Goal: Task Accomplishment & Management: Manage account settings

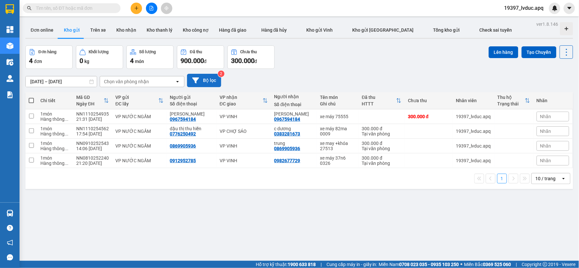
click at [211, 78] on button "Bộ lọc" at bounding box center [204, 80] width 34 height 13
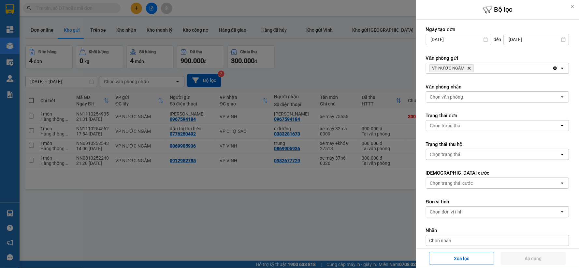
click at [469, 69] on icon "Delete" at bounding box center [469, 68] width 4 height 4
click at [469, 69] on div "VP NƯỚC NGẦM Delete" at bounding box center [489, 68] width 126 height 10
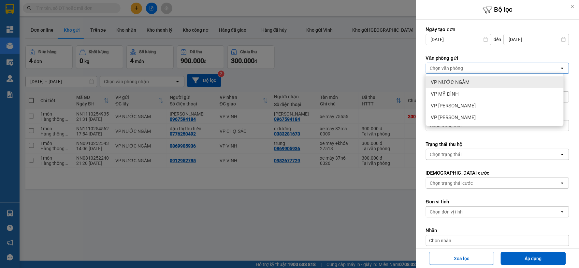
click at [474, 81] on div "VP NƯỚC NGẦM" at bounding box center [495, 82] width 138 height 12
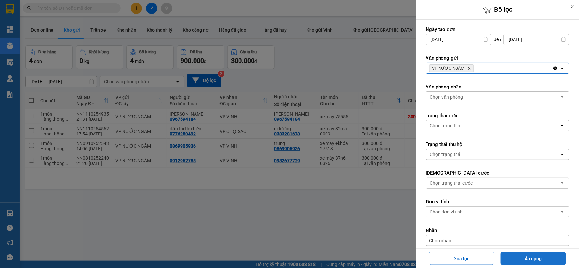
drag, startPoint x: 512, startPoint y: 257, endPoint x: 507, endPoint y: 254, distance: 5.3
click at [511, 256] on button "Áp dụng" at bounding box center [533, 258] width 65 height 13
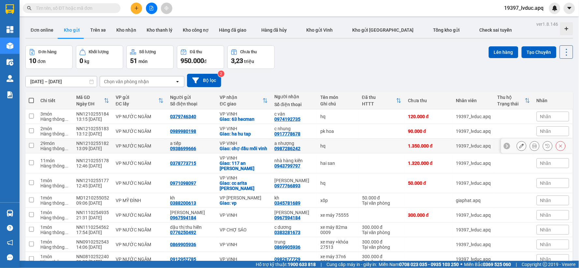
click at [262, 150] on div "Giao: chợ đầu mối vinh" at bounding box center [244, 148] width 48 height 5
checkbox input "true"
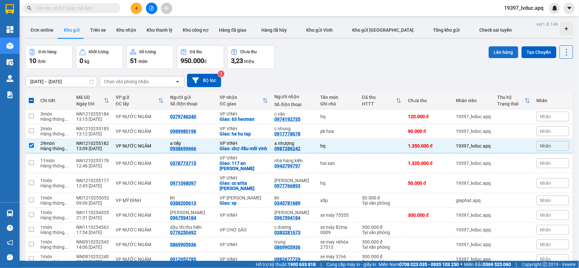
click at [491, 55] on button "Lên hàng" at bounding box center [504, 52] width 30 height 12
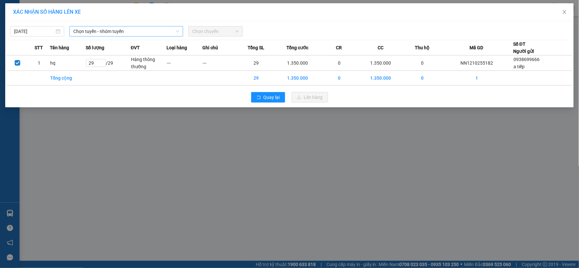
click at [148, 30] on span "Chọn tuyến - nhóm tuyến" at bounding box center [126, 31] width 106 height 10
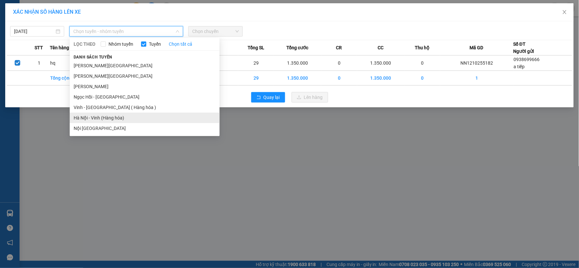
click at [106, 116] on li "Hà Nội - Vinh (Hàng hóa)" at bounding box center [145, 117] width 150 height 10
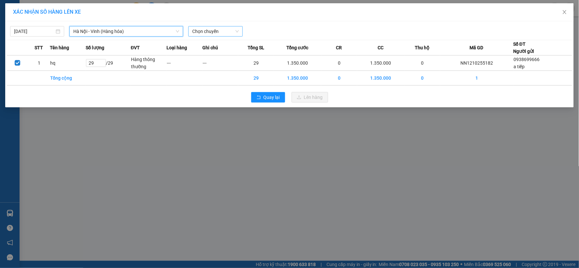
click at [222, 32] on span "Chọn chuyến" at bounding box center [215, 31] width 46 height 10
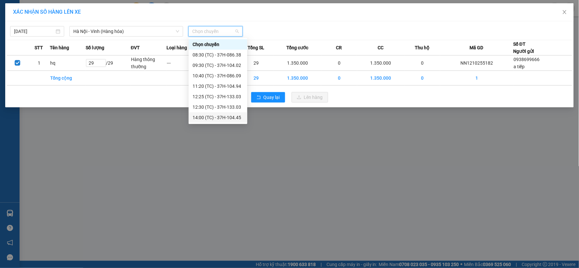
click at [225, 115] on div "14:00 (TC) - 37H-104.45" at bounding box center [218, 117] width 51 height 7
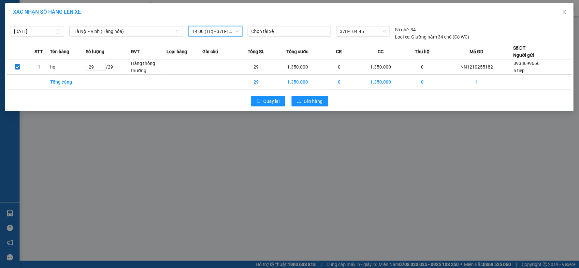
click at [267, 133] on div "XÁC NHẬN SỐ HÀNG LÊN XE [DATE] [GEOGRAPHIC_DATA] - [GEOGRAPHIC_DATA] (Hàng hóa)…" at bounding box center [289, 134] width 579 height 268
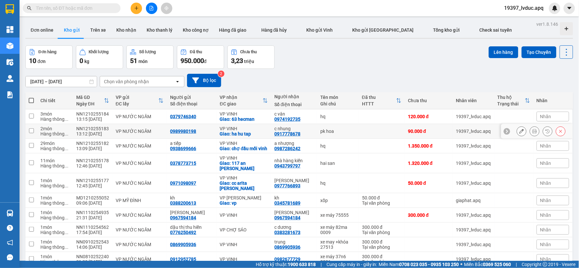
scroll to position [38, 0]
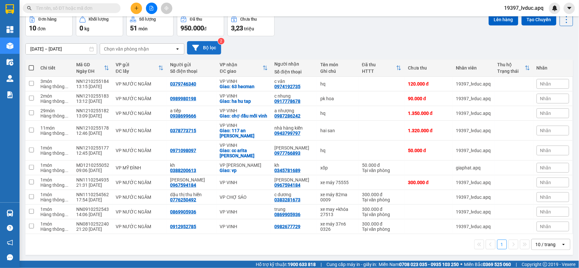
click at [200, 42] on button "Bộ lọc" at bounding box center [204, 47] width 34 height 13
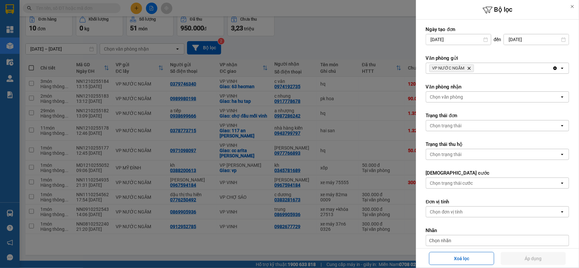
click at [468, 66] on icon "Delete" at bounding box center [469, 68] width 4 height 4
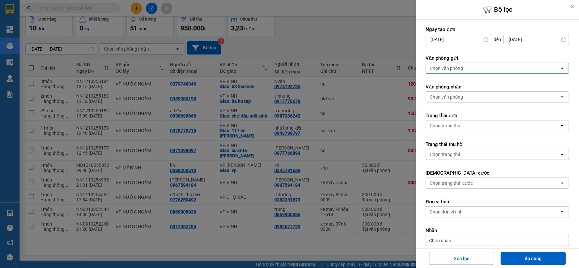
click at [468, 66] on div "Chọn văn phòng" at bounding box center [493, 68] width 134 height 10
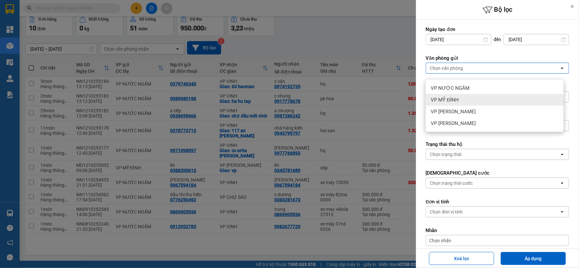
click at [462, 96] on div "VP MỸ ĐÌNH" at bounding box center [495, 100] width 138 height 12
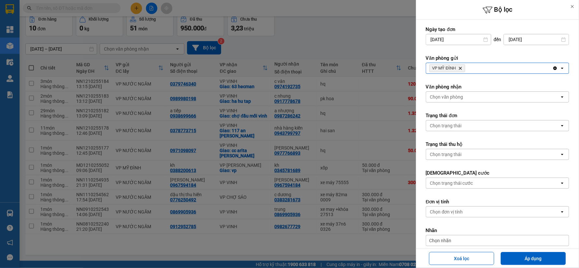
click at [462, 67] on icon "Delete" at bounding box center [461, 68] width 4 height 4
click at [462, 67] on div "Chọn văn phòng" at bounding box center [446, 68] width 33 height 7
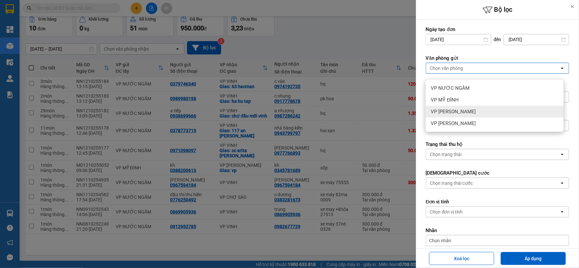
click at [461, 99] on ul "VP NƯỚC NGẦM VP MỸ ĐÌNH VP NGỌC HỒI VP [PERSON_NAME]" at bounding box center [495, 106] width 138 height 52
click at [530, 259] on button "Áp dụng" at bounding box center [533, 258] width 65 height 13
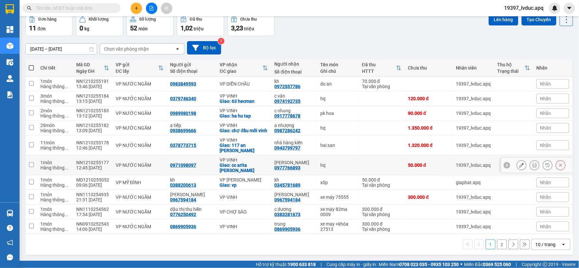
click at [266, 165] on td "VP VINH Giao: cc arita [PERSON_NAME]" at bounding box center [244, 165] width 55 height 20
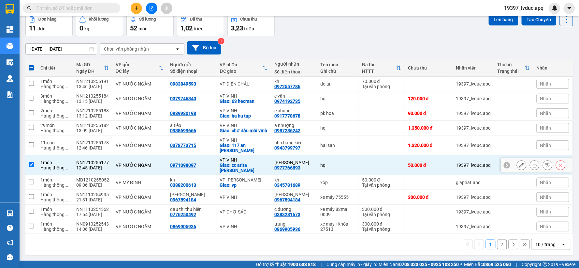
click at [258, 166] on div "Giao: cc arita [PERSON_NAME]" at bounding box center [244, 167] width 48 height 10
checkbox input "false"
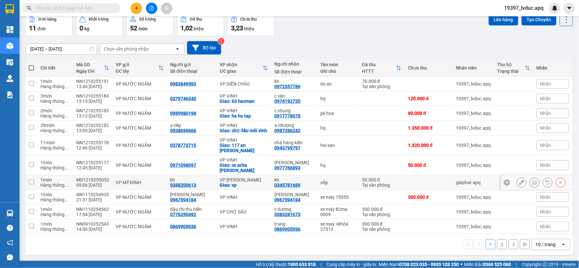
click at [245, 184] on div "Giao: vp" at bounding box center [244, 184] width 48 height 5
checkbox input "true"
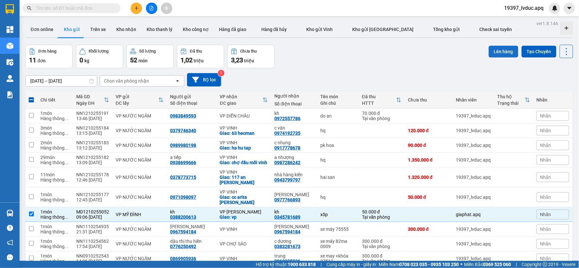
scroll to position [0, 0]
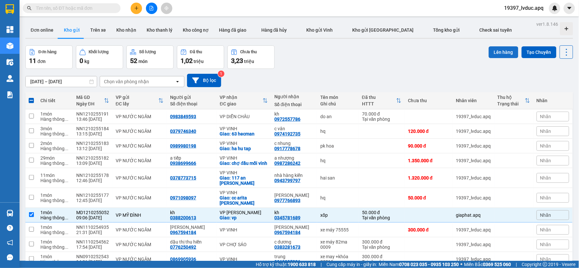
click at [499, 50] on button "Lên hàng" at bounding box center [504, 52] width 30 height 12
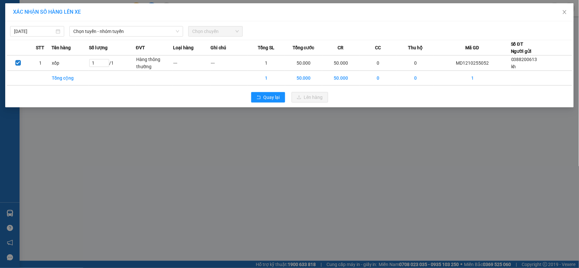
click at [145, 35] on span "Chọn tuyến - nhóm tuyến" at bounding box center [126, 31] width 106 height 10
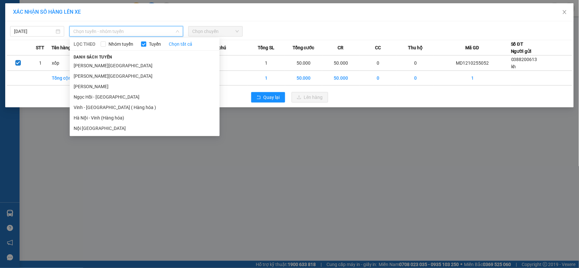
drag, startPoint x: 97, startPoint y: 117, endPoint x: 106, endPoint y: 112, distance: 9.8
click at [98, 117] on li "Hà Nội - Vinh (Hàng hóa)" at bounding box center [145, 117] width 150 height 10
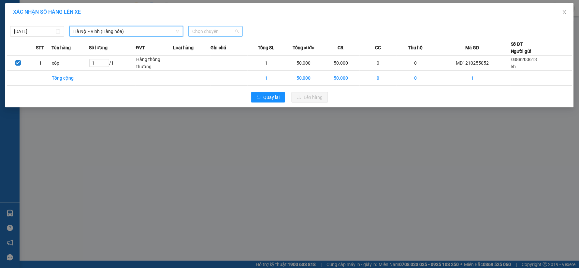
click at [211, 34] on span "Chọn chuyến" at bounding box center [215, 31] width 46 height 10
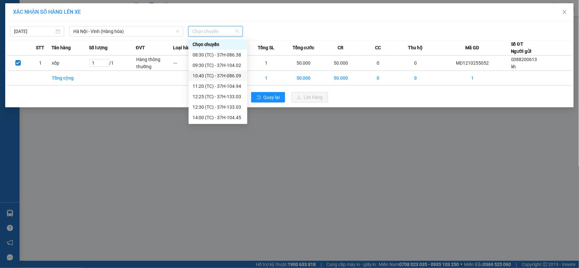
click at [221, 71] on div "10:40 (TC) - 37H-086.09" at bounding box center [218, 75] width 59 height 10
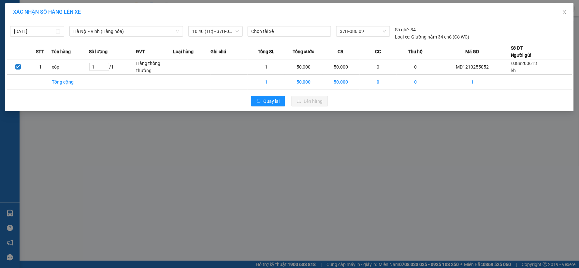
click at [294, 112] on div "XÁC NHẬN SỐ HÀNG LÊN XE [DATE] [GEOGRAPHIC_DATA] - [GEOGRAPHIC_DATA] ([GEOGRAPH…" at bounding box center [289, 134] width 579 height 268
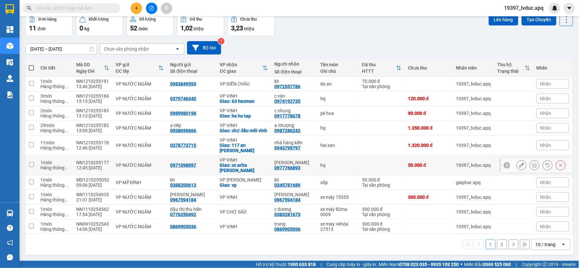
scroll to position [38, 0]
click at [237, 179] on div "VP [PERSON_NAME]" at bounding box center [244, 179] width 48 height 5
checkbox input "true"
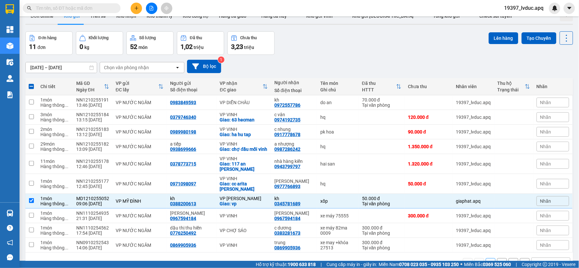
scroll to position [2, 0]
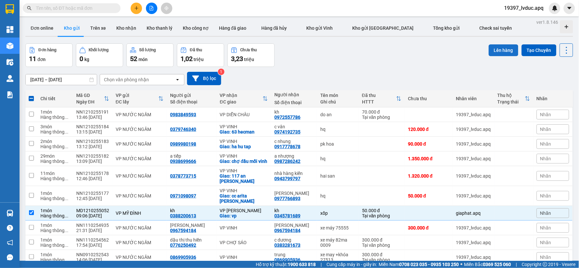
click at [494, 51] on button "Lên hàng" at bounding box center [504, 50] width 30 height 12
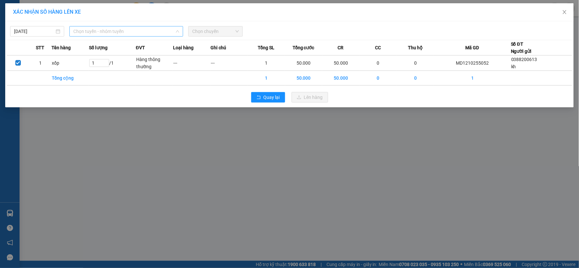
drag, startPoint x: 151, startPoint y: 31, endPoint x: 122, endPoint y: 106, distance: 80.3
click at [151, 31] on span "Chọn tuyến - nhóm tuyến" at bounding box center [126, 31] width 106 height 10
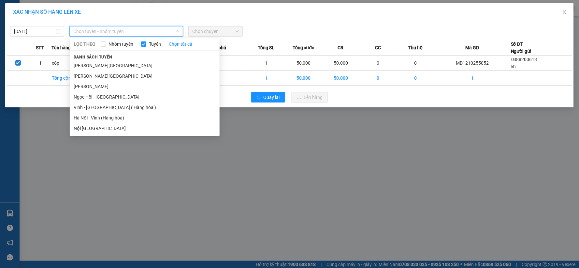
click at [118, 113] on li "Hà Nội - Vinh (Hàng hóa)" at bounding box center [145, 117] width 150 height 10
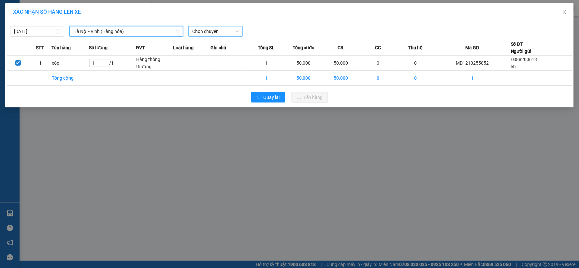
click at [208, 30] on span "Chọn chuyến" at bounding box center [215, 31] width 46 height 10
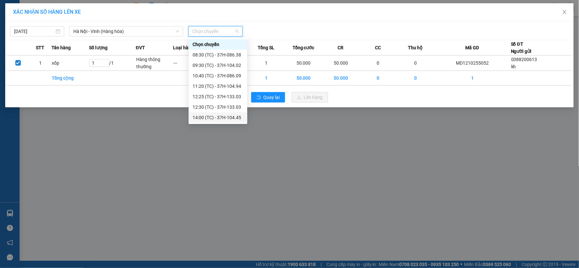
click at [192, 143] on div "XÁC NHẬN SỐ HÀNG LÊN XE [DATE] [GEOGRAPHIC_DATA] - [GEOGRAPHIC_DATA] ([GEOGRAPH…" at bounding box center [289, 134] width 579 height 268
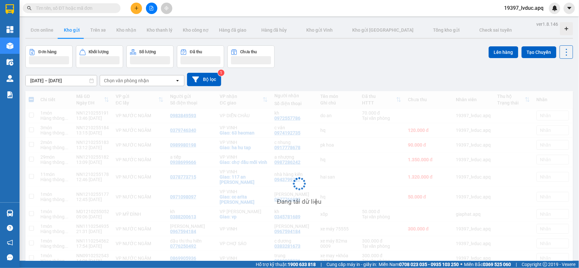
drag, startPoint x: 192, startPoint y: 143, endPoint x: 533, endPoint y: 134, distance: 340.4
click at [538, 136] on div "Đang tải dữ liệu" at bounding box center [299, 188] width 548 height 195
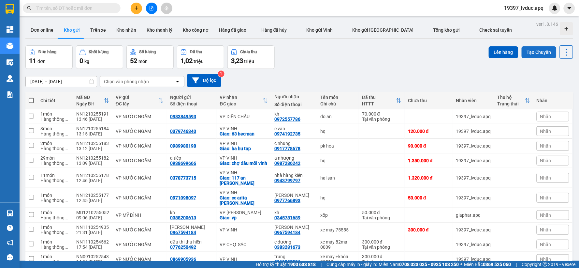
click at [540, 51] on button "Tạo Chuyến" at bounding box center [539, 52] width 35 height 12
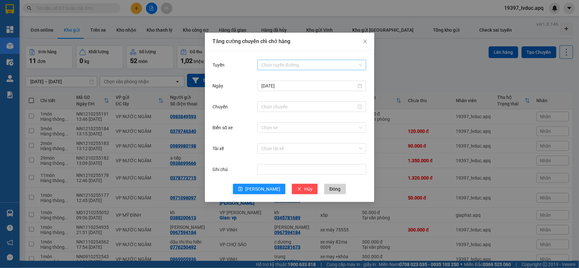
drag, startPoint x: 282, startPoint y: 64, endPoint x: 279, endPoint y: 69, distance: 6.1
click at [282, 64] on input "Tuyến" at bounding box center [309, 65] width 96 height 10
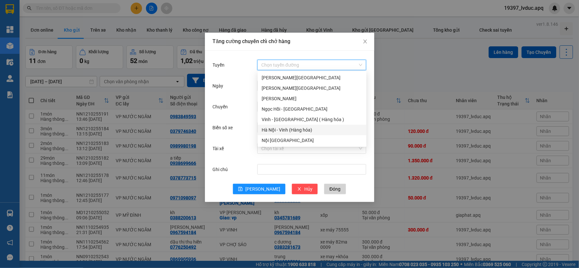
click at [272, 130] on div "Hà Nội - Vinh (Hàng hóa)" at bounding box center [312, 129] width 101 height 7
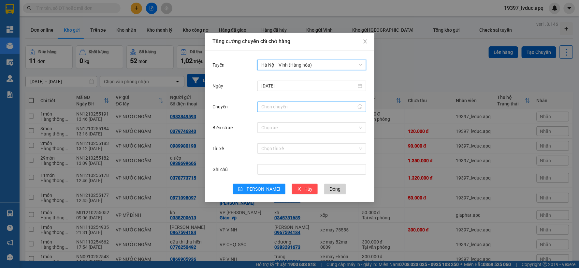
click at [275, 106] on input "Chuyến" at bounding box center [308, 106] width 95 height 7
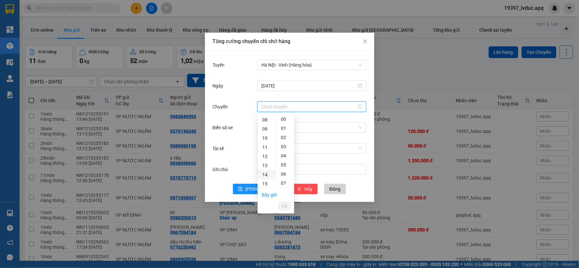
scroll to position [109, 0]
click at [268, 136] on div "14" at bounding box center [267, 138] width 18 height 9
click at [285, 147] on div "15" at bounding box center [285, 147] width 18 height 9
type input "14:15"
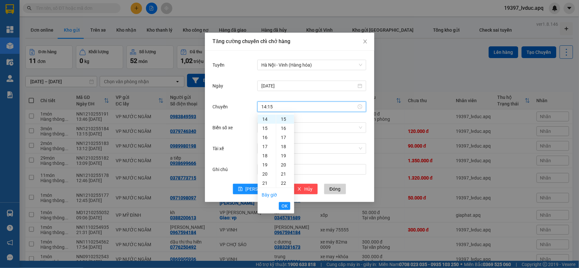
click at [287, 206] on span "OK" at bounding box center [285, 205] width 6 height 7
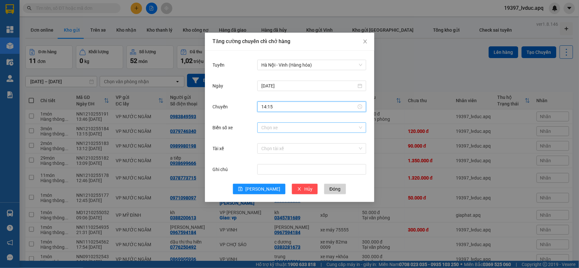
click at [282, 130] on input "Biển số xe" at bounding box center [309, 128] width 96 height 10
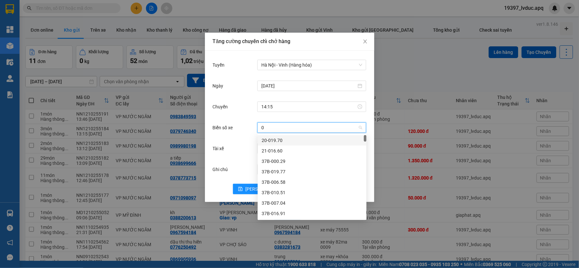
type input "02"
drag, startPoint x: 278, startPoint y: 150, endPoint x: 276, endPoint y: 154, distance: 4.4
click at [278, 151] on div "37H-133.02" at bounding box center [312, 150] width 101 height 7
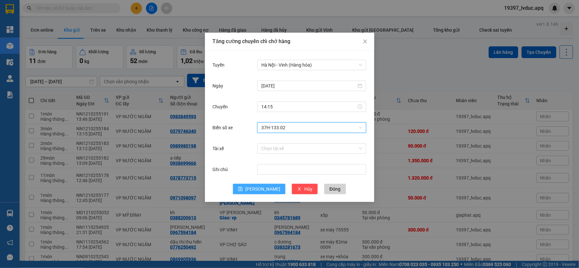
click at [262, 187] on span "[PERSON_NAME]" at bounding box center [262, 188] width 35 height 7
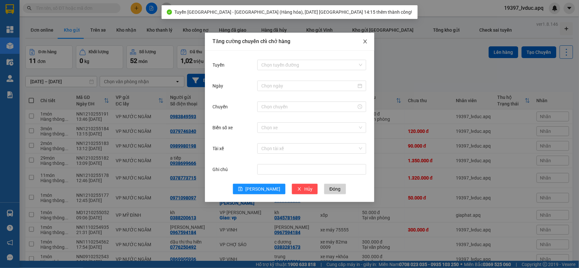
click at [364, 43] on icon "close" at bounding box center [365, 41] width 5 height 5
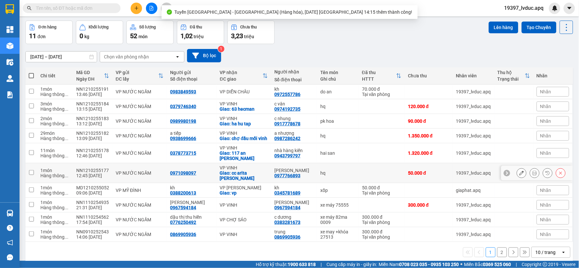
scroll to position [38, 0]
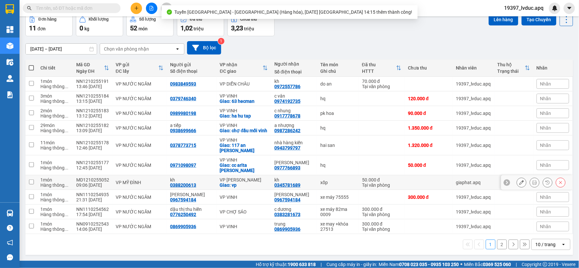
click at [244, 177] on div "VP [PERSON_NAME]" at bounding box center [244, 179] width 48 height 5
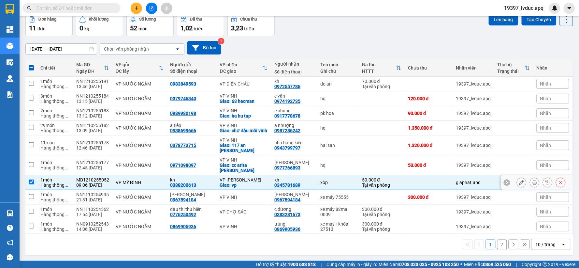
click at [239, 175] on td "VP THANH CHƯƠNG Giao: vp" at bounding box center [244, 182] width 55 height 15
checkbox input "false"
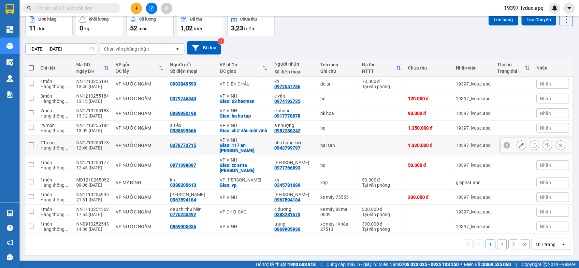
click at [246, 149] on div "Giao: 117 an [PERSON_NAME]" at bounding box center [244, 147] width 48 height 10
checkbox input "true"
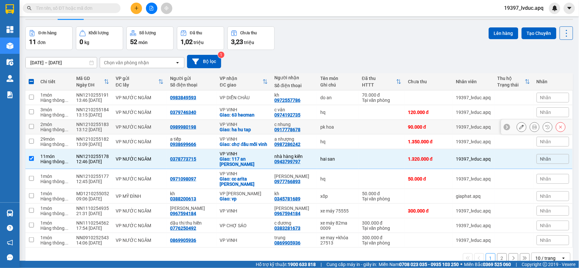
scroll to position [2, 0]
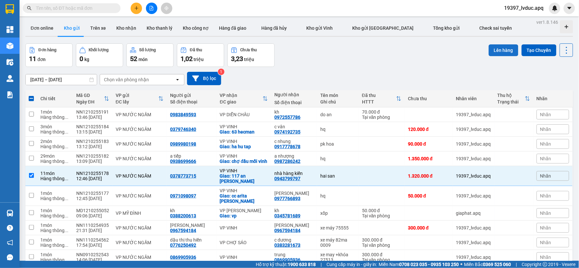
click at [491, 50] on button "Lên hàng" at bounding box center [504, 50] width 30 height 12
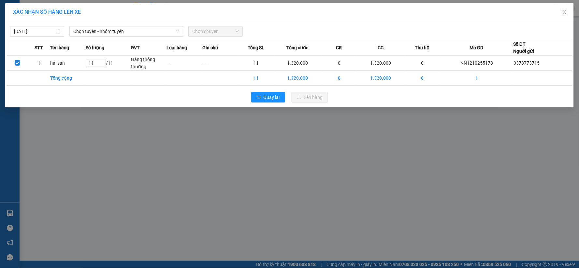
drag, startPoint x: 157, startPoint y: 34, endPoint x: 154, endPoint y: 37, distance: 4.1
click at [155, 35] on span "Chọn tuyến - nhóm tuyến" at bounding box center [126, 31] width 106 height 10
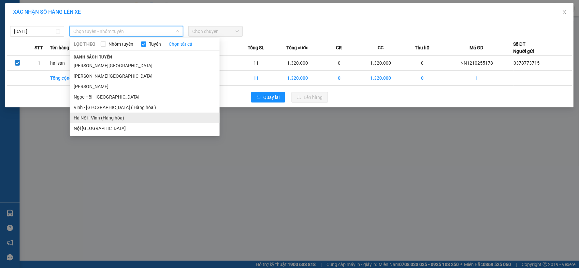
click at [115, 116] on li "Hà Nội - Vinh (Hàng hóa)" at bounding box center [145, 117] width 150 height 10
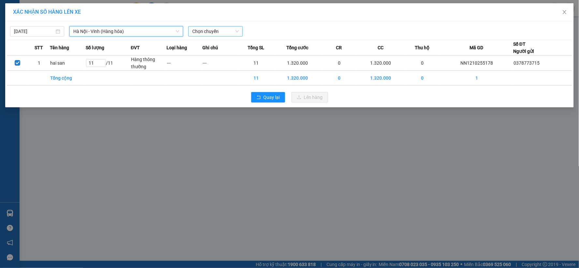
click at [213, 34] on span "Chọn chuyến" at bounding box center [215, 31] width 46 height 10
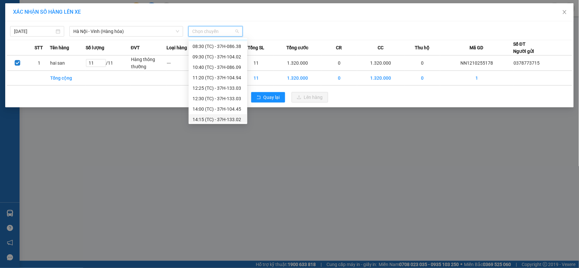
scroll to position [10, 0]
click at [217, 116] on div "14:15 (TC) - 37H-133.02" at bounding box center [218, 117] width 51 height 7
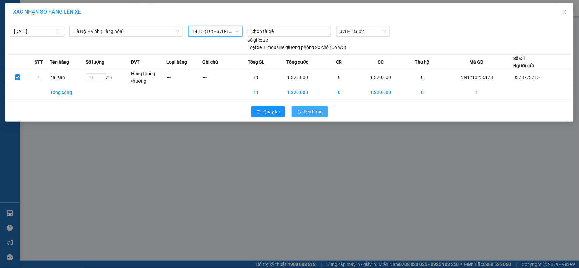
click at [299, 110] on icon "upload" at bounding box center [299, 112] width 4 height 4
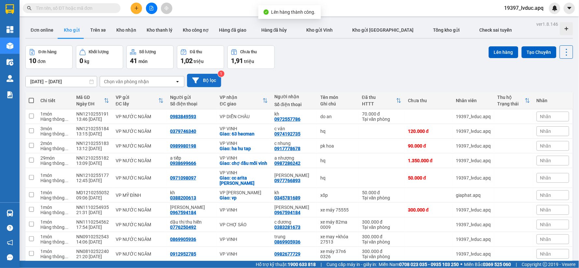
click at [213, 81] on button "Bộ lọc" at bounding box center [204, 80] width 34 height 13
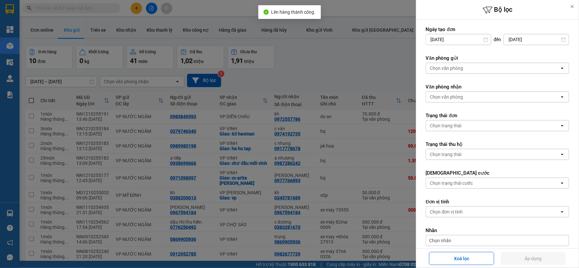
click at [467, 67] on div "Chọn văn phòng" at bounding box center [493, 68] width 134 height 10
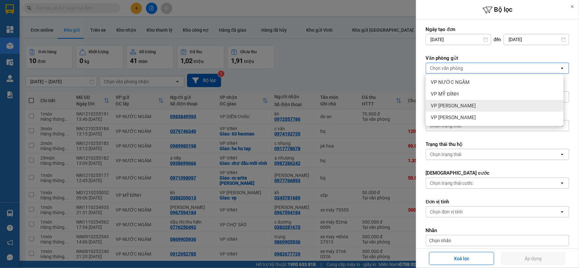
click at [461, 105] on span "VP [PERSON_NAME]" at bounding box center [453, 105] width 45 height 7
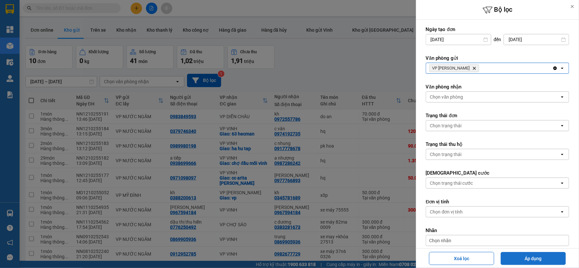
click at [518, 256] on button "Áp dụng" at bounding box center [533, 258] width 65 height 13
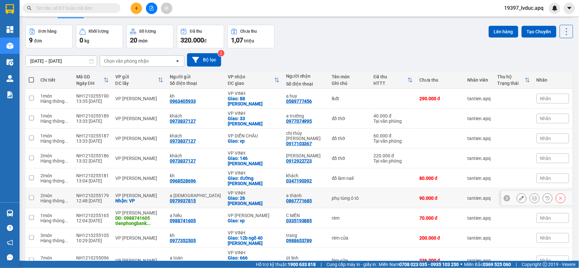
scroll to position [39, 0]
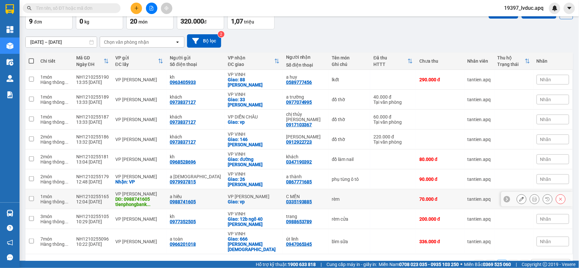
click at [265, 199] on div "Giao: vp" at bounding box center [254, 201] width 52 height 5
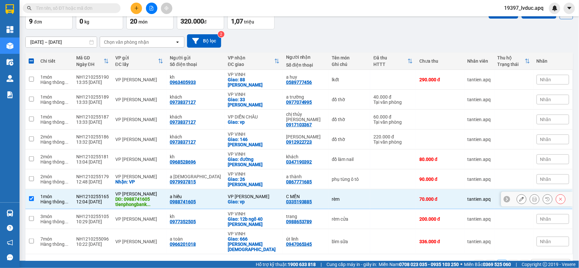
click at [206, 194] on div "a hiếu 0988741605" at bounding box center [195, 199] width 51 height 10
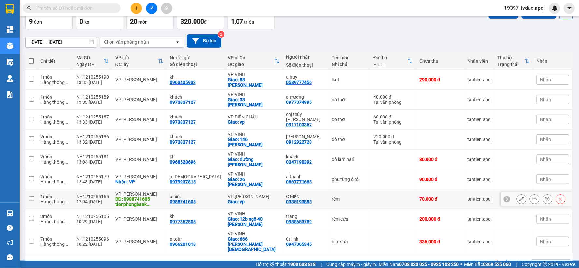
click at [172, 199] on div "0988741605" at bounding box center [183, 201] width 26 height 5
click at [163, 196] on div "DĐ: 0988741605 tienphongbank ..." at bounding box center [139, 201] width 48 height 10
checkbox input "true"
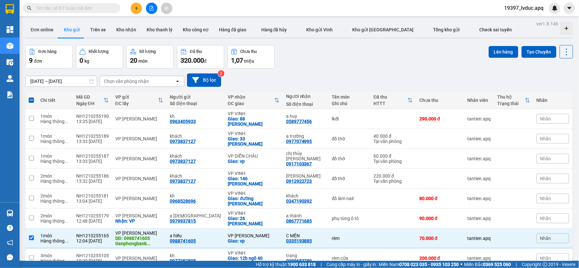
scroll to position [0, 0]
click at [506, 48] on button "Lên hàng" at bounding box center [504, 52] width 30 height 12
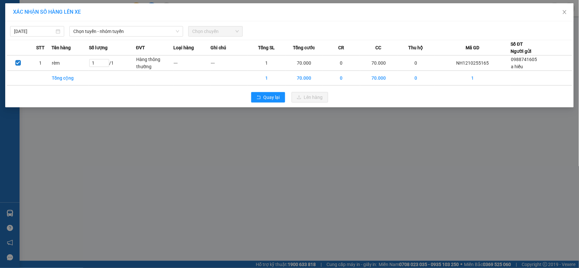
click at [151, 33] on span "Chọn tuyến - nhóm tuyến" at bounding box center [126, 31] width 106 height 10
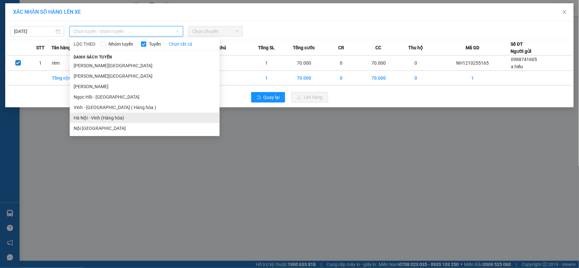
click at [116, 118] on li "Hà Nội - Vinh (Hàng hóa)" at bounding box center [145, 117] width 150 height 10
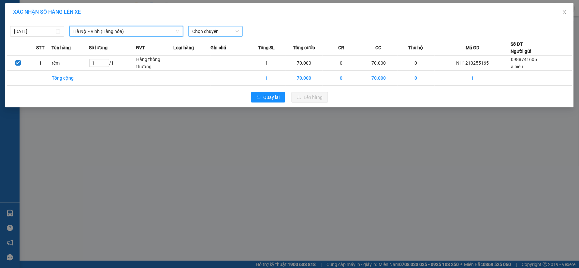
click at [229, 31] on span "Chọn chuyến" at bounding box center [215, 31] width 46 height 10
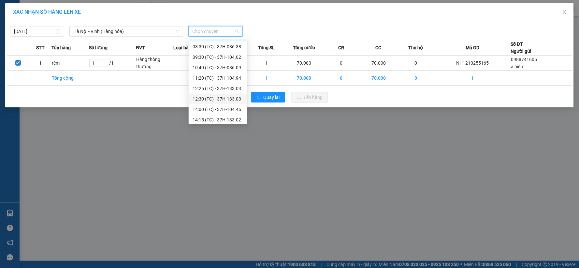
scroll to position [10, 0]
click at [235, 116] on div "14:15 (TC) - 37H-133.02" at bounding box center [218, 117] width 51 height 7
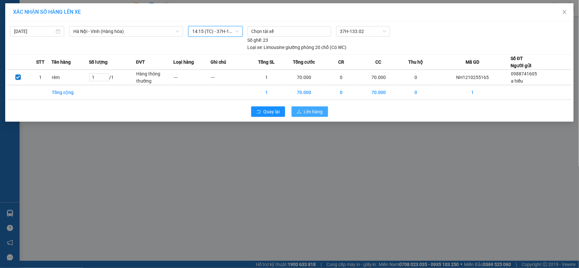
click at [305, 112] on span "Lên hàng" at bounding box center [313, 111] width 19 height 7
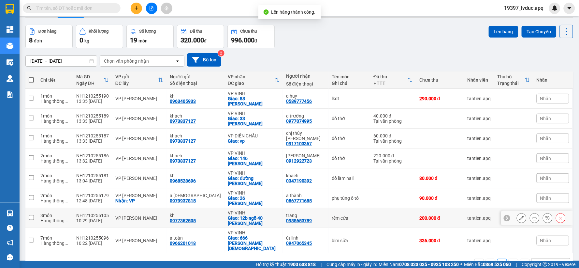
scroll to position [30, 0]
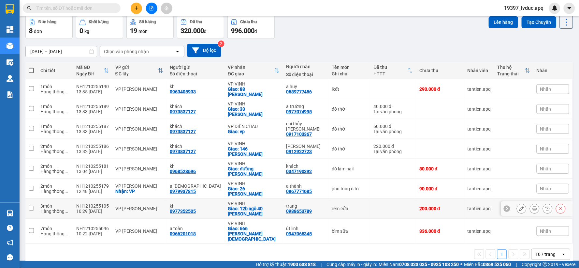
click at [312, 203] on div "trang 0988653789" at bounding box center [305, 208] width 39 height 10
checkbox input "true"
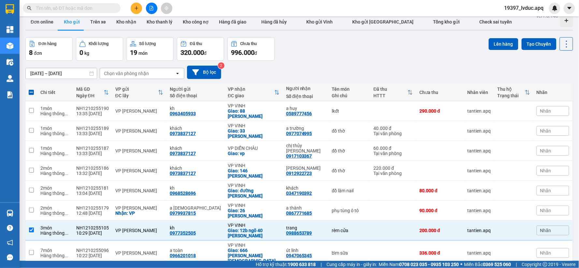
scroll to position [0, 0]
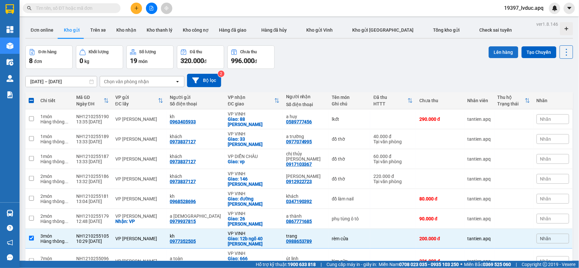
click at [494, 49] on button "Lên hàng" at bounding box center [504, 52] width 30 height 12
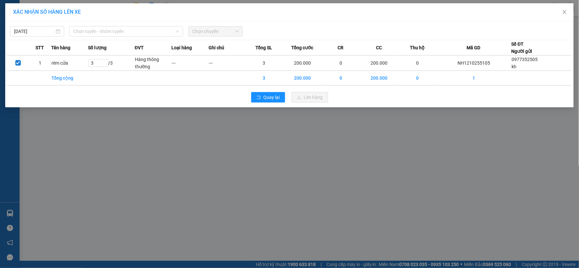
drag, startPoint x: 136, startPoint y: 33, endPoint x: 136, endPoint y: 37, distance: 4.6
click at [136, 35] on span "Chọn tuyến - nhóm tuyến" at bounding box center [126, 31] width 106 height 10
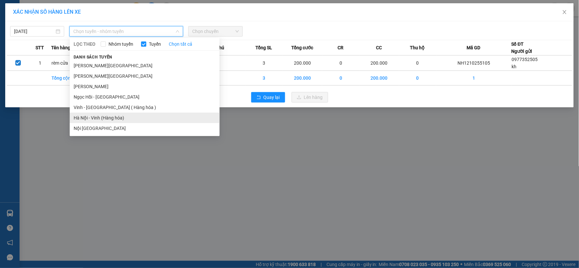
drag, startPoint x: 106, startPoint y: 116, endPoint x: 138, endPoint y: 90, distance: 41.4
click at [107, 116] on li "Hà Nội - Vinh (Hàng hóa)" at bounding box center [145, 117] width 150 height 10
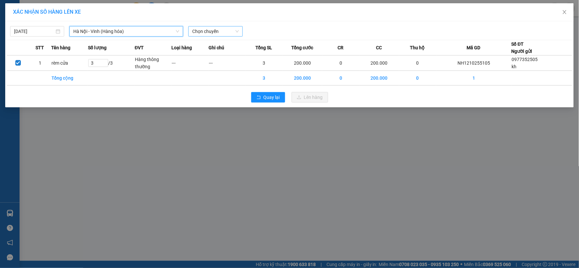
drag, startPoint x: 219, startPoint y: 27, endPoint x: 220, endPoint y: 34, distance: 6.2
click at [219, 29] on span "Chọn chuyến" at bounding box center [215, 31] width 46 height 10
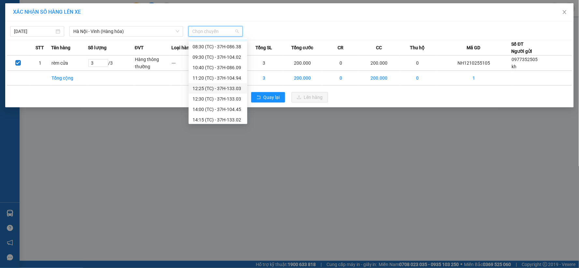
scroll to position [10, 0]
click at [213, 115] on div "14:15 (TC) - 37H-133.02" at bounding box center [218, 117] width 51 height 7
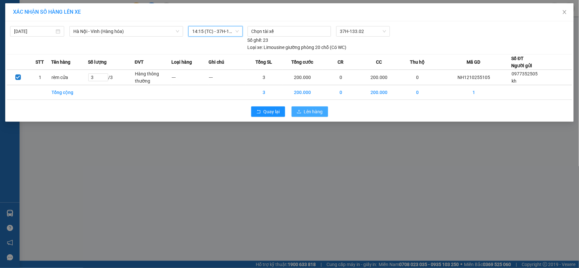
click at [311, 113] on span "Lên hàng" at bounding box center [313, 111] width 19 height 7
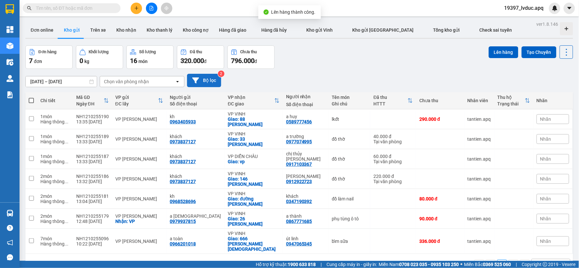
click at [204, 77] on button "Bộ lọc" at bounding box center [204, 80] width 34 height 13
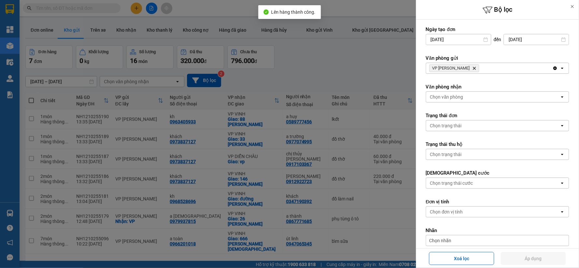
click at [462, 66] on span "VP NGỌC HỒI Delete" at bounding box center [455, 68] width 50 height 8
click at [473, 67] on icon "Delete" at bounding box center [475, 68] width 4 height 4
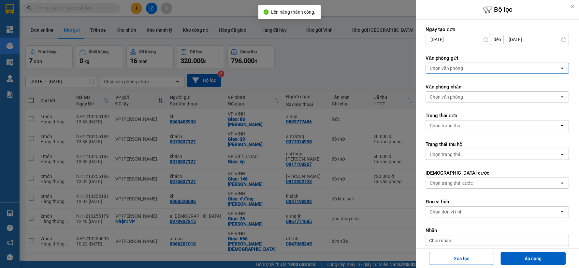
click at [463, 67] on div "Chọn văn phòng" at bounding box center [493, 68] width 134 height 10
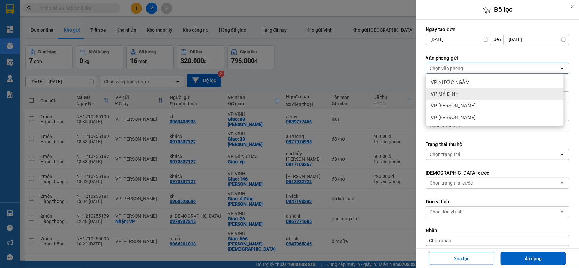
click at [456, 93] on span "VP MỸ ĐÌNH" at bounding box center [445, 94] width 28 height 7
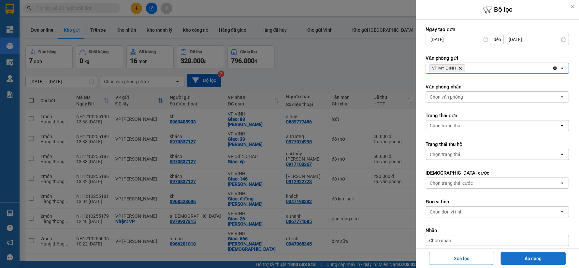
click at [546, 256] on button "Áp dụng" at bounding box center [533, 258] width 65 height 13
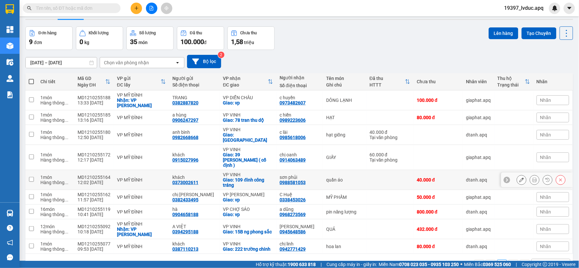
scroll to position [30, 0]
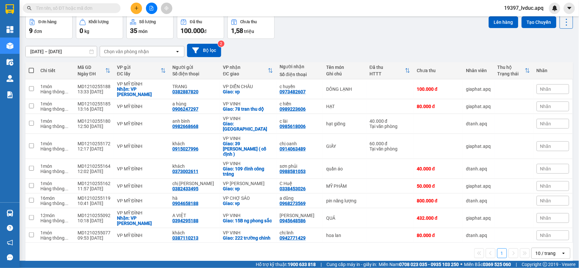
drag, startPoint x: 547, startPoint y: 242, endPoint x: 541, endPoint y: 240, distance: 6.2
click at [547, 250] on div "10 / trang" at bounding box center [546, 253] width 20 height 7
click at [542, 231] on span "100 / trang" at bounding box center [543, 229] width 23 height 7
click at [300, 230] on div "chị linh" at bounding box center [300, 232] width 40 height 5
checkbox input "true"
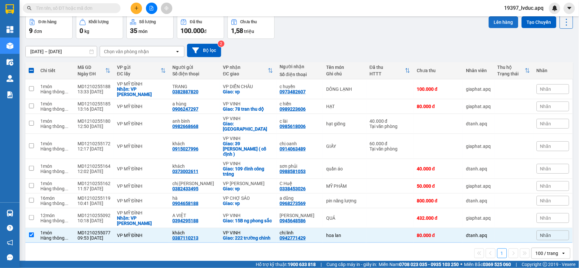
click at [499, 22] on button "Lên hàng" at bounding box center [504, 22] width 30 height 12
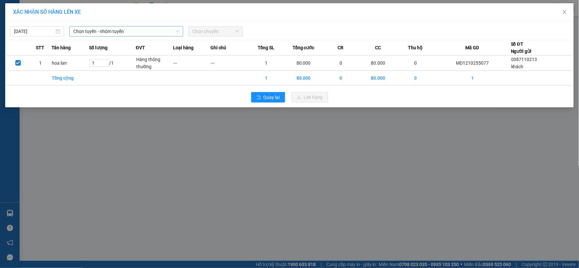
click at [120, 29] on span "Chọn tuyến - nhóm tuyến" at bounding box center [126, 31] width 106 height 10
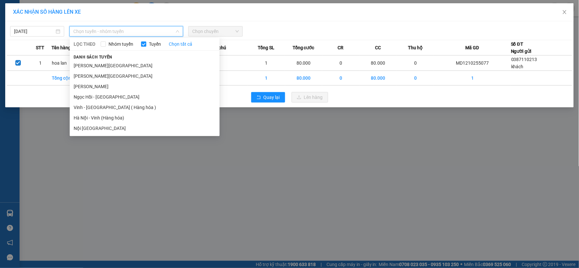
click at [111, 118] on li "Hà Nội - Vinh (Hàng hóa)" at bounding box center [145, 117] width 150 height 10
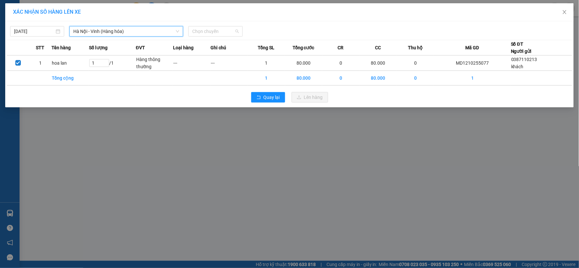
drag, startPoint x: 229, startPoint y: 28, endPoint x: 224, endPoint y: 68, distance: 40.4
click at [229, 29] on span "Chọn chuyến" at bounding box center [215, 31] width 46 height 10
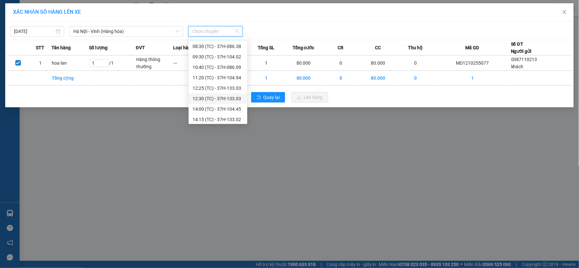
scroll to position [10, 0]
drag, startPoint x: 229, startPoint y: 105, endPoint x: 278, endPoint y: 117, distance: 50.8
click at [229, 105] on div "14:00 (TC) - 37H-104.45" at bounding box center [218, 106] width 51 height 7
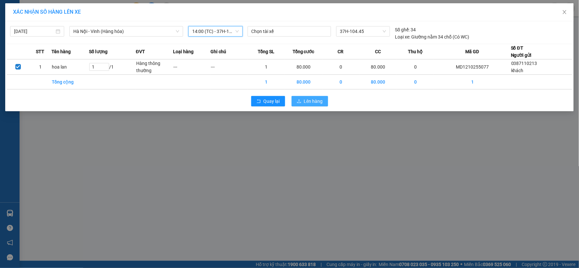
click at [305, 100] on span "Lên hàng" at bounding box center [313, 100] width 19 height 7
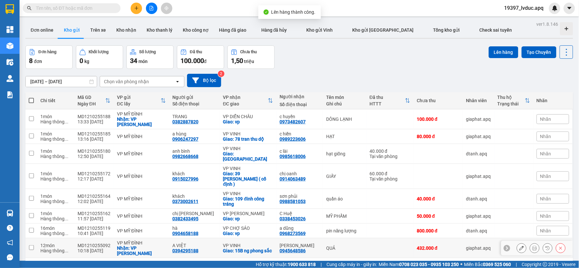
click at [255, 248] on div "Giao: 15B ng phong sắc" at bounding box center [248, 250] width 50 height 5
checkbox input "true"
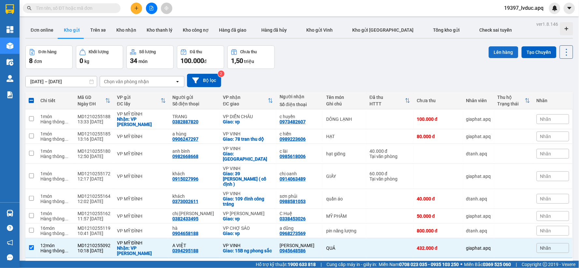
drag, startPoint x: 499, startPoint y: 54, endPoint x: 494, endPoint y: 56, distance: 5.3
click at [497, 55] on button "Lên hàng" at bounding box center [504, 52] width 30 height 12
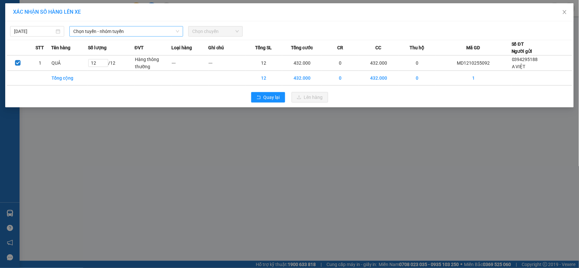
drag, startPoint x: 132, startPoint y: 27, endPoint x: 131, endPoint y: 34, distance: 7.2
click at [132, 28] on span "Chọn tuyến - nhóm tuyến" at bounding box center [126, 31] width 106 height 10
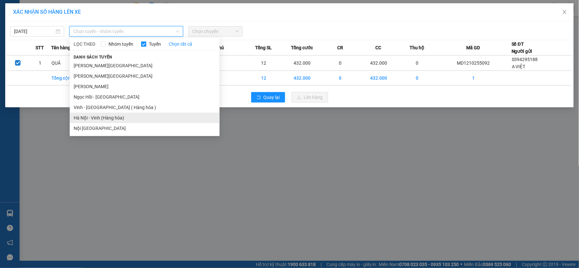
click at [107, 115] on li "Hà Nội - Vinh (Hàng hóa)" at bounding box center [145, 117] width 150 height 10
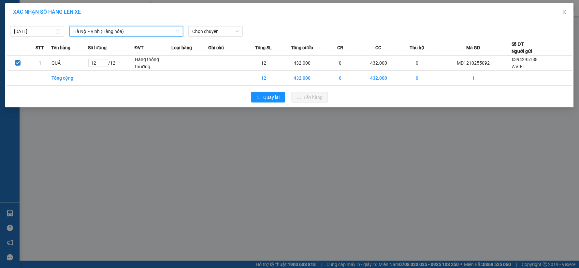
drag, startPoint x: 213, startPoint y: 34, endPoint x: 211, endPoint y: 37, distance: 4.2
click at [212, 35] on span "Chọn chuyến" at bounding box center [215, 31] width 46 height 10
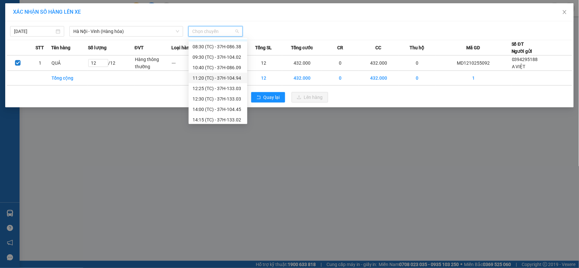
scroll to position [10, 0]
click at [221, 105] on div "14:00 (TC) - 37H-104.45" at bounding box center [218, 106] width 51 height 7
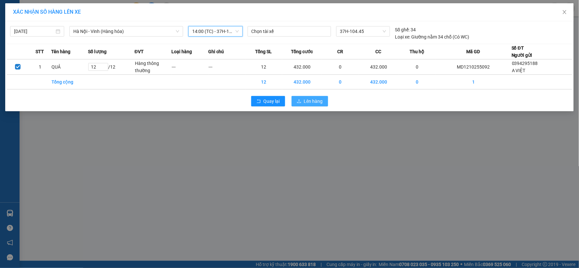
click at [308, 103] on span "Lên hàng" at bounding box center [313, 100] width 19 height 7
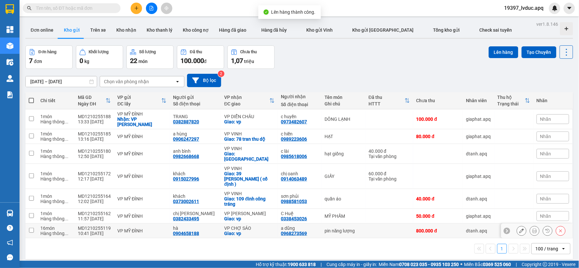
scroll to position [30, 0]
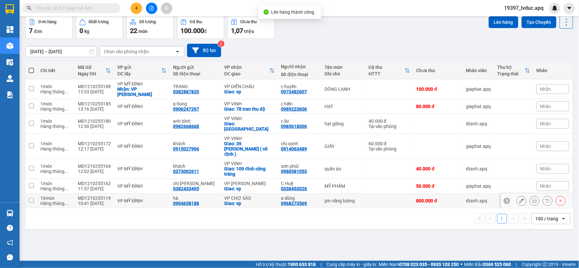
click at [237, 195] on div "VP CHỢ SÁO" at bounding box center [249, 197] width 50 height 5
checkbox input "true"
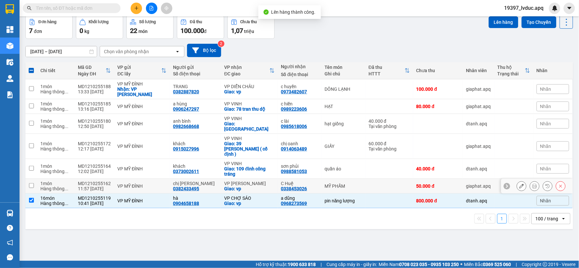
click at [246, 181] on div "VP [PERSON_NAME]" at bounding box center [249, 183] width 50 height 5
checkbox input "true"
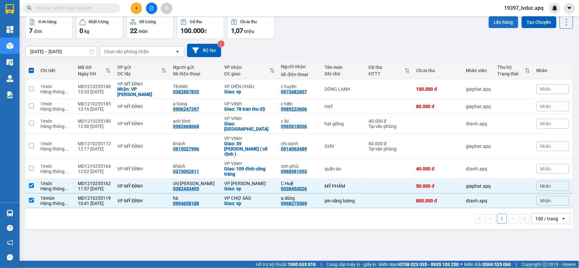
click at [505, 18] on button "Lên hàng" at bounding box center [504, 22] width 30 height 12
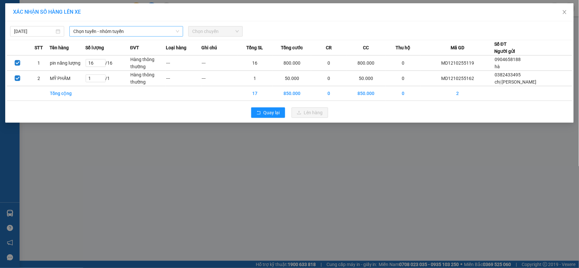
click at [133, 34] on span "Chọn tuyến - nhóm tuyến" at bounding box center [126, 31] width 106 height 10
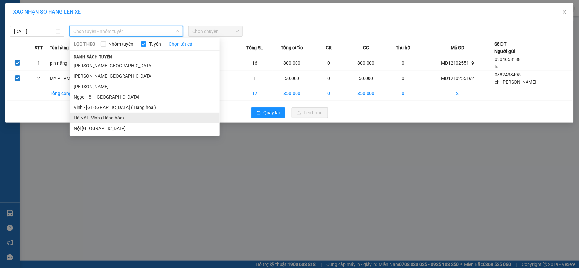
click at [96, 116] on li "Hà Nội - Vinh (Hàng hóa)" at bounding box center [145, 117] width 150 height 10
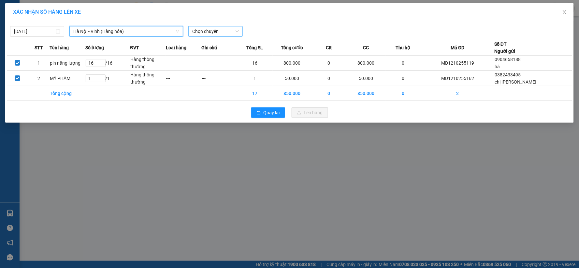
drag, startPoint x: 227, startPoint y: 31, endPoint x: 226, endPoint y: 35, distance: 4.0
click at [227, 32] on span "Chọn chuyến" at bounding box center [215, 31] width 46 height 10
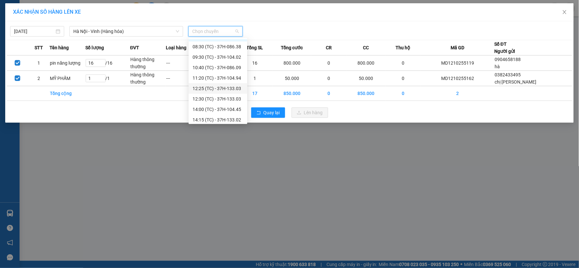
scroll to position [10, 0]
drag, startPoint x: 228, startPoint y: 115, endPoint x: 239, endPoint y: 122, distance: 12.4
click at [230, 116] on div "14:15 (TC) - 37H-133.02" at bounding box center [218, 117] width 51 height 7
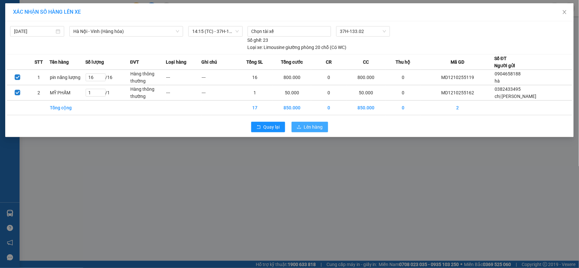
click at [308, 128] on span "Lên hàng" at bounding box center [313, 126] width 19 height 7
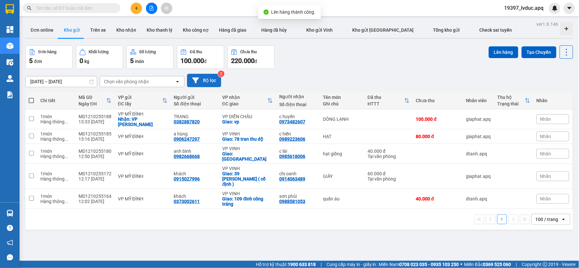
click at [210, 81] on button "Bộ lọc" at bounding box center [204, 80] width 34 height 13
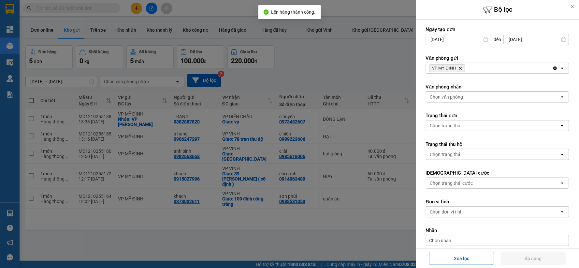
click at [462, 67] on icon "Delete" at bounding box center [461, 68] width 4 height 4
click at [462, 67] on div "Chọn văn phòng" at bounding box center [446, 68] width 33 height 7
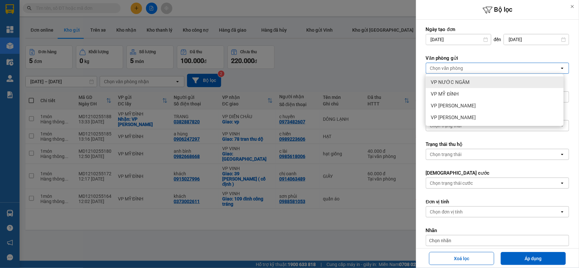
drag, startPoint x: 464, startPoint y: 84, endPoint x: 466, endPoint y: 90, distance: 6.7
click at [464, 86] on div "VP NƯỚC NGẦM" at bounding box center [495, 82] width 138 height 12
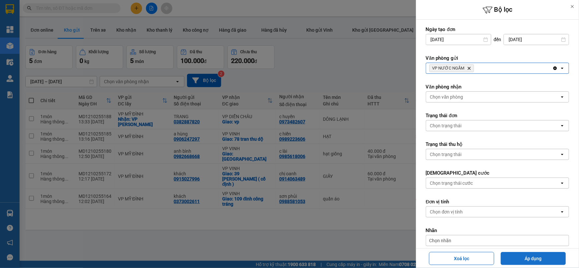
click at [517, 261] on button "Áp dụng" at bounding box center [533, 258] width 65 height 13
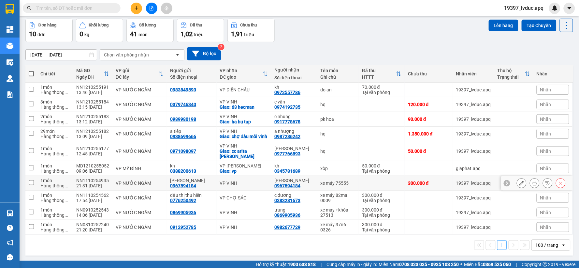
scroll to position [33, 0]
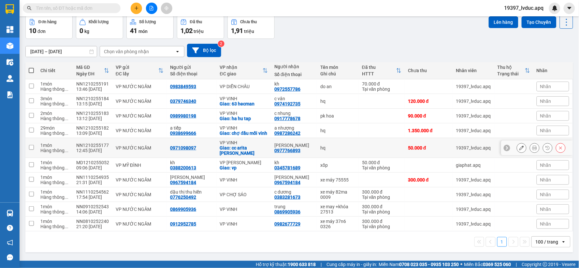
click at [320, 150] on div "hq" at bounding box center [337, 147] width 35 height 5
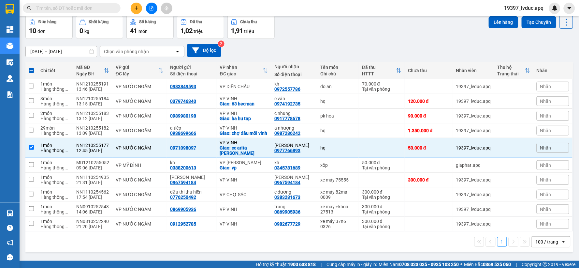
click at [398, 29] on div "Đơn hàng 10 đơn Khối lượng 0 kg Số lượng 41 món Đã thu 1,02 triệu Chưa thu 1,91…" at bounding box center [299, 26] width 548 height 23
click at [141, 144] on td "VP NƯỚC NGẦM" at bounding box center [139, 148] width 55 height 20
checkbox input "false"
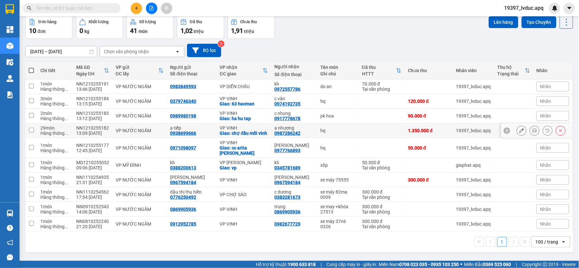
click at [317, 134] on td "hq" at bounding box center [338, 130] width 42 height 15
checkbox input "true"
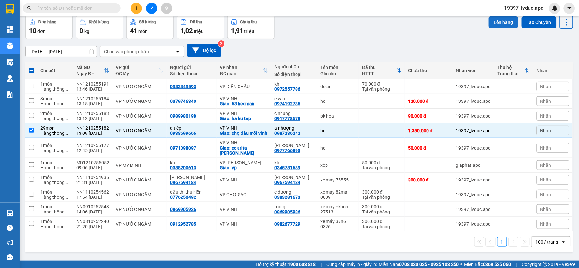
click at [489, 21] on button "Lên hàng" at bounding box center [504, 22] width 30 height 12
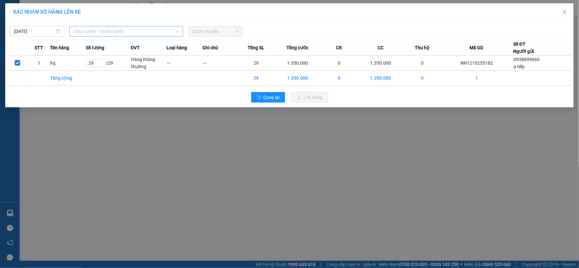
click at [106, 35] on span "Chọn tuyến - nhóm tuyến" at bounding box center [126, 31] width 106 height 10
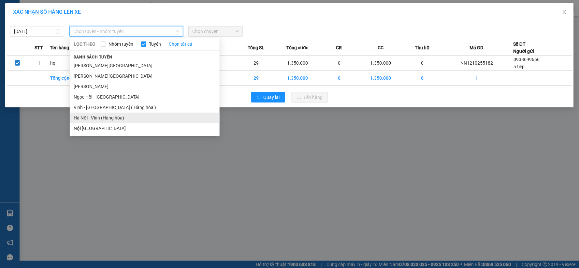
click at [102, 116] on li "Hà Nội - Vinh (Hàng hóa)" at bounding box center [145, 117] width 150 height 10
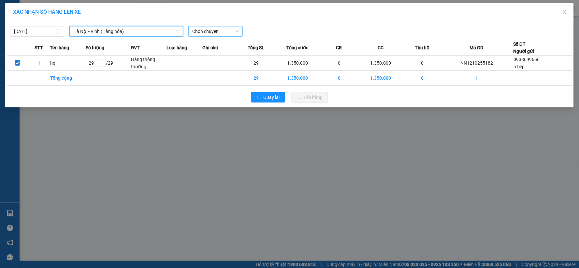
drag, startPoint x: 207, startPoint y: 29, endPoint x: 210, endPoint y: 36, distance: 7.4
click at [207, 29] on span "Chọn chuyến" at bounding box center [215, 31] width 46 height 10
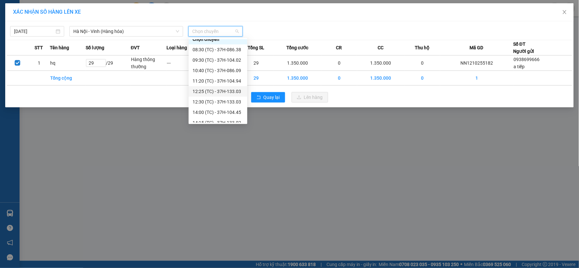
scroll to position [10, 0]
click at [236, 96] on div "12:30 (TC) - 37H-133.03" at bounding box center [218, 96] width 51 height 7
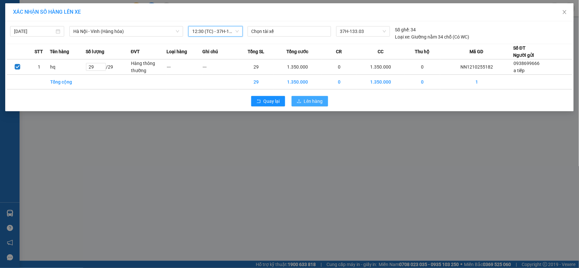
click at [323, 99] on button "Lên hàng" at bounding box center [310, 101] width 37 height 10
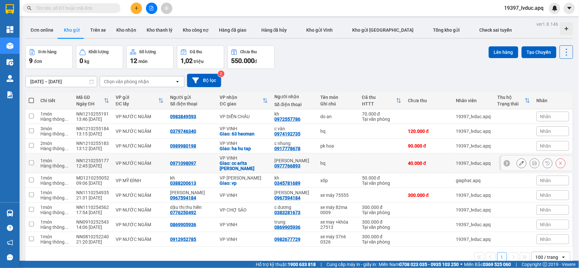
click at [284, 165] on div "0977766893" at bounding box center [287, 165] width 26 height 5
click at [198, 165] on div "0971098097" at bounding box center [191, 162] width 43 height 5
checkbox input "true"
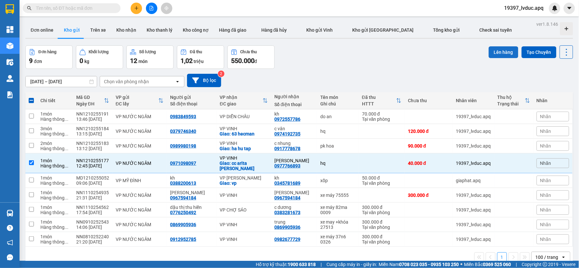
click at [497, 53] on button "Lên hàng" at bounding box center [504, 52] width 30 height 12
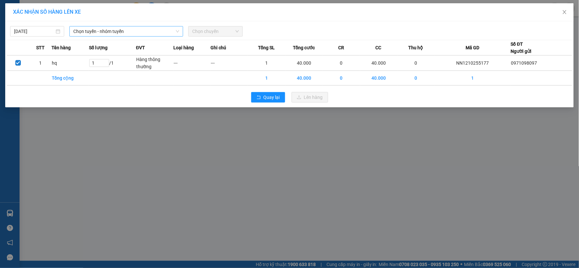
click at [126, 33] on span "Chọn tuyến - nhóm tuyến" at bounding box center [126, 31] width 106 height 10
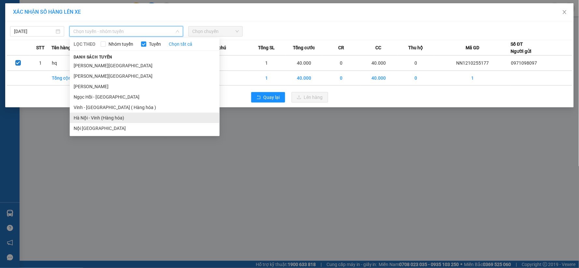
click at [114, 121] on li "Hà Nội - Vinh (Hàng hóa)" at bounding box center [145, 117] width 150 height 10
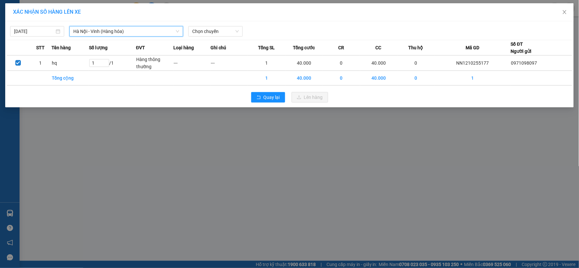
click at [224, 22] on div "[DATE] [GEOGRAPHIC_DATA] - [GEOGRAPHIC_DATA] ([GEOGRAPHIC_DATA]) [GEOGRAPHIC_DA…" at bounding box center [289, 64] width 569 height 86
click at [222, 30] on span "Chọn chuyến" at bounding box center [215, 31] width 46 height 10
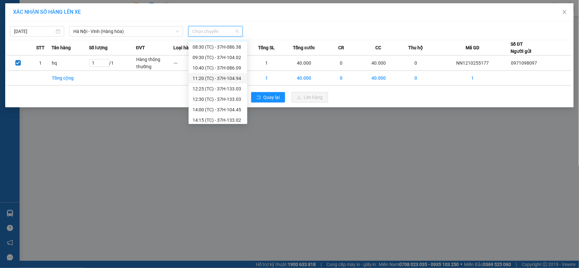
scroll to position [10, 0]
click at [225, 107] on div "14:00 (TC) - 37H-104.45" at bounding box center [218, 106] width 51 height 7
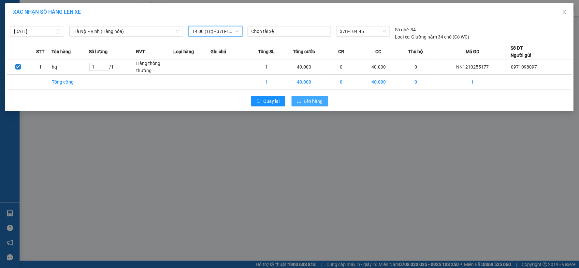
click at [309, 99] on span "Lên hàng" at bounding box center [313, 100] width 19 height 7
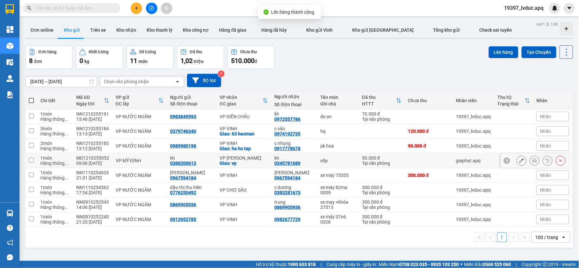
click at [282, 158] on div "kh" at bounding box center [293, 157] width 39 height 5
checkbox input "true"
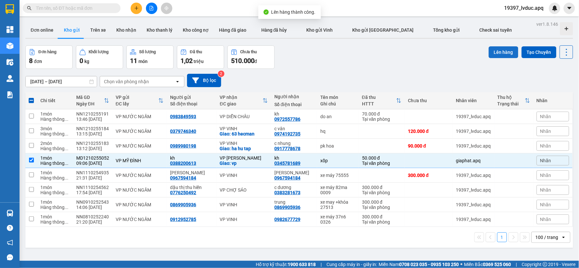
click at [492, 51] on button "Lên hàng" at bounding box center [504, 52] width 30 height 12
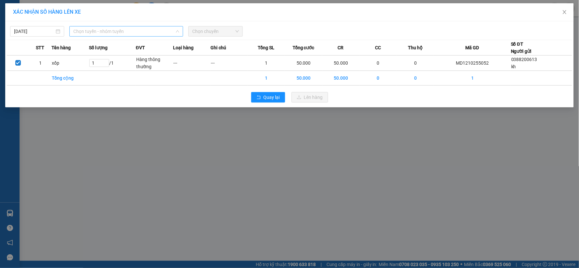
click at [141, 34] on span "Chọn tuyến - nhóm tuyến" at bounding box center [126, 31] width 106 height 10
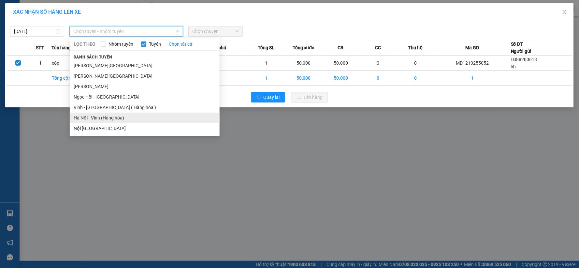
click at [117, 120] on li "Hà Nội - Vinh (Hàng hóa)" at bounding box center [145, 117] width 150 height 10
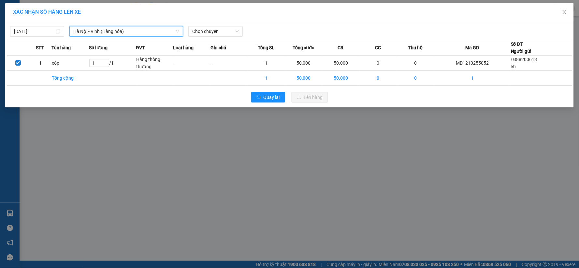
click at [213, 37] on div "Chọn chuyến" at bounding box center [215, 31] width 59 height 10
click at [214, 33] on span "Chọn chuyến" at bounding box center [215, 31] width 46 height 10
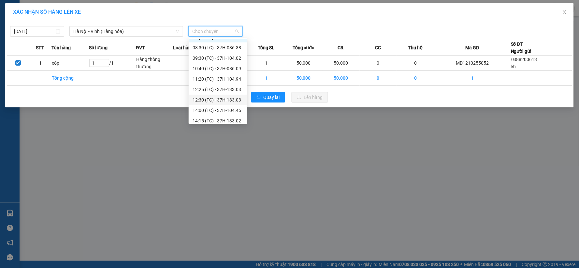
scroll to position [10, 0]
click at [226, 117] on div "14:15 (TC) - 37H-133.02" at bounding box center [218, 117] width 51 height 7
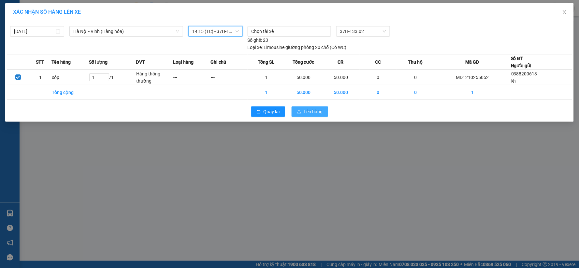
click at [315, 109] on span "Lên hàng" at bounding box center [313, 111] width 19 height 7
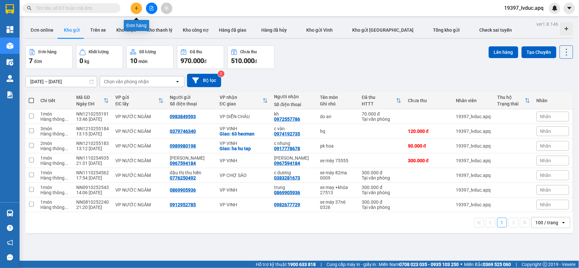
click at [151, 8] on icon "file-add" at bounding box center [151, 8] width 5 height 5
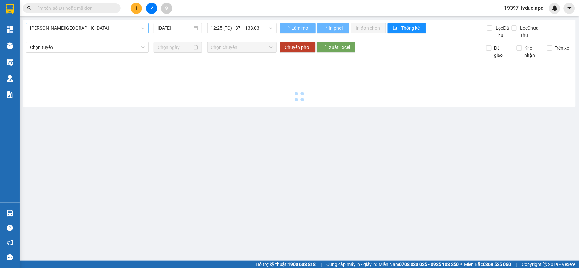
click at [85, 31] on span "[PERSON_NAME][GEOGRAPHIC_DATA]" at bounding box center [87, 28] width 115 height 10
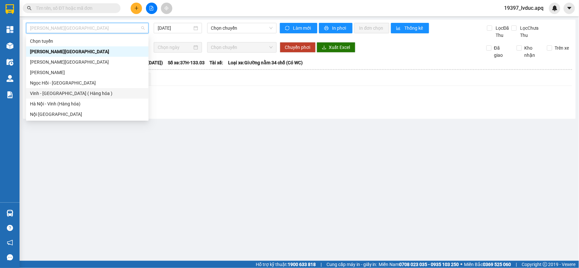
click at [57, 95] on div "Vinh - [GEOGRAPHIC_DATA] ( Hàng hóa )" at bounding box center [87, 93] width 115 height 7
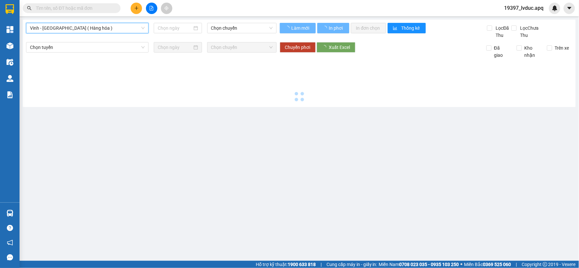
type input "[DATE]"
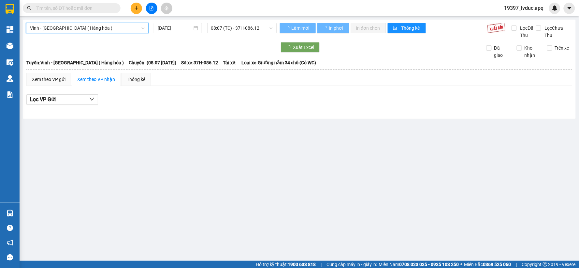
click at [248, 28] on span "08:07 (TC) - 37H-086.12" at bounding box center [242, 28] width 62 height 10
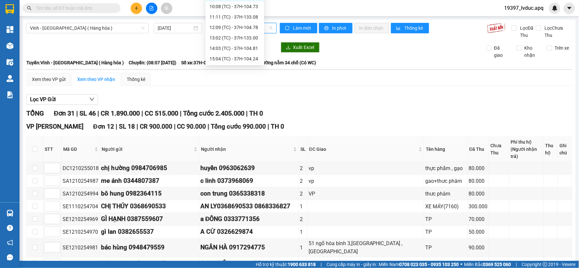
click at [200, 80] on div "Xem theo VP gửi Xem theo VP nhận Thống kê" at bounding box center [299, 79] width 546 height 13
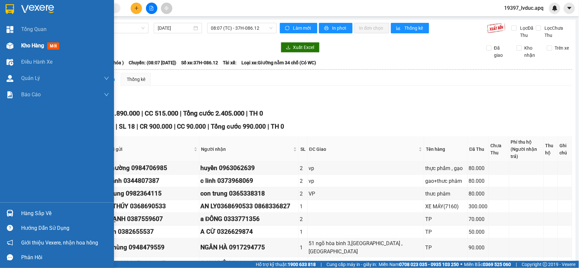
click at [20, 42] on div "Kho hàng mới" at bounding box center [57, 45] width 114 height 16
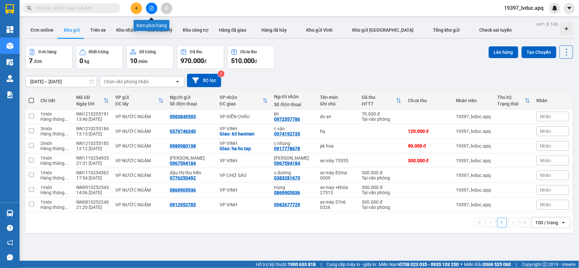
click at [148, 7] on button at bounding box center [151, 8] width 11 height 11
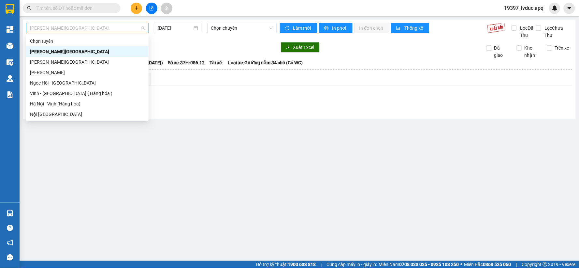
click at [99, 30] on span "[PERSON_NAME][GEOGRAPHIC_DATA]" at bounding box center [87, 28] width 115 height 10
click at [102, 94] on div "Vinh - [GEOGRAPHIC_DATA] ( Hàng hóa )" at bounding box center [87, 93] width 115 height 7
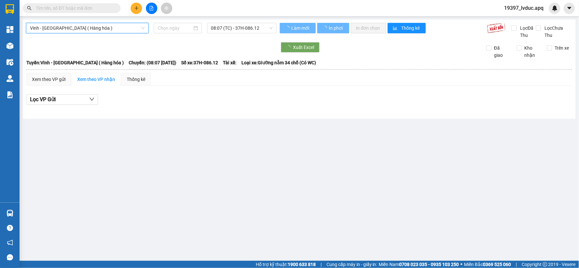
type input "[DATE]"
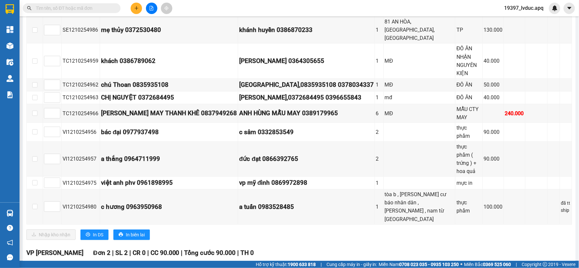
scroll to position [561, 0]
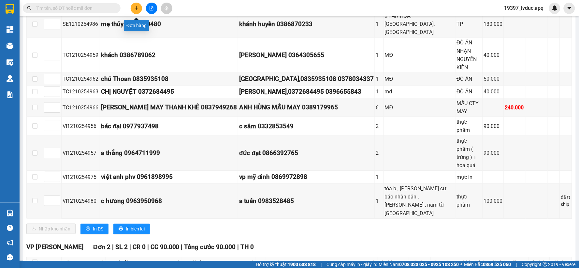
click at [134, 7] on icon "plus" at bounding box center [136, 8] width 5 height 5
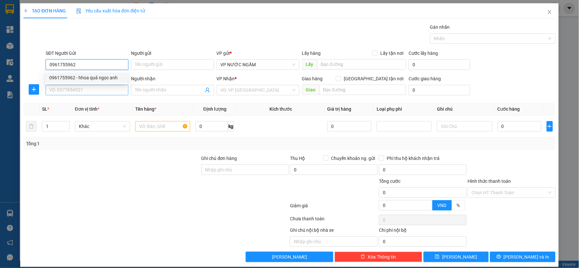
type input "0961755962"
click at [72, 87] on input "SĐT Người Nhận" at bounding box center [87, 90] width 83 height 10
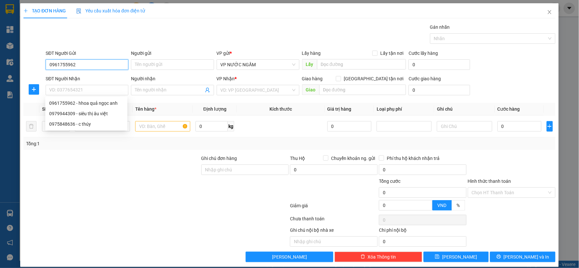
click at [83, 68] on input "0961755962" at bounding box center [87, 64] width 83 height 10
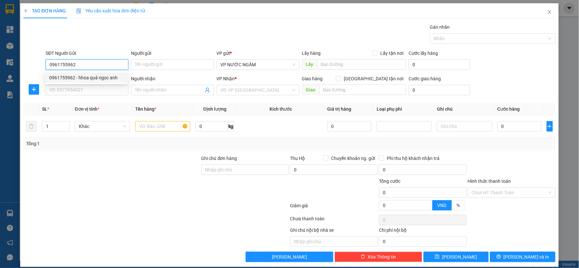
click at [81, 73] on div "0961755962 - hhoa quả ngọc anh" at bounding box center [86, 77] width 82 height 10
type input "hhoa quả ngọc anh"
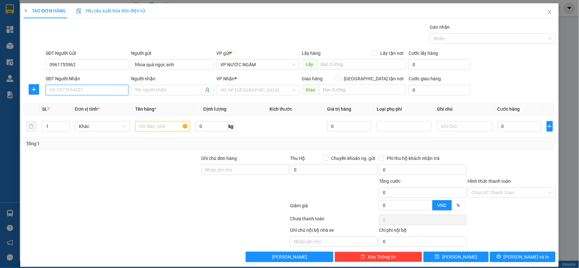
drag, startPoint x: 76, startPoint y: 89, endPoint x: 68, endPoint y: 91, distance: 8.4
click at [76, 89] on input "SĐT Người Nhận" at bounding box center [87, 90] width 83 height 10
click at [83, 115] on div "0979944309 - siêu thị âu việt" at bounding box center [86, 113] width 74 height 7
type input "0979944309"
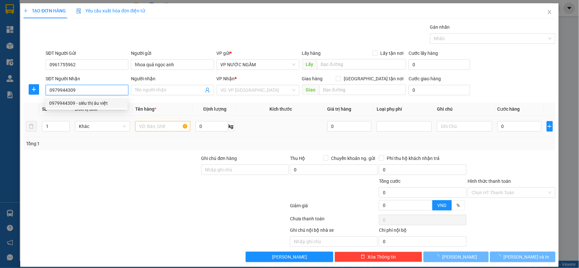
type input "siêu thị âu việt"
checkbox input "true"
type input "178 hồng bàng"
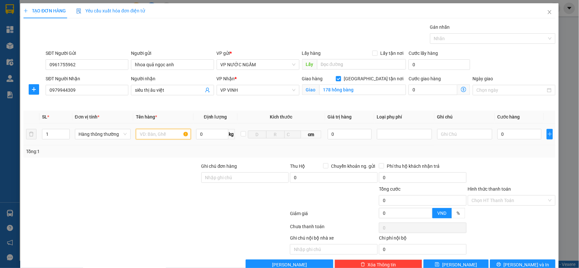
click at [138, 134] on input "text" at bounding box center [163, 134] width 55 height 10
type input "hq"
click at [499, 129] on input "0" at bounding box center [520, 134] width 44 height 10
type input "4"
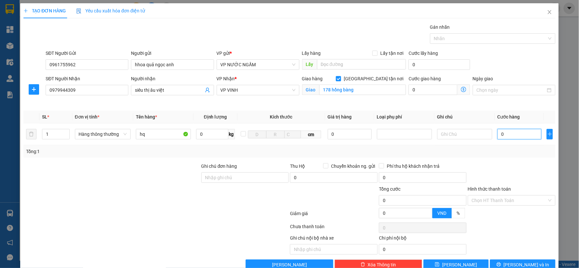
type input "4"
type input "40"
type input "40.000"
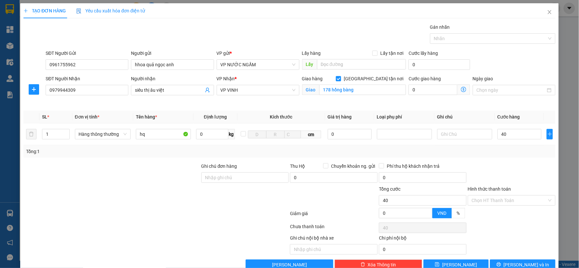
type input "40.000"
click at [494, 151] on div "Tổng: 1" at bounding box center [289, 151] width 527 height 7
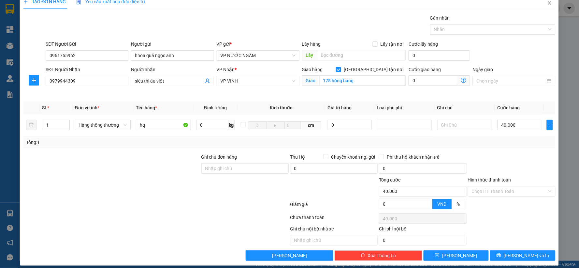
scroll to position [15, 0]
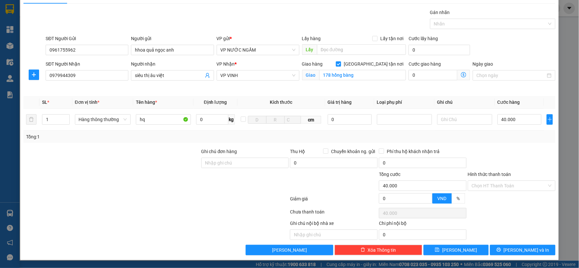
click at [499, 243] on div "Transit Pickup Surcharge Ids Transit Deliver Surcharge Ids Transit Deliver Surc…" at bounding box center [289, 132] width 532 height 246
click at [499, 246] on button "[PERSON_NAME] và In" at bounding box center [523, 249] width 66 height 10
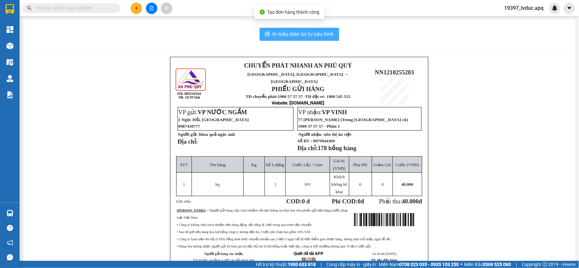
drag, startPoint x: 287, startPoint y: 30, endPoint x: 291, endPoint y: 33, distance: 5.2
click at [287, 30] on button "In mẫu biên lai tự cấu hình" at bounding box center [300, 34] width 80 height 13
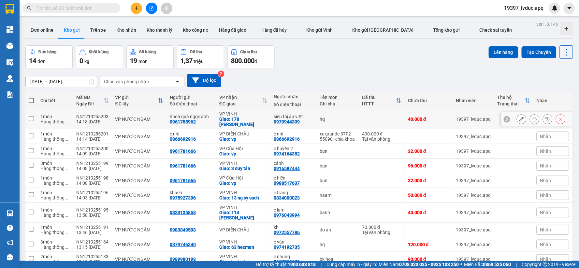
click at [186, 121] on div "0961755962" at bounding box center [183, 121] width 26 height 5
copy div "0961755962"
click at [134, 8] on icon "plus" at bounding box center [136, 8] width 5 height 5
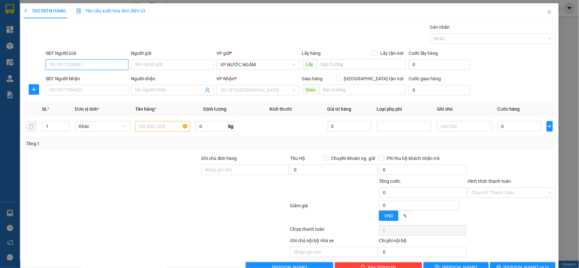
paste input "0961755962"
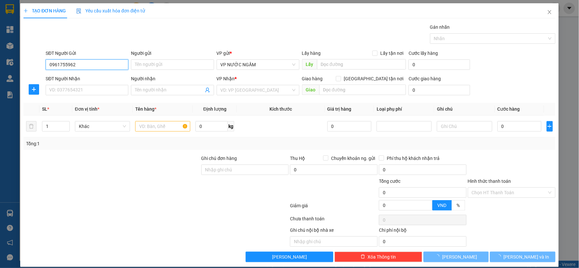
click at [96, 69] on input "0961755962" at bounding box center [87, 64] width 83 height 10
type input "0961755962"
click at [96, 76] on div "SĐT Người Nhận" at bounding box center [87, 78] width 83 height 7
click at [96, 85] on input "SĐT Người Nhận" at bounding box center [87, 90] width 83 height 10
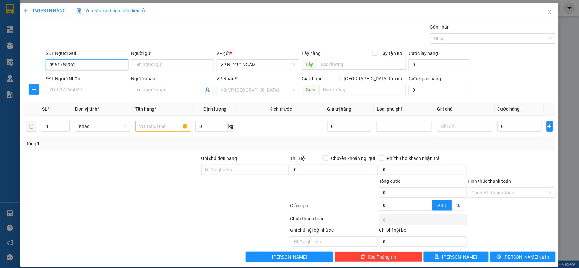
drag, startPoint x: 99, startPoint y: 63, endPoint x: 93, endPoint y: 73, distance: 11.8
click at [98, 64] on input "0961755962" at bounding box center [87, 64] width 83 height 10
click at [93, 75] on div "0961755962 - hhoa quả ngọc anh" at bounding box center [86, 77] width 74 height 7
type input "hhoa quả ngọc anh"
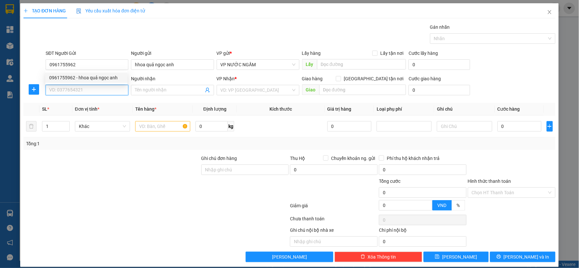
click at [94, 87] on input "SĐT Người Nhận" at bounding box center [87, 90] width 83 height 10
type input "0975848636"
click at [110, 106] on div "0975848636 - c thúy" at bounding box center [86, 102] width 74 height 7
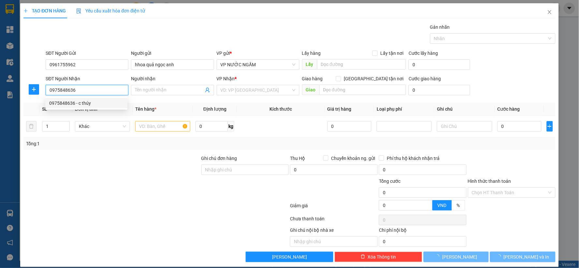
type input "c thúy"
checkbox input "true"
type input "159 ng phong sắc"
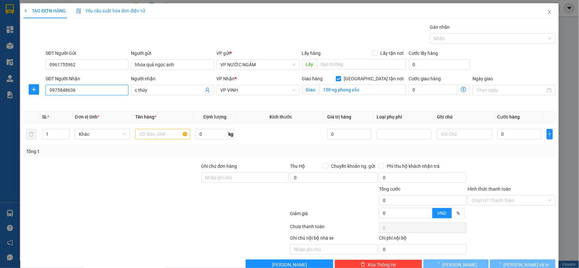
type input "10"
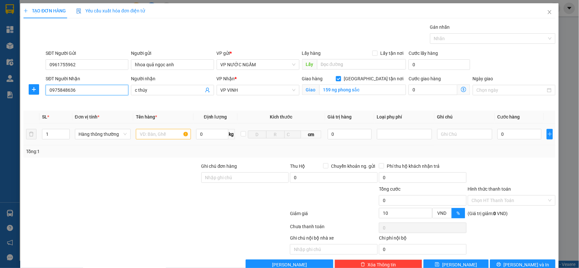
type input "0975848636"
click at [144, 136] on input "text" at bounding box center [163, 134] width 55 height 10
type input "hq"
click at [505, 137] on input "0" at bounding box center [520, 134] width 44 height 10
type input "4"
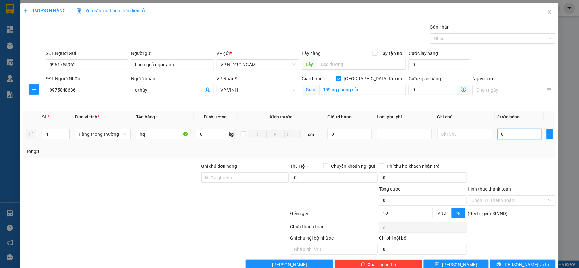
type input "4"
type input "40"
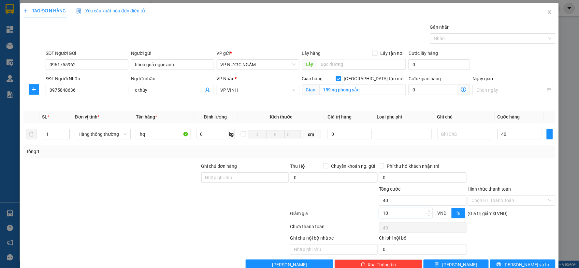
type input "40.000"
type input "36.000"
click at [406, 212] on input "10" at bounding box center [405, 213] width 53 height 10
type input "40.000"
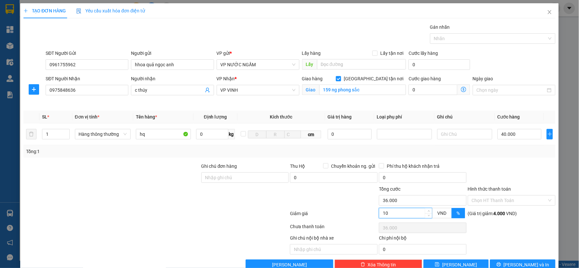
type input "40.000"
click at [495, 258] on div "Transit Pickup Surcharge Ids Transit Deliver Surcharge Ids Transit Deliver Surc…" at bounding box center [289, 146] width 532 height 246
click at [497, 261] on button "[PERSON_NAME] và In" at bounding box center [523, 264] width 66 height 10
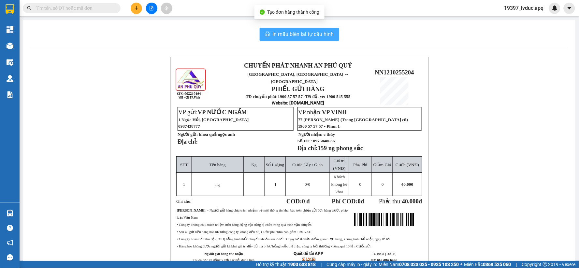
click at [327, 40] on button "In mẫu biên lai tự cấu hình" at bounding box center [300, 34] width 80 height 13
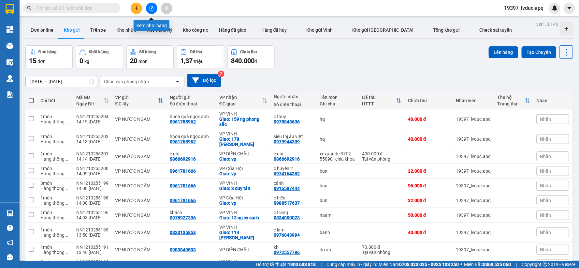
click at [151, 11] on button at bounding box center [151, 8] width 11 height 11
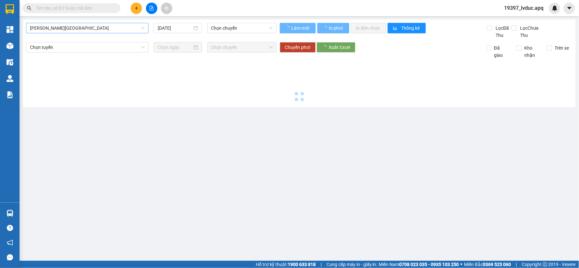
click at [69, 29] on span "[PERSON_NAME][GEOGRAPHIC_DATA]" at bounding box center [87, 28] width 115 height 10
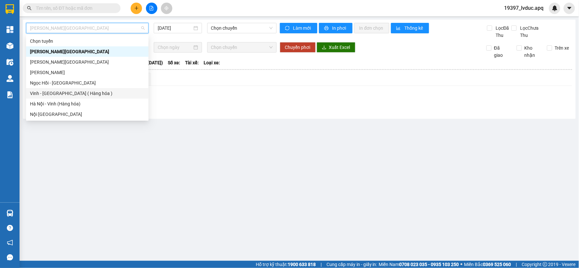
click at [66, 95] on div "Vinh - [GEOGRAPHIC_DATA] ( Hàng hóa )" at bounding box center [87, 93] width 115 height 7
type input "[DATE]"
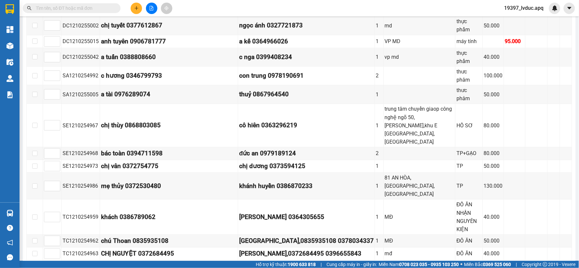
scroll to position [380, 0]
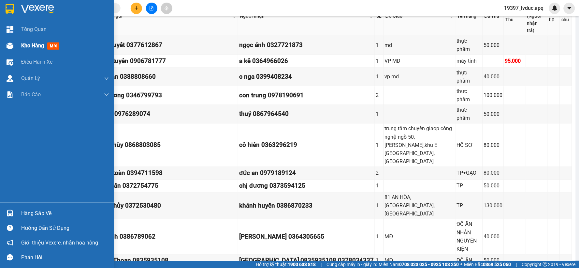
click at [11, 43] on img at bounding box center [10, 45] width 7 height 7
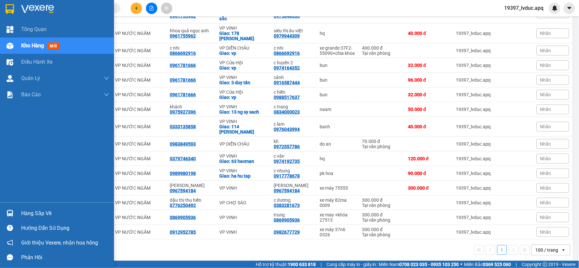
scroll to position [107, 0]
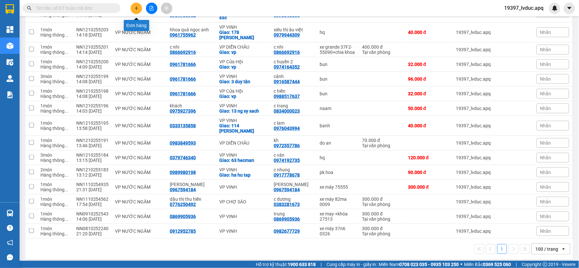
click at [133, 6] on button at bounding box center [136, 8] width 11 height 11
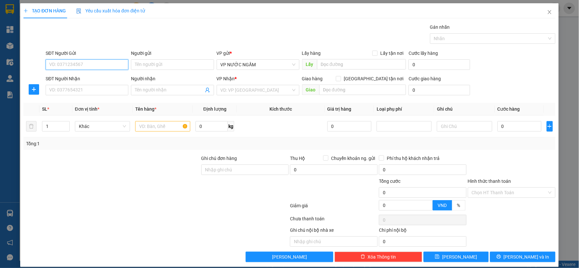
click at [97, 66] on input "SĐT Người Gửi" at bounding box center [87, 64] width 83 height 10
type input "0932371622"
click at [95, 77] on div "0932371622 - [PERSON_NAME]" at bounding box center [86, 77] width 74 height 7
type input "[PERSON_NAME]"
type input "0932371622"
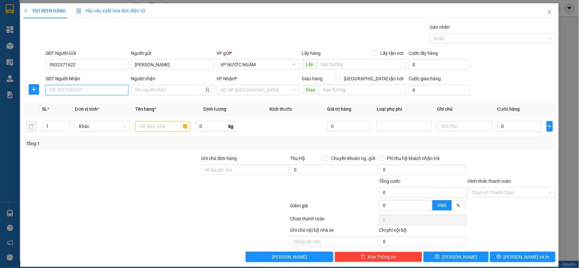
click at [89, 87] on input "SĐT Người Nhận" at bounding box center [87, 90] width 83 height 10
click at [88, 104] on div "0355247777 - hoàng nhè" at bounding box center [86, 102] width 74 height 7
type input "0355247777"
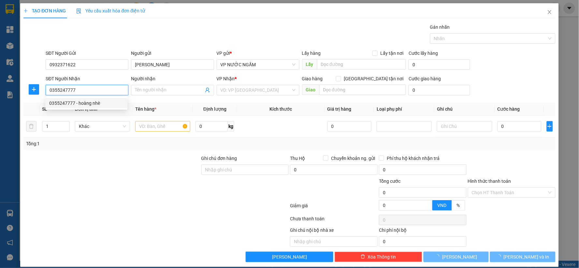
type input "hoàng nhè"
checkbox input "true"
type input "78 [PERSON_NAME]"
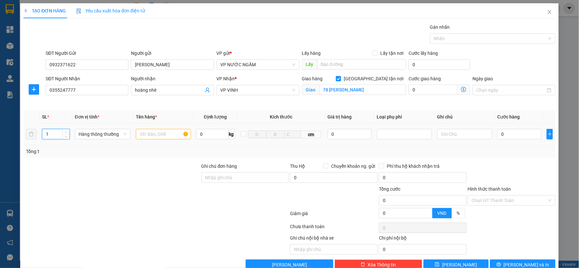
click at [35, 136] on tr "1 Hàng thông thường 0 kg cm 0 0" at bounding box center [289, 134] width 532 height 22
type input "3"
click at [146, 130] on input "text" at bounding box center [163, 134] width 55 height 10
type input "bánh"
click at [506, 129] on input "0" at bounding box center [520, 134] width 44 height 10
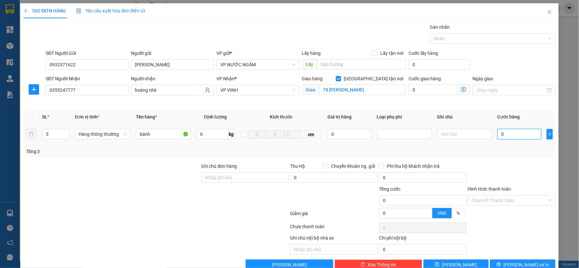
type input "4"
type input "45"
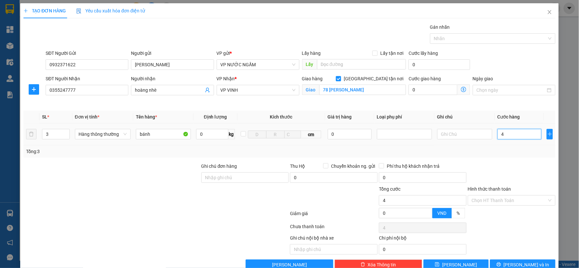
type input "45"
type input "4"
type input "0"
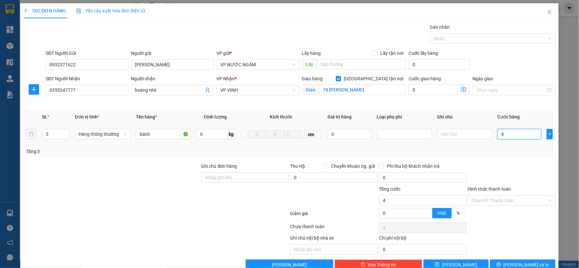
type input "0"
type input "01"
type input "1"
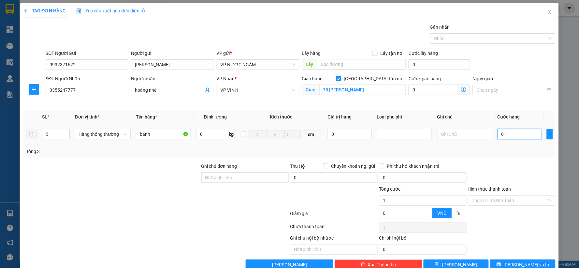
type input "015"
type input "15"
type input "0.150"
type input "150"
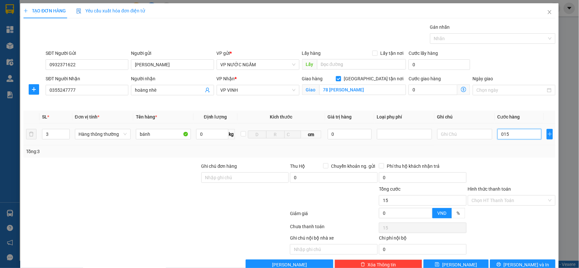
type input "150"
type input "150.000"
click at [508, 155] on div "Tổng: 3" at bounding box center [289, 151] width 532 height 12
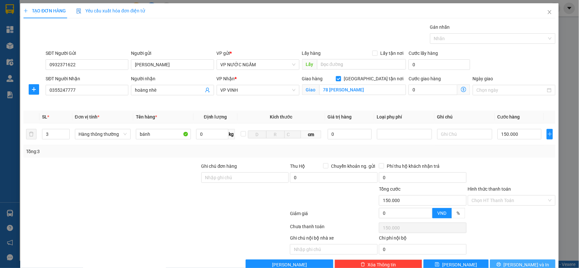
click at [522, 264] on span "[PERSON_NAME] và In" at bounding box center [527, 264] width 46 height 7
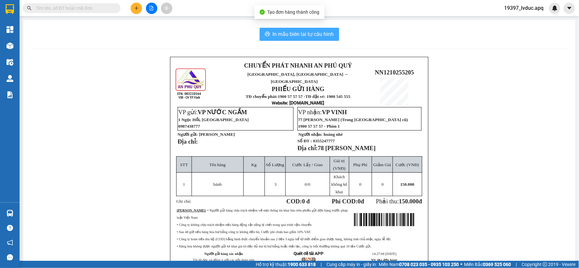
click at [310, 39] on button "In mẫu biên lai tự cấu hình" at bounding box center [300, 34] width 80 height 13
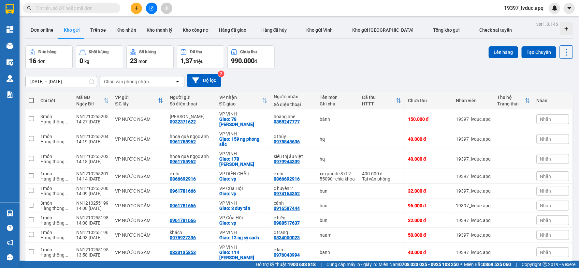
click at [137, 2] on div "Kết quả tìm kiếm ( 0 ) Bộ lọc No Data 19397_lvduc.apq" at bounding box center [289, 8] width 579 height 16
click at [136, 5] on button at bounding box center [136, 8] width 11 height 11
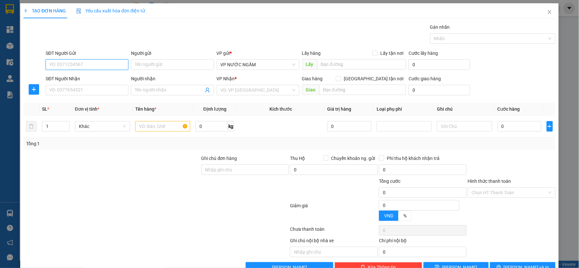
click at [116, 63] on input "SĐT Người Gửi" at bounding box center [87, 64] width 83 height 10
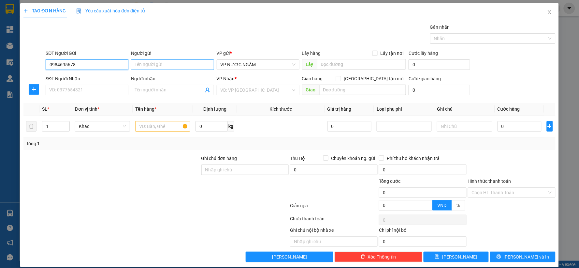
type input "0984695678"
click at [147, 65] on input "Người gửi" at bounding box center [172, 64] width 83 height 10
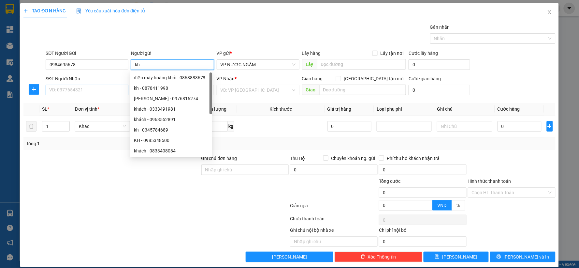
type input "kh"
click at [104, 85] on input "SĐT Người Nhận" at bounding box center [87, 90] width 83 height 10
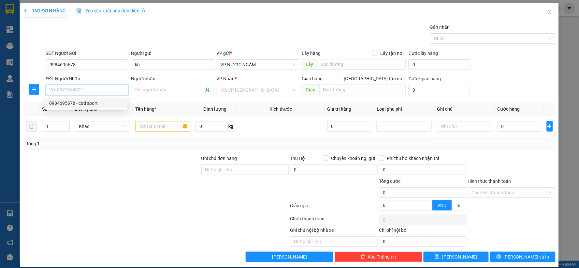
click at [93, 102] on div "0984695678 - cuti sport" at bounding box center [86, 102] width 74 height 7
type input "0984695678"
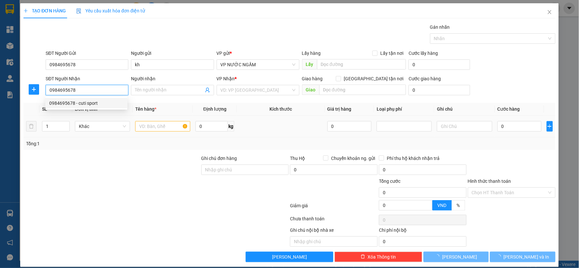
type input "cuti sport"
checkbox input "true"
type input "36 nuyen thiep trung do tp vinh"
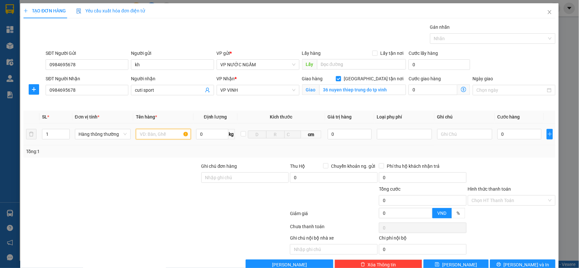
click at [159, 134] on input "text" at bounding box center [163, 134] width 55 height 10
type input "qa"
click at [502, 133] on input "0" at bounding box center [520, 134] width 44 height 10
type input "4"
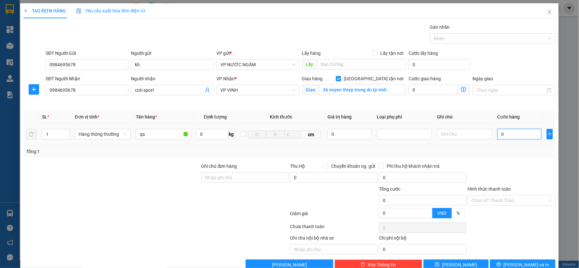
type input "4"
type input "40"
type input "40.000"
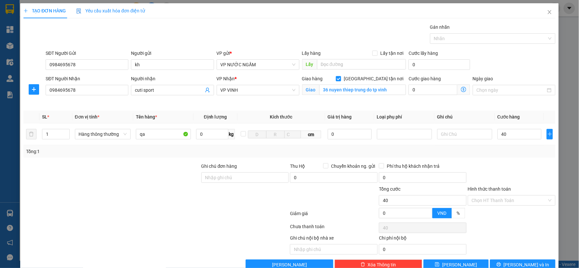
type input "40.000"
click at [504, 177] on div at bounding box center [511, 173] width 89 height 23
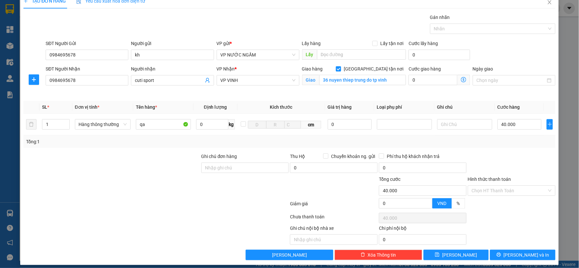
scroll to position [15, 0]
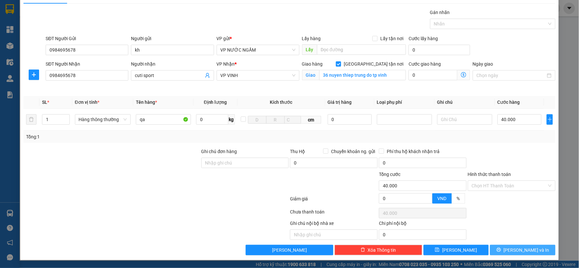
click at [522, 251] on span "[PERSON_NAME] và In" at bounding box center [527, 249] width 46 height 7
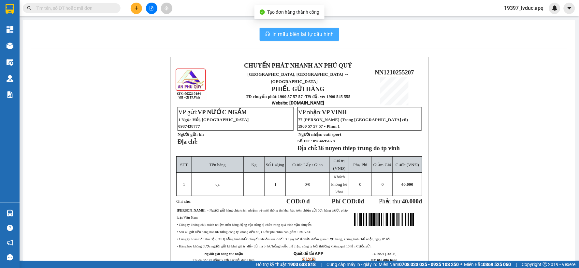
click at [288, 38] on button "In mẫu biên lai tự cấu hình" at bounding box center [300, 34] width 80 height 13
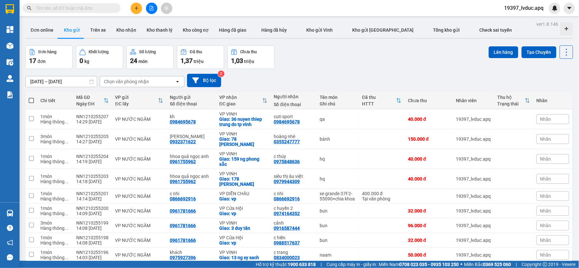
click at [78, 10] on input "text" at bounding box center [74, 8] width 77 height 7
click at [132, 7] on button at bounding box center [136, 8] width 11 height 11
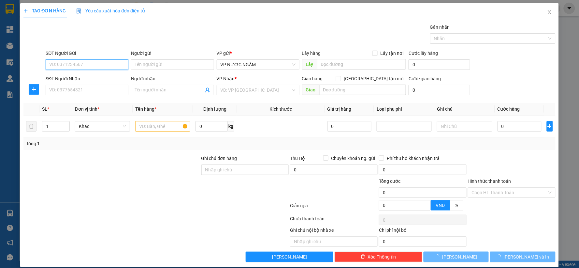
click at [102, 67] on input "SĐT Người Gửi" at bounding box center [87, 64] width 83 height 10
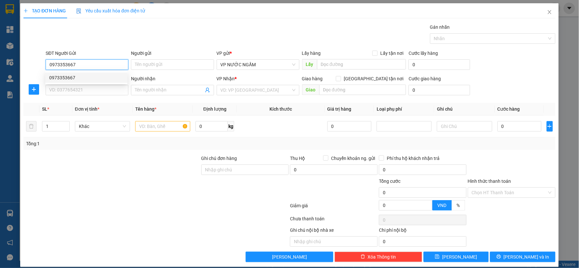
click at [109, 78] on div "0973353667" at bounding box center [86, 77] width 74 height 7
type input "0973353667"
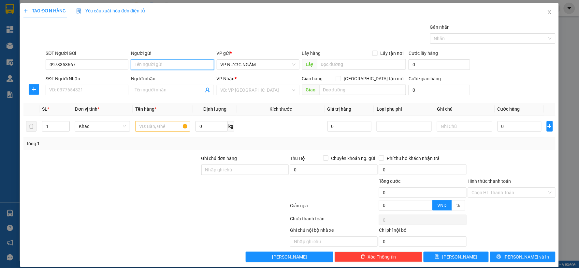
click at [150, 65] on input "Người gửi" at bounding box center [172, 64] width 83 height 10
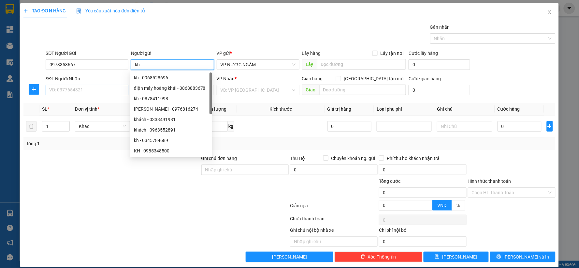
type input "kh"
click at [97, 92] on input "SĐT Người Nhận" at bounding box center [87, 90] width 83 height 10
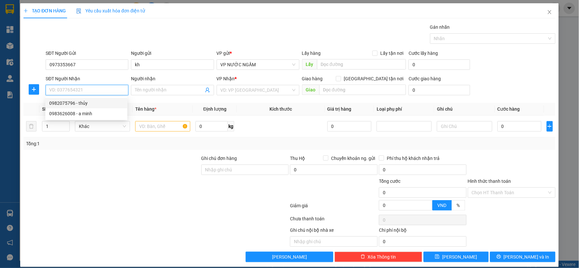
click at [79, 104] on div "0982075796 - thủy" at bounding box center [86, 102] width 74 height 7
type input "0982075796"
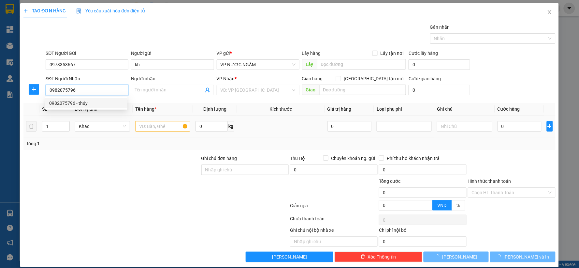
type input "thủy"
checkbox input "true"
type input "4 ngõ 78 chính đích"
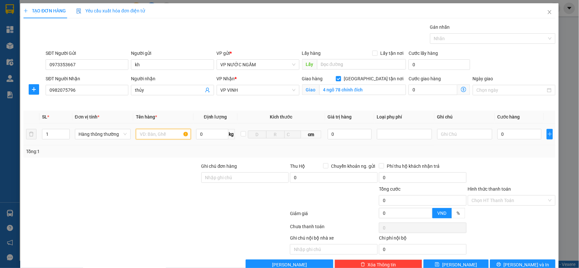
click at [153, 134] on input "text" at bounding box center [163, 134] width 55 height 10
type input "q"
type input "tp"
click at [518, 137] on input "0" at bounding box center [520, 134] width 44 height 10
type input "4"
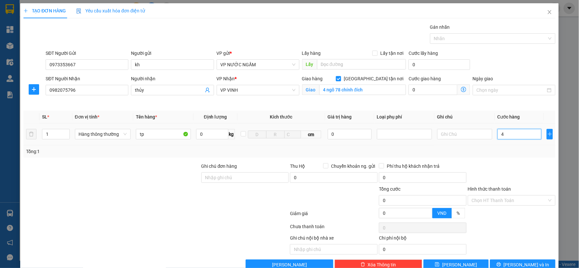
type input "4"
type input "40"
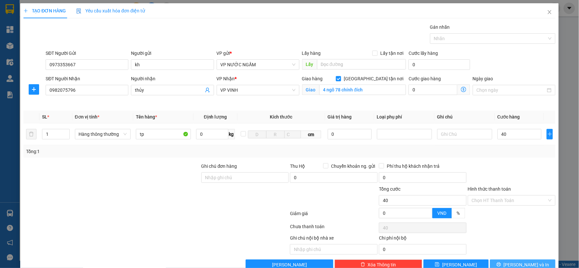
type input "40.000"
click at [513, 264] on span "[PERSON_NAME] và In" at bounding box center [527, 264] width 46 height 7
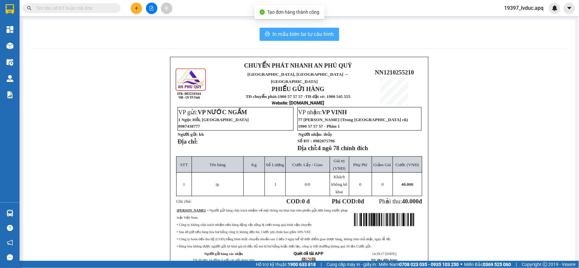
click at [292, 35] on span "In mẫu biên lai tự cấu hình" at bounding box center [303, 34] width 61 height 8
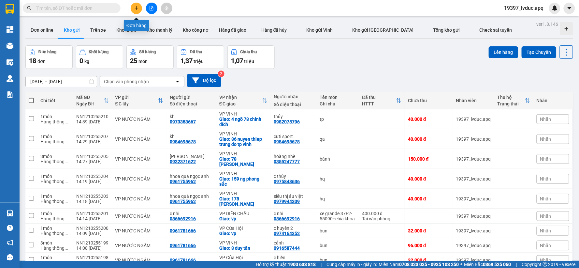
click at [139, 11] on button at bounding box center [136, 8] width 11 height 11
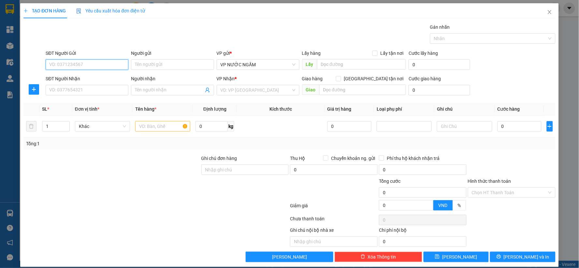
click at [115, 63] on input "SĐT Người Gửi" at bounding box center [87, 64] width 83 height 10
type input "0961993189"
click at [71, 77] on div "0961993189 - khách" at bounding box center [86, 77] width 74 height 7
type input "khách"
type input "0961993189"
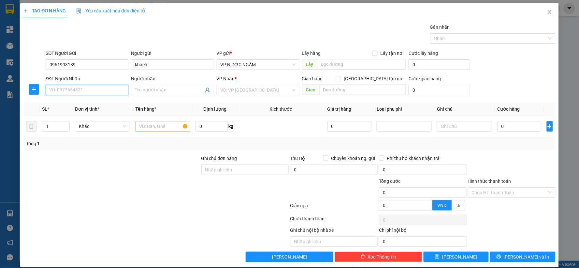
click at [79, 88] on input "SĐT Người Nhận" at bounding box center [87, 90] width 83 height 10
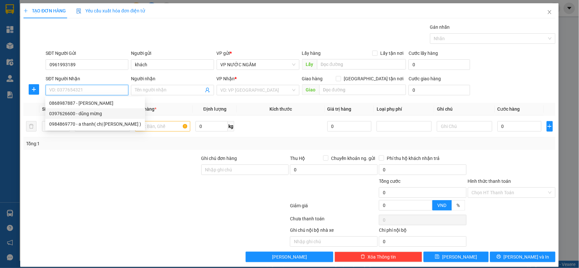
click at [62, 115] on div "0397626600 - dũng mừng" at bounding box center [95, 113] width 92 height 7
type input "0397626600"
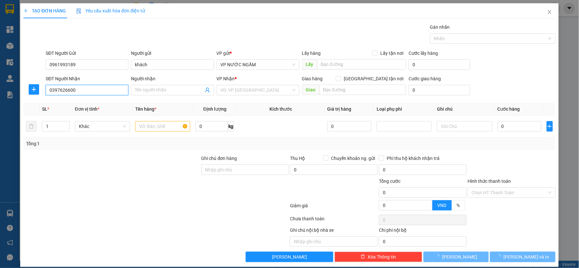
type input "dũng mừng"
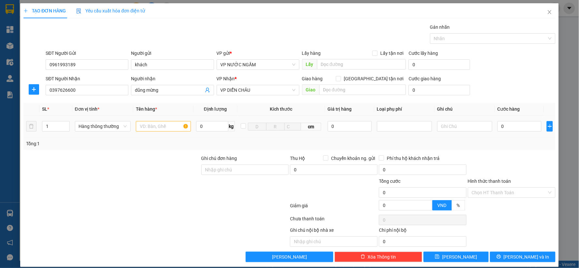
drag, startPoint x: 55, startPoint y: 125, endPoint x: 0, endPoint y: 123, distance: 54.8
click at [0, 124] on div "TẠO ĐƠN HÀNG Yêu cầu xuất hóa đơn điện tử Transit Pickup Surcharge Ids Transit …" at bounding box center [289, 134] width 579 height 268
type input "2"
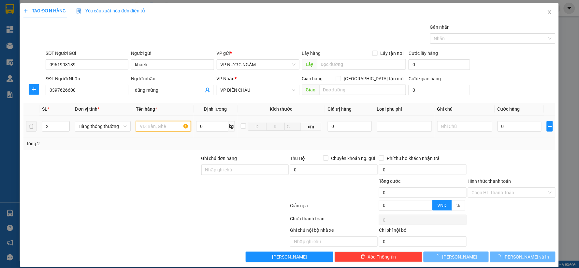
click at [157, 124] on input "text" at bounding box center [163, 126] width 55 height 10
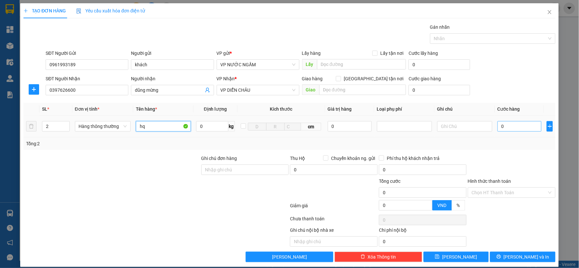
type input "hq"
click at [511, 127] on input "0" at bounding box center [520, 126] width 44 height 10
type input "8"
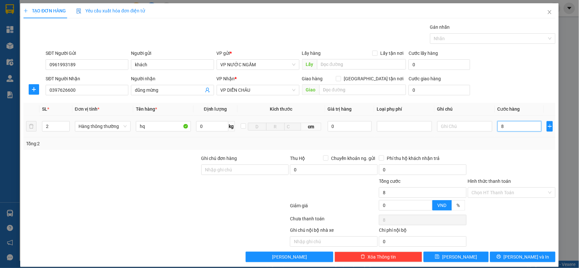
type input "80"
type input "80.000"
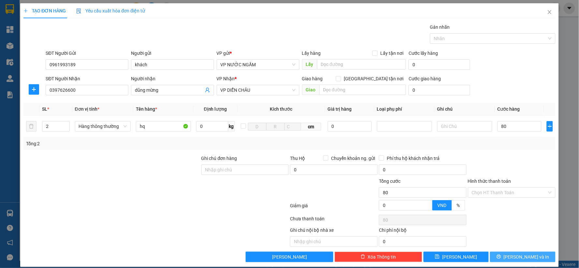
type input "80.000"
click at [513, 255] on span "[PERSON_NAME] và In" at bounding box center [527, 256] width 46 height 7
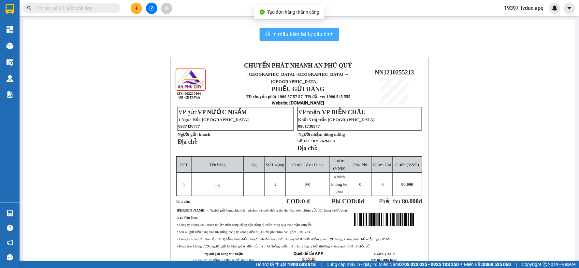
click at [286, 37] on span "In mẫu biên lai tự cấu hình" at bounding box center [303, 34] width 61 height 8
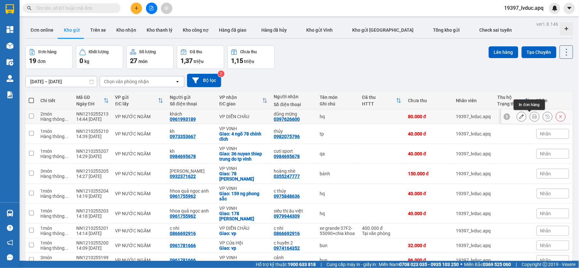
click at [533, 115] on icon at bounding box center [535, 116] width 5 height 5
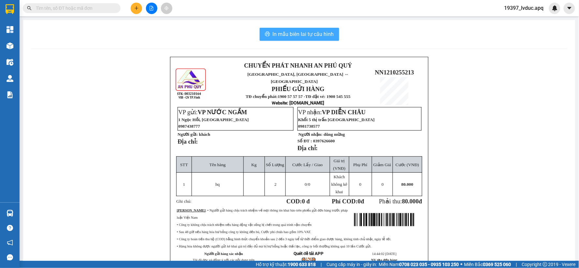
click at [314, 34] on span "In mẫu biên lai tự cấu hình" at bounding box center [303, 34] width 61 height 8
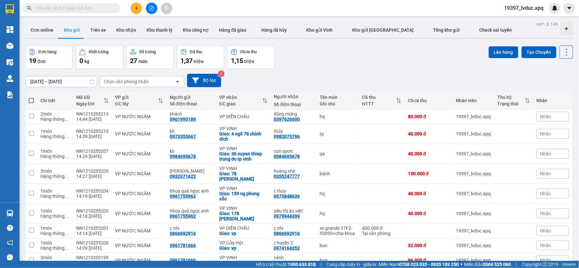
click at [137, 7] on icon "plus" at bounding box center [136, 8] width 5 height 5
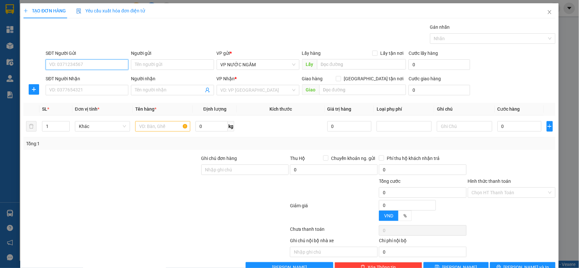
click at [100, 67] on input "SĐT Người Gửi" at bounding box center [87, 64] width 83 height 10
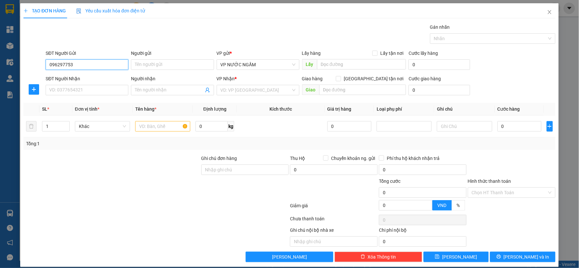
type input "0962977533"
click at [87, 78] on div "0962977533 - [PERSON_NAME]" at bounding box center [86, 77] width 74 height 7
type input "ngọc"
type input "0962977533"
click at [87, 89] on input "SĐT Người Nhận" at bounding box center [87, 90] width 83 height 10
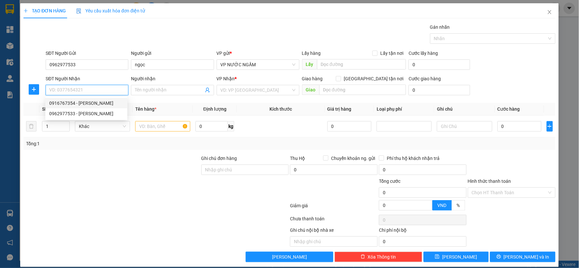
click at [86, 103] on div "0916767354 - [PERSON_NAME]" at bounding box center [86, 102] width 74 height 7
type input "0916767354"
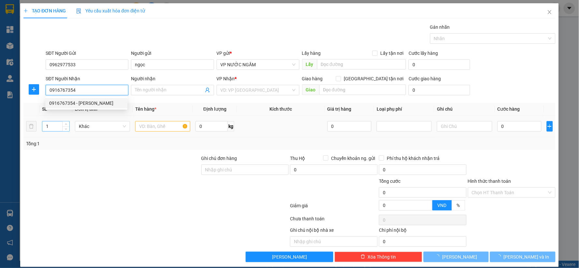
type input "c hằng"
checkbox input "true"
type input "46 [PERSON_NAME]"
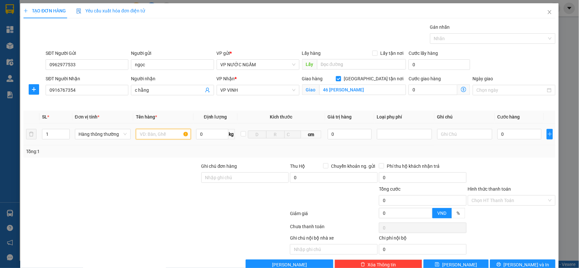
click at [169, 132] on input "text" at bounding box center [163, 134] width 55 height 10
type input "hq"
click at [513, 131] on input "0" at bounding box center [520, 134] width 44 height 10
type input "5"
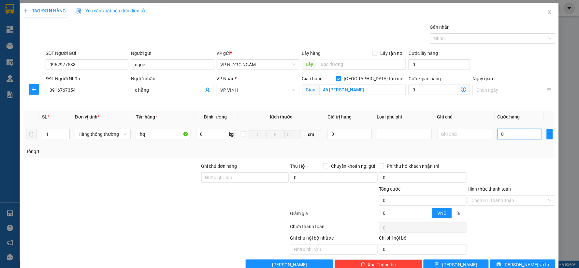
type input "5"
type input "50"
click at [521, 261] on span "[PERSON_NAME] và In" at bounding box center [527, 264] width 46 height 7
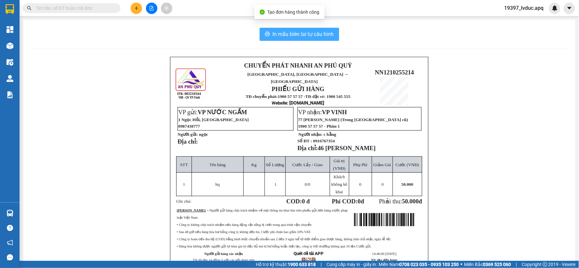
click at [312, 30] on span "In mẫu biên lai tự cấu hình" at bounding box center [303, 34] width 61 height 8
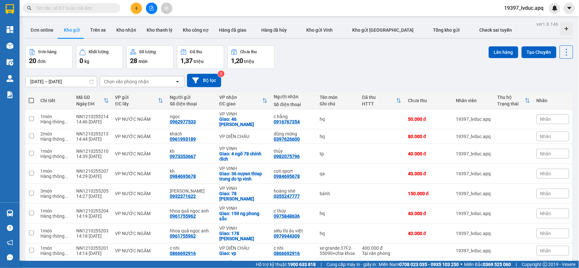
click at [136, 13] on button at bounding box center [136, 8] width 11 height 11
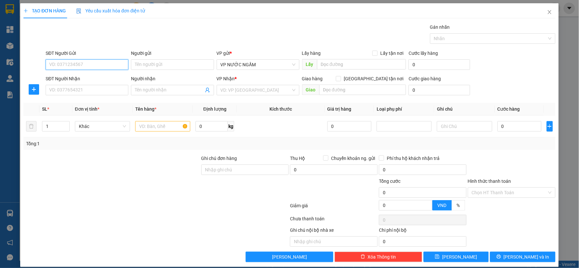
click at [88, 63] on input "SĐT Người Gửi" at bounding box center [87, 64] width 83 height 10
click at [79, 75] on div "0816144444" at bounding box center [86, 77] width 74 height 7
type input "0816144444"
click at [88, 92] on input "SĐT Người Nhận" at bounding box center [87, 90] width 83 height 10
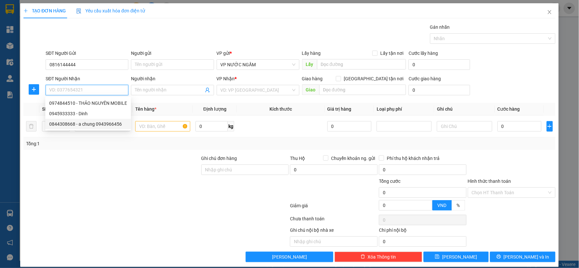
click at [89, 123] on div "0844308668 - a chung 0943966456" at bounding box center [88, 123] width 78 height 7
type input "0844308668"
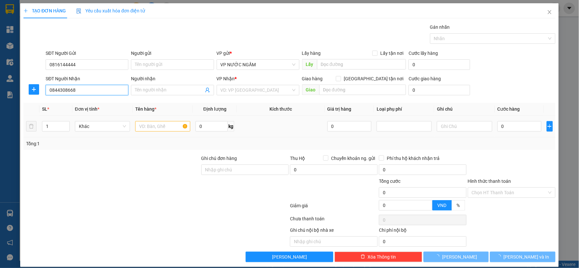
type input "a chung 0943966456"
checkbox input "true"
type input "cuối đường [PERSON_NAME]"
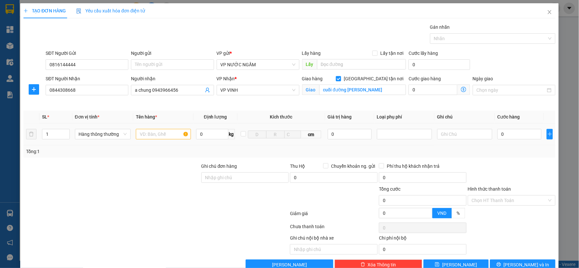
click at [154, 126] on td at bounding box center [163, 134] width 60 height 22
click at [151, 134] on input "text" at bounding box center [163, 134] width 55 height 10
type input "d"
type input "đt"
click at [357, 138] on input "0" at bounding box center [350, 134] width 44 height 10
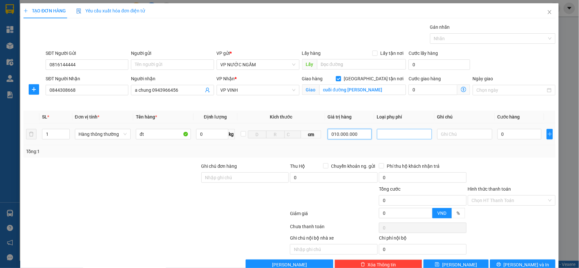
click at [386, 135] on div at bounding box center [405, 134] width 52 height 8
type input "10.000.000"
click at [384, 146] on div "Hàng giá trị cao" at bounding box center [401, 146] width 47 height 7
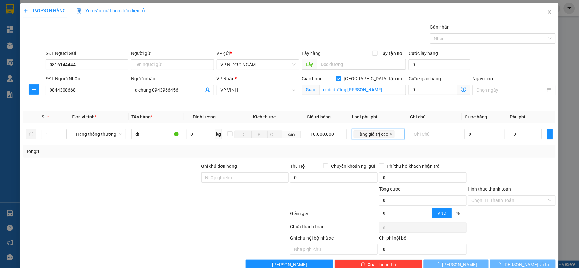
type input "50.000"
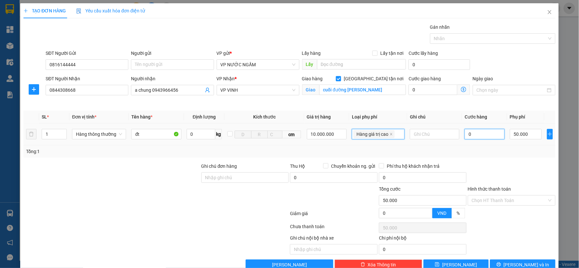
click at [486, 137] on input "0" at bounding box center [485, 134] width 40 height 10
type input "5"
type input "50.005"
type input "50"
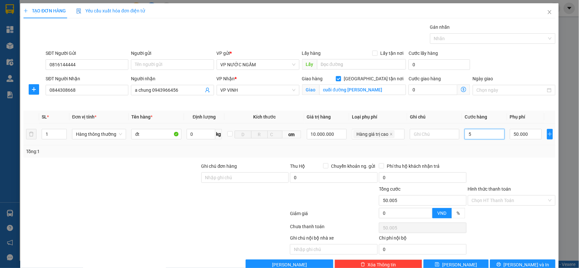
type input "50.050"
type input "50.000"
type input "100.000"
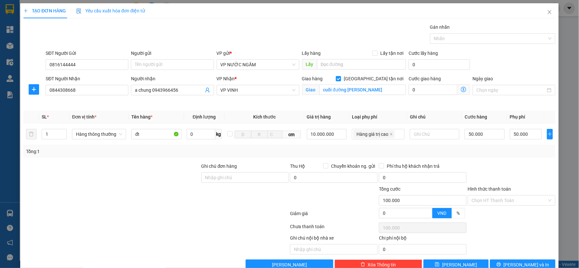
click at [474, 147] on div "Tổng: 1" at bounding box center [289, 151] width 532 height 12
click at [515, 261] on span "[PERSON_NAME] và In" at bounding box center [527, 264] width 46 height 7
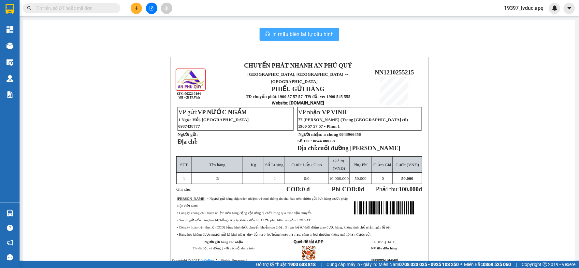
click at [291, 35] on span "In mẫu biên lai tự cấu hình" at bounding box center [303, 34] width 61 height 8
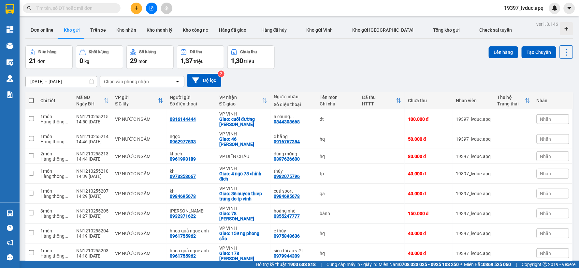
scroll to position [294, 0]
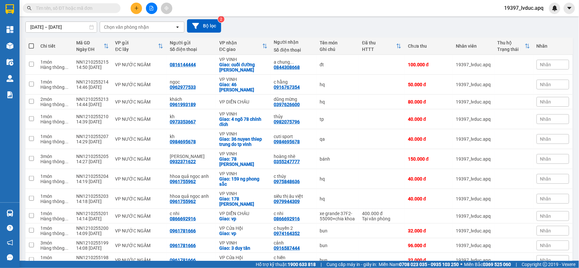
scroll to position [0, 0]
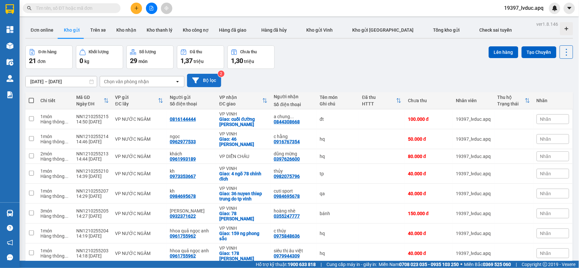
click at [210, 83] on button "Bộ lọc" at bounding box center [204, 80] width 34 height 13
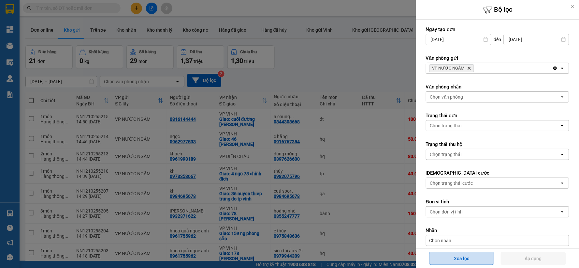
click at [480, 262] on button "Xoá lọc" at bounding box center [461, 258] width 65 height 13
type input "10/10/2025"
type input "[DATE]"
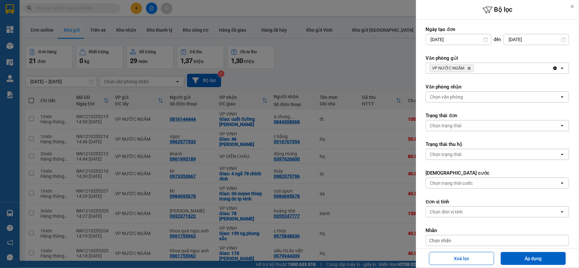
type input "10/10/2025 – 12/10/2025"
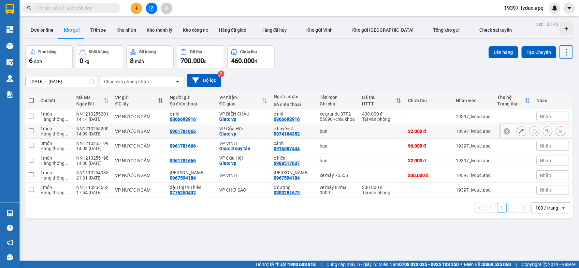
click at [334, 133] on div "bun" at bounding box center [338, 130] width 36 height 5
checkbox input "true"
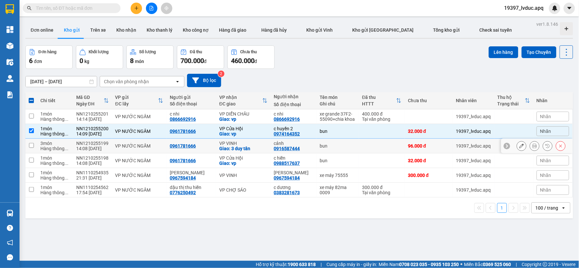
click at [334, 147] on div "bun" at bounding box center [338, 145] width 36 height 5
checkbox input "true"
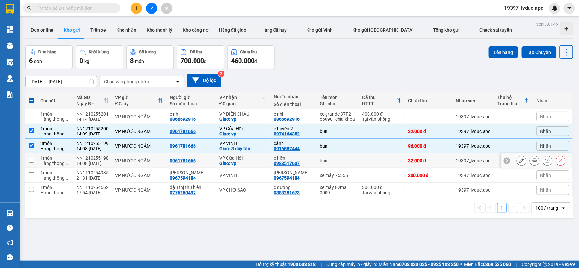
click at [329, 160] on div "bun" at bounding box center [338, 160] width 36 height 5
checkbox input "true"
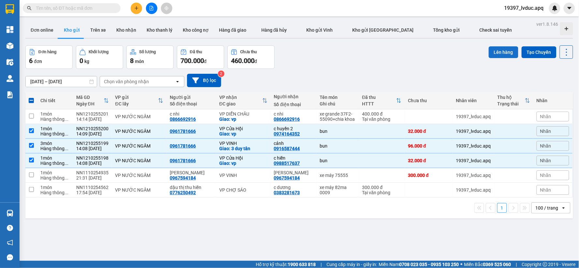
click at [490, 51] on button "Lên hàng" at bounding box center [504, 52] width 30 height 12
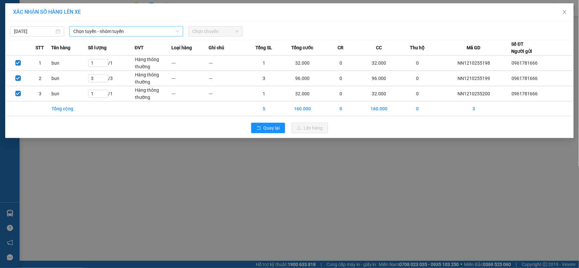
click at [173, 31] on span "Chọn tuyến - nhóm tuyến" at bounding box center [126, 31] width 106 height 10
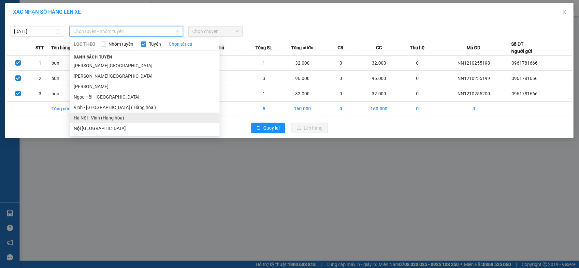
drag, startPoint x: 116, startPoint y: 117, endPoint x: 113, endPoint y: 121, distance: 4.2
click at [116, 118] on li "Hà Nội - Vinh (Hàng hóa)" at bounding box center [145, 117] width 150 height 10
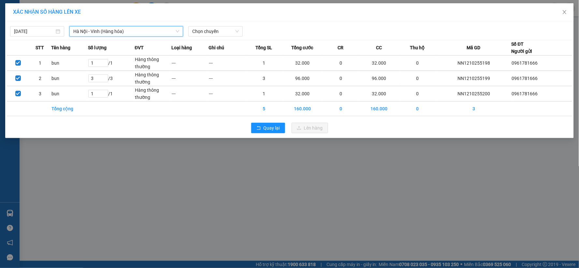
click at [105, 160] on div "XÁC NHẬN SỐ HÀNG LÊN XE 12/10/2025 Hà Nội - Vinh (Hàng hóa) Hà Nội - Vinh (Hàng…" at bounding box center [289, 134] width 579 height 268
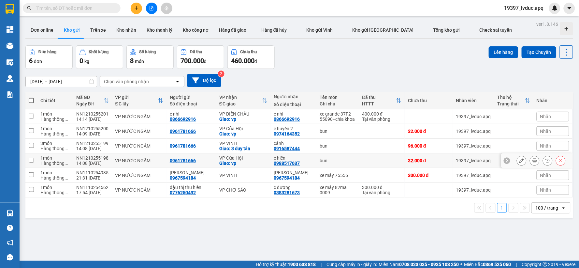
click at [240, 158] on div "VP Cửa Hội" at bounding box center [243, 157] width 48 height 5
checkbox input "true"
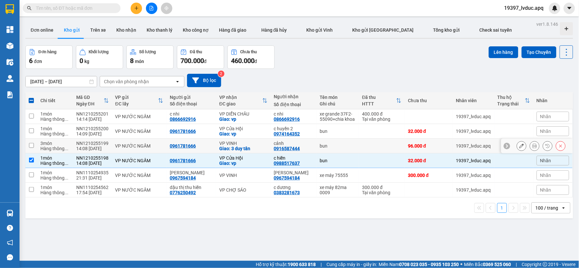
click at [246, 142] on div "VP VINH" at bounding box center [243, 142] width 48 height 5
checkbox input "true"
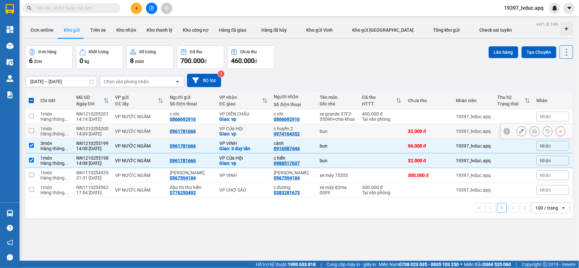
click at [246, 129] on div "VP Cửa Hội" at bounding box center [243, 128] width 48 height 5
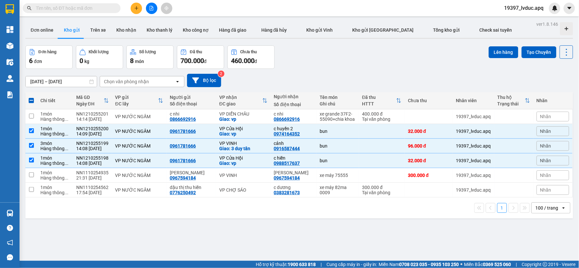
drag, startPoint x: 245, startPoint y: 101, endPoint x: 245, endPoint y: 105, distance: 4.3
click at [245, 102] on div "ĐC giao" at bounding box center [240, 103] width 43 height 5
checkbox input "false"
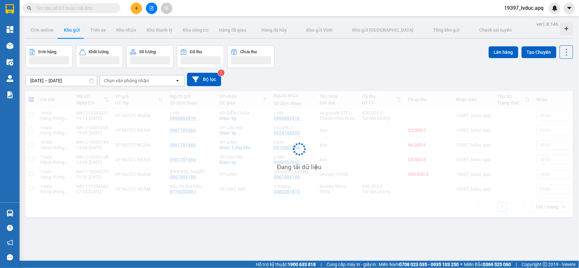
click at [249, 117] on div "Đang tải dữ liệu" at bounding box center [299, 154] width 548 height 126
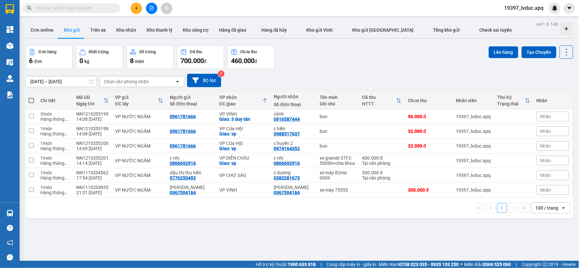
click at [262, 99] on icon at bounding box center [264, 100] width 5 height 5
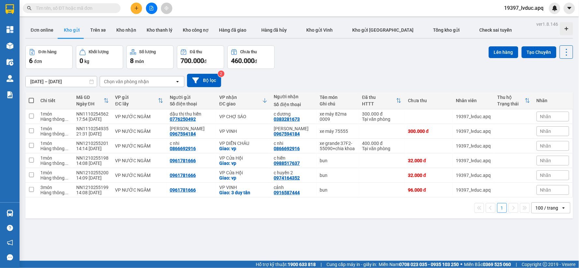
click at [262, 100] on icon at bounding box center [264, 100] width 5 height 5
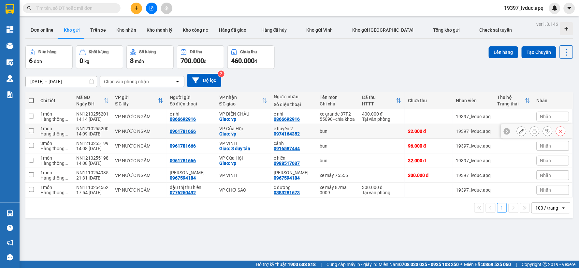
click at [259, 130] on div "VP Cửa Hội" at bounding box center [243, 128] width 48 height 5
checkbox input "true"
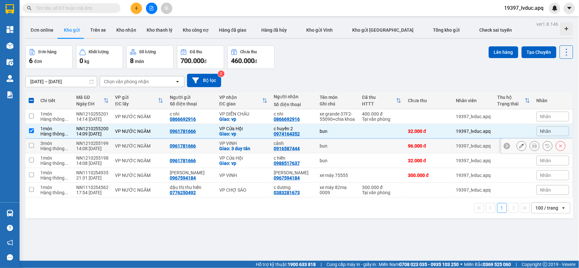
click at [257, 146] on div "Giao: 3 duy tân" at bounding box center [243, 148] width 48 height 5
checkbox input "true"
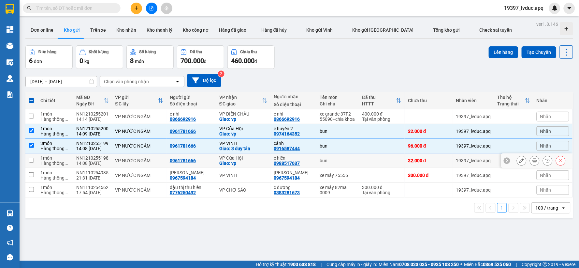
click at [256, 164] on div "Giao: vp" at bounding box center [243, 162] width 48 height 5
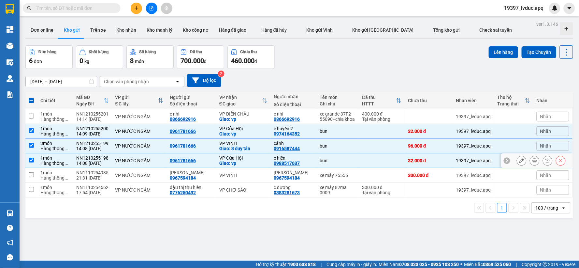
checkbox input "true"
click at [489, 49] on button "Lên hàng" at bounding box center [504, 52] width 30 height 12
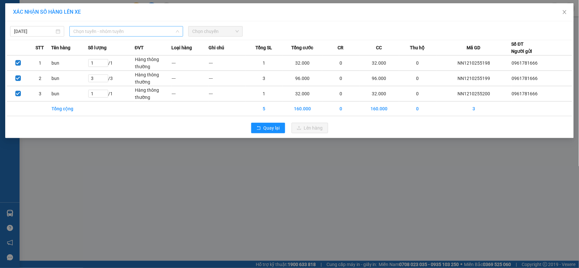
click at [166, 31] on span "Chọn tuyến - nhóm tuyến" at bounding box center [126, 31] width 106 height 10
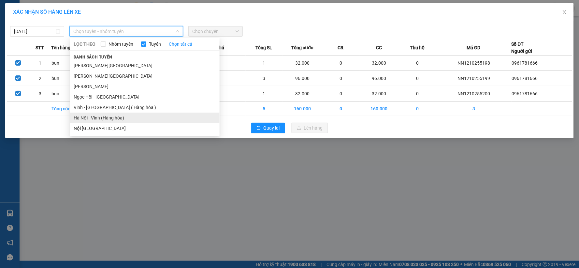
click at [133, 118] on li "Hà Nội - Vinh (Hàng hóa)" at bounding box center [145, 117] width 150 height 10
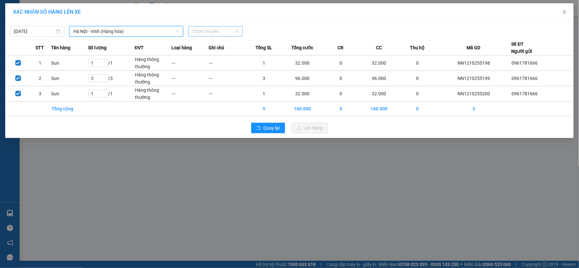
click at [233, 32] on span "Chọn chuyến" at bounding box center [215, 31] width 46 height 10
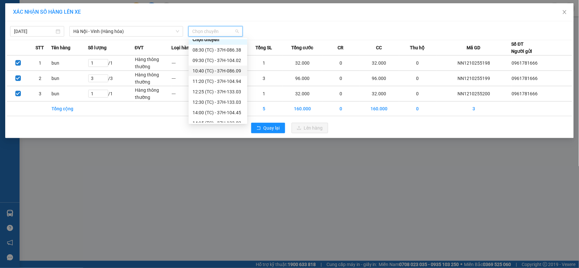
scroll to position [21, 0]
click at [235, 117] on div "17:00 (TC) - 37H-096.13" at bounding box center [218, 117] width 51 height 7
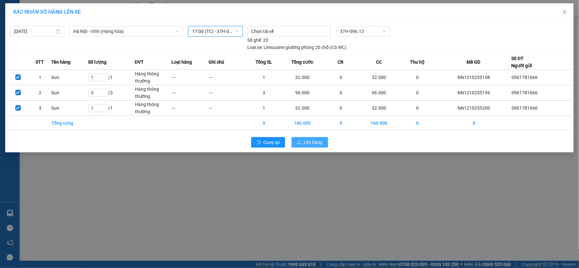
click at [317, 139] on span "Lên hàng" at bounding box center [313, 142] width 19 height 7
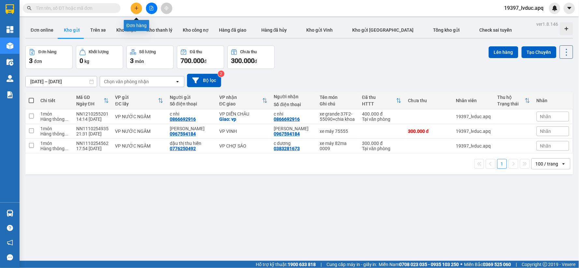
click at [139, 7] on button at bounding box center [136, 8] width 11 height 11
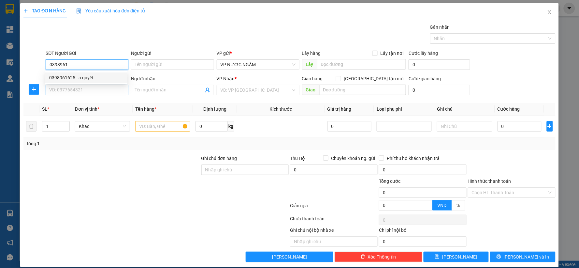
drag, startPoint x: 82, startPoint y: 74, endPoint x: 76, endPoint y: 87, distance: 14.6
click at [82, 76] on div "0398961625 - a quyết" at bounding box center [86, 77] width 74 height 7
type input "0398961625"
type input "a quyết"
type input "0398961625"
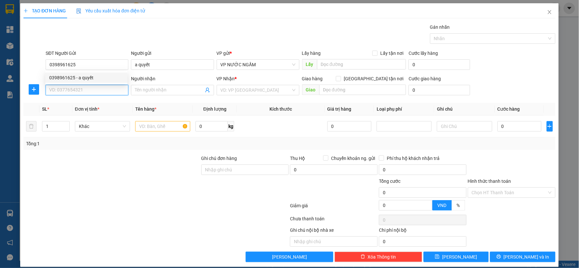
drag, startPoint x: 76, startPoint y: 87, endPoint x: 75, endPoint y: 92, distance: 4.4
click at [76, 88] on input "SĐT Người Nhận" at bounding box center [87, 90] width 83 height 10
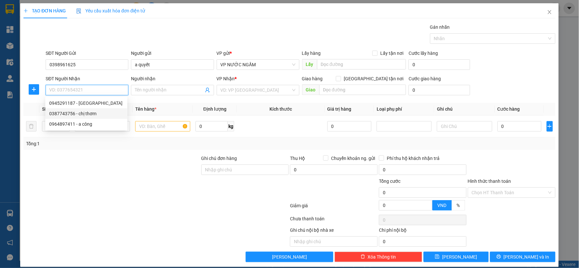
click at [82, 113] on div "0387743756 - chị thơm" at bounding box center [86, 113] width 74 height 7
type input "0387743756"
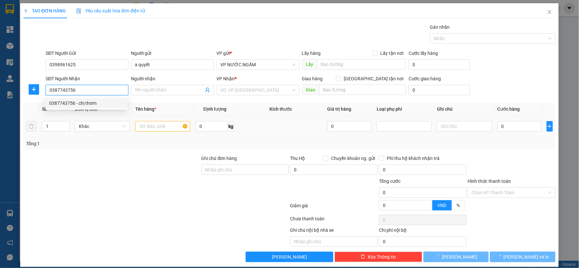
type input "chị thơm"
checkbox input "true"
type input "16/87 đg quyết tiến , nghi kim"
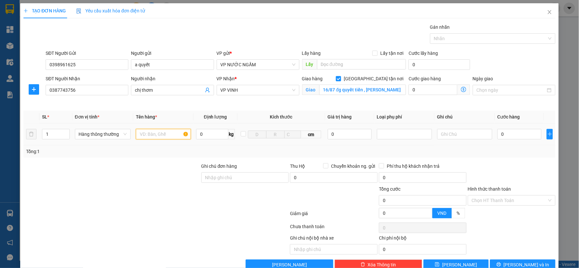
click at [141, 134] on input "text" at bounding box center [163, 134] width 55 height 10
type input "cas"
click at [516, 137] on input "0" at bounding box center [520, 134] width 44 height 10
type input "1"
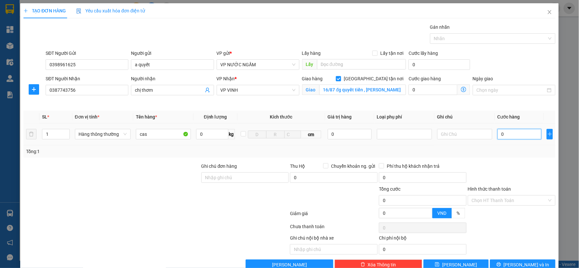
type input "1"
type input "10"
type input "100"
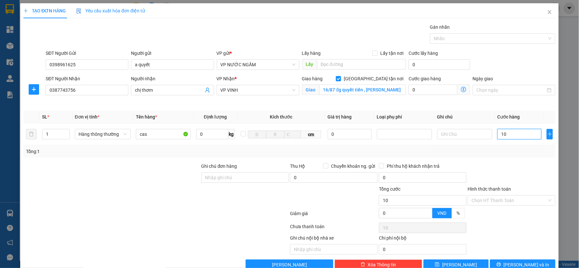
type input "100"
type input "100.000"
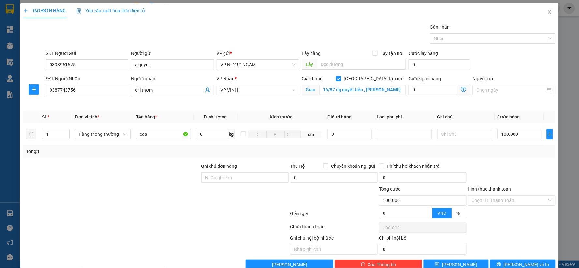
click at [499, 152] on div "Tổng: 1" at bounding box center [289, 151] width 527 height 7
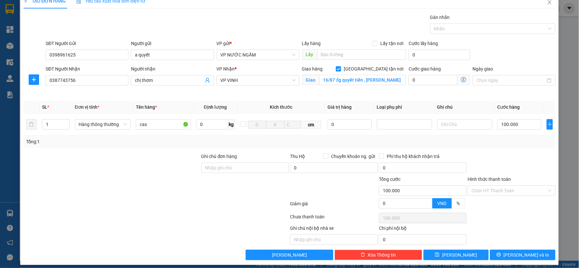
scroll to position [15, 0]
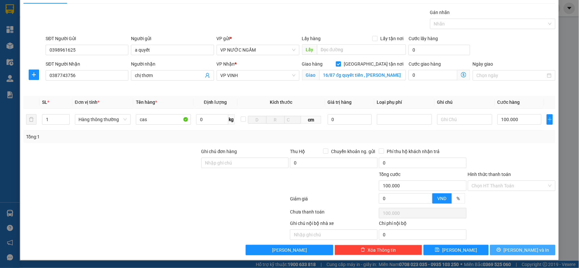
click at [496, 245] on button "[PERSON_NAME] và In" at bounding box center [523, 249] width 66 height 10
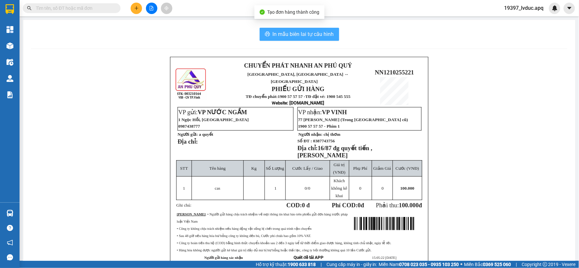
click at [293, 29] on button "In mẫu biên lai tự cấu hình" at bounding box center [300, 34] width 80 height 13
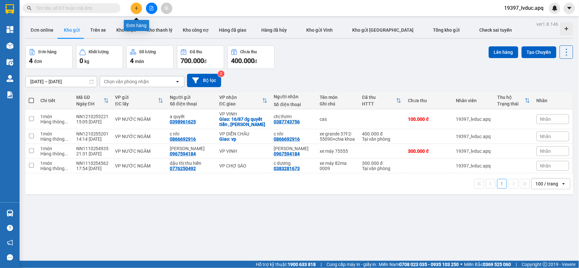
click at [139, 4] on button at bounding box center [136, 8] width 11 height 11
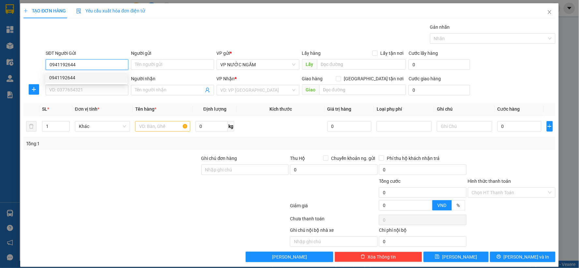
click at [69, 74] on div "0941192644" at bounding box center [86, 77] width 74 height 7
type input "0941192644"
click at [69, 89] on input "SĐT Người Nhận" at bounding box center [87, 90] width 83 height 10
type input "0977420332"
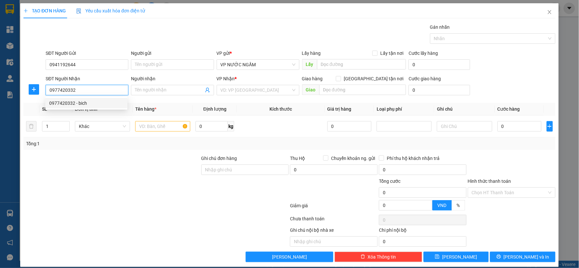
click at [82, 100] on div "0977420332 - bich" at bounding box center [86, 102] width 74 height 7
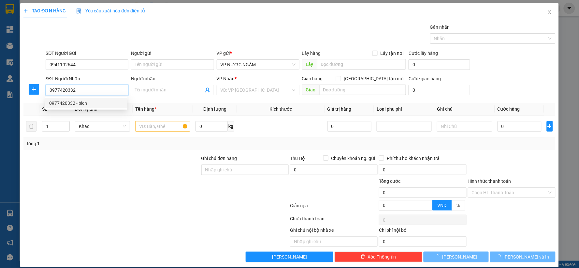
type input "bich"
checkbox input "true"
type input "chợ vinh"
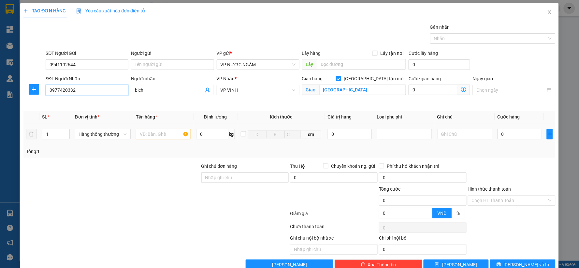
type input "15"
type input "0977420332"
click at [156, 134] on input "text" at bounding box center [163, 134] width 55 height 10
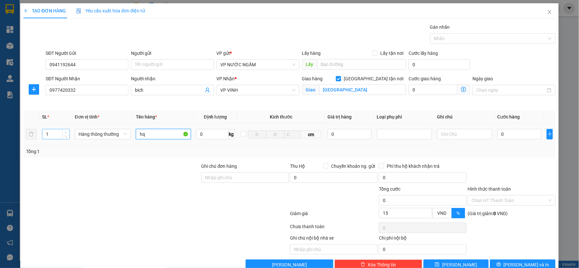
type input "hq"
type input "2"
click at [67, 129] on span "Increase Value" at bounding box center [65, 132] width 7 height 6
click at [507, 138] on input "0" at bounding box center [520, 134] width 44 height 10
type input "8"
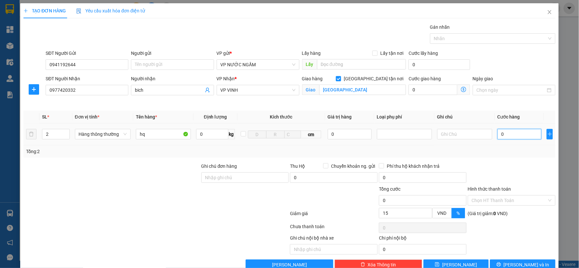
type input "8"
type input "80"
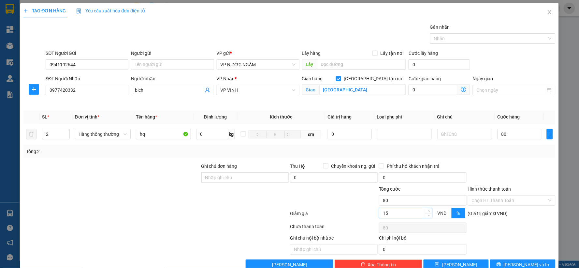
type input "80.000"
type input "68.000"
click at [399, 213] on input "15" at bounding box center [405, 213] width 53 height 10
type input "80.000"
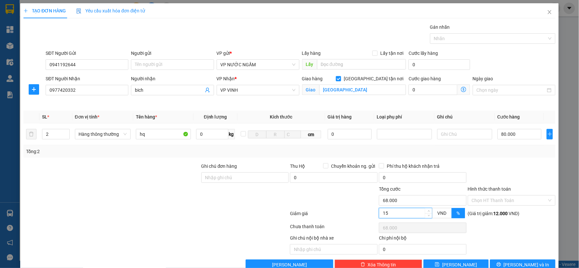
type input "80.000"
type input "68.000"
type input "15"
type input "68.000"
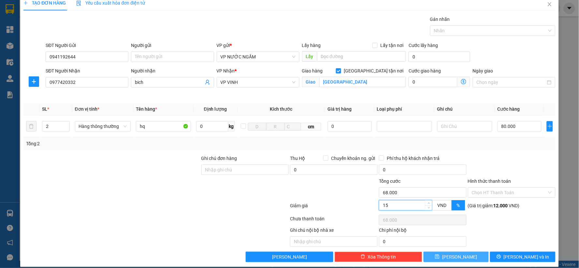
scroll to position [15, 0]
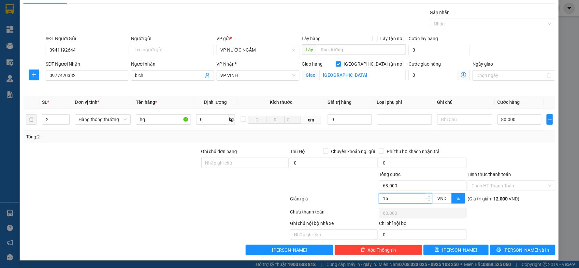
type input "79.000"
type input "1"
type input "79.000"
type input "80.000"
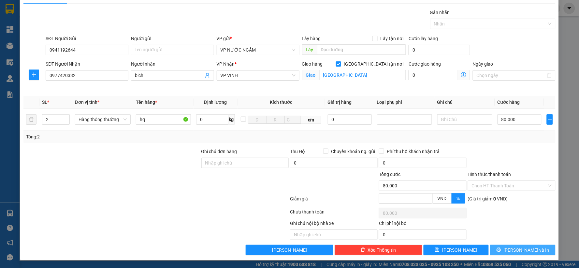
click at [505, 250] on button "[PERSON_NAME] và In" at bounding box center [523, 249] width 66 height 10
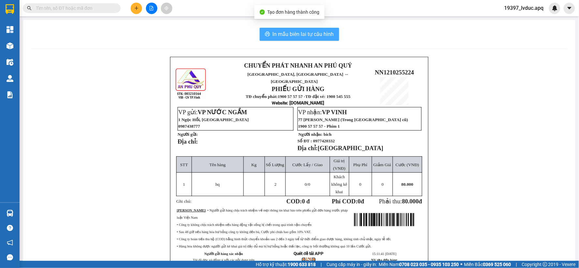
click at [330, 40] on button "In mẫu biên lai tự cấu hình" at bounding box center [300, 34] width 80 height 13
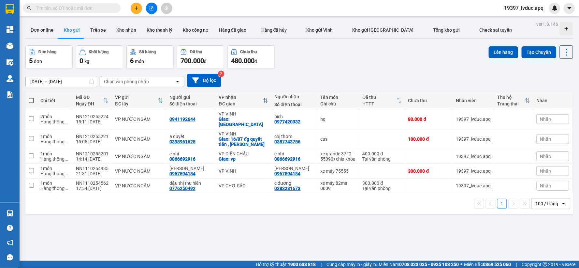
click at [132, 7] on button at bounding box center [136, 8] width 11 height 11
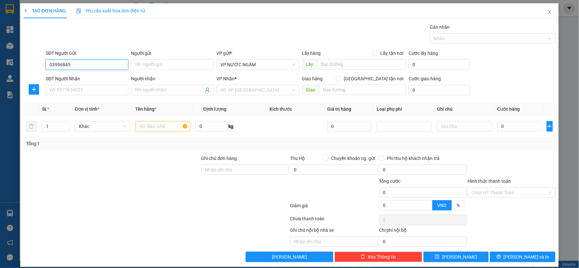
click at [53, 64] on input "03996845" at bounding box center [87, 64] width 83 height 10
type input "0378996845"
drag, startPoint x: 83, startPoint y: 76, endPoint x: 79, endPoint y: 86, distance: 10.8
click at [82, 77] on div "0378996845 - kh" at bounding box center [86, 77] width 74 height 7
type input "kh"
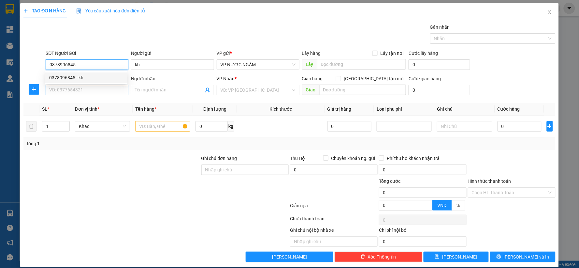
type input "0378996845"
click at [79, 88] on input "SĐT Người Nhận" at bounding box center [87, 90] width 83 height 10
type input "0362665933"
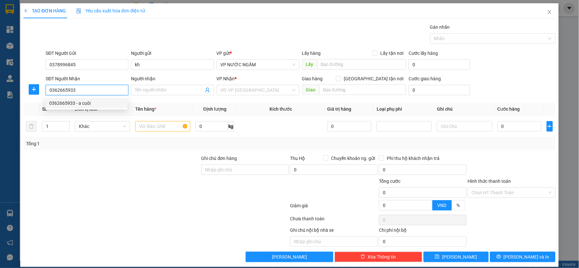
drag, startPoint x: 66, startPoint y: 99, endPoint x: 68, endPoint y: 102, distance: 3.5
click at [66, 99] on div "0362665933 - a cuôi" at bounding box center [86, 103] width 82 height 10
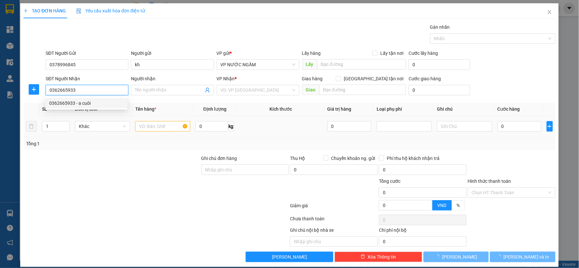
type input "a cuôi"
checkbox input "true"
type input "vp"
checkbox input "true"
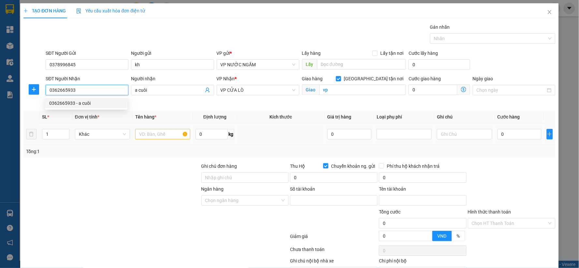
type input "1015757518"
type input "phạm ngoc thành"
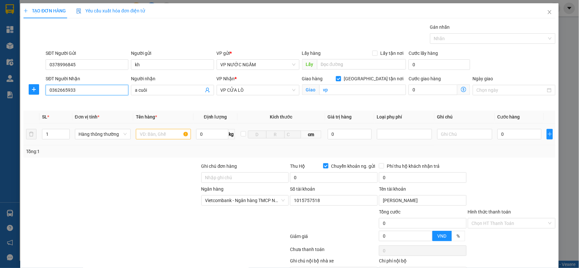
type input "0362665933"
click at [158, 137] on input "text" at bounding box center [163, 134] width 55 height 10
type input "hq"
click at [324, 164] on input "Chuyển khoản ng. gửi" at bounding box center [325, 165] width 5 height 5
checkbox input "false"
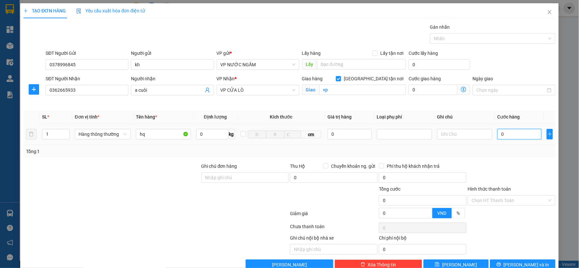
click at [524, 135] on input "0" at bounding box center [520, 134] width 44 height 10
type input "4"
type input "40"
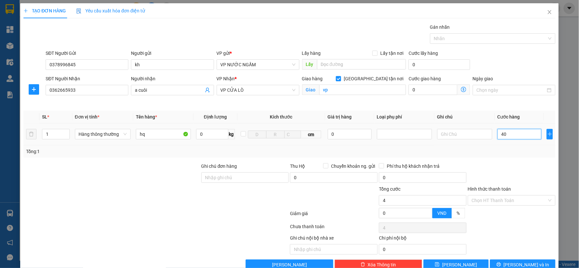
type input "40"
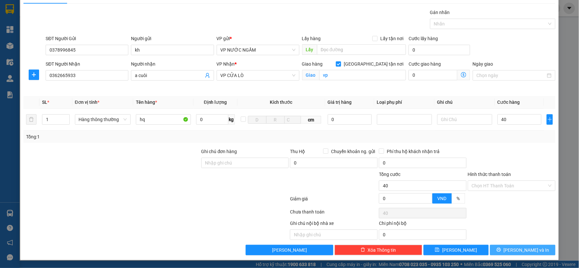
type input "40.000"
click at [516, 250] on span "[PERSON_NAME] và In" at bounding box center [527, 249] width 46 height 7
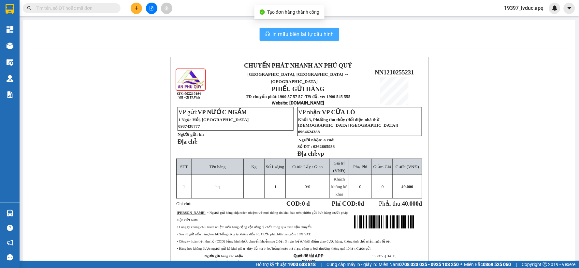
click at [330, 37] on span "In mẫu biên lai tự cấu hình" at bounding box center [303, 34] width 61 height 8
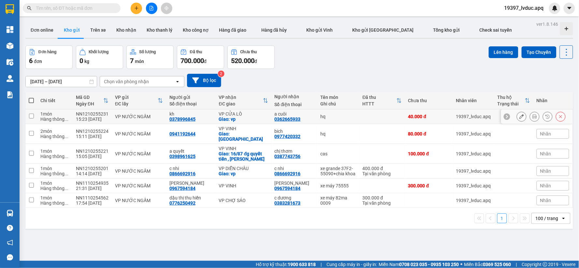
click at [192, 119] on div "0378996845" at bounding box center [182, 118] width 26 height 5
copy div "0378996845"
click at [138, 8] on icon "plus" at bounding box center [136, 8] width 5 height 5
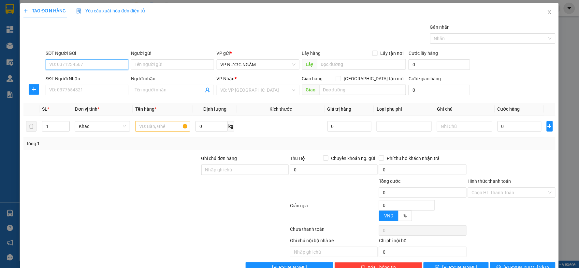
paste input "0378996845"
type input "0378996845"
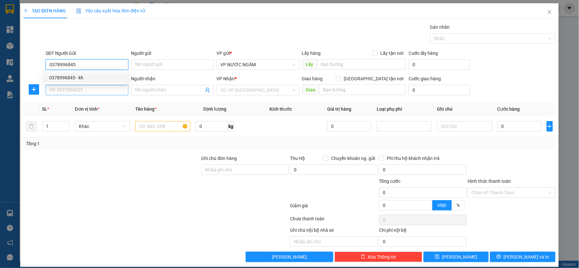
drag, startPoint x: 48, startPoint y: 74, endPoint x: 53, endPoint y: 90, distance: 16.6
click at [49, 74] on div "0378996845 - kh" at bounding box center [86, 77] width 82 height 10
type input "kh"
type input "0378996845"
click at [54, 95] on input "SĐT Người Nhận" at bounding box center [87, 90] width 83 height 10
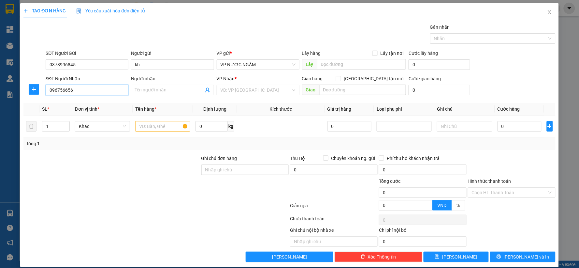
type input "0967566566"
drag, startPoint x: 74, startPoint y: 103, endPoint x: 69, endPoint y: 113, distance: 10.8
click at [74, 103] on div "0967566566 - sunmart" at bounding box center [86, 102] width 74 height 7
type input "sunmart"
checkbox input "true"
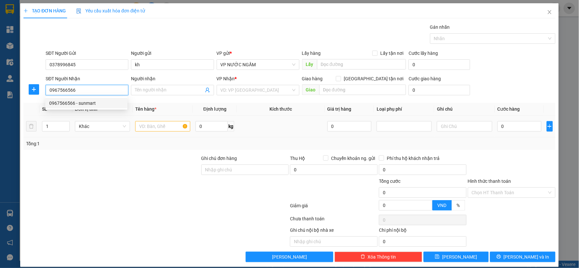
type input "88 hông bàng"
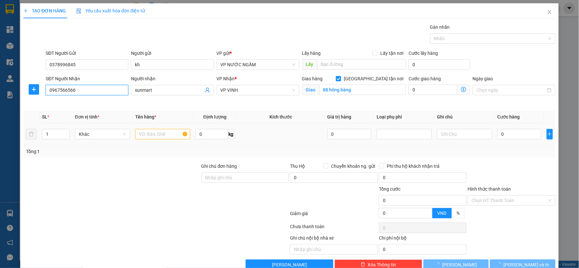
type input "0967566566"
click at [66, 125] on td "1" at bounding box center [55, 134] width 33 height 22
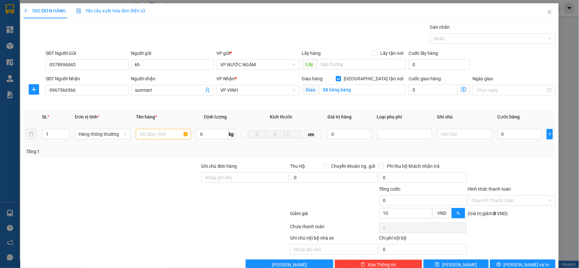
type input "10"
click at [66, 129] on div "1" at bounding box center [56, 134] width 28 height 10
type input "2"
drag, startPoint x: 67, startPoint y: 130, endPoint x: 112, endPoint y: 133, distance: 45.1
click at [68, 132] on span "Increase Value" at bounding box center [65, 131] width 7 height 5
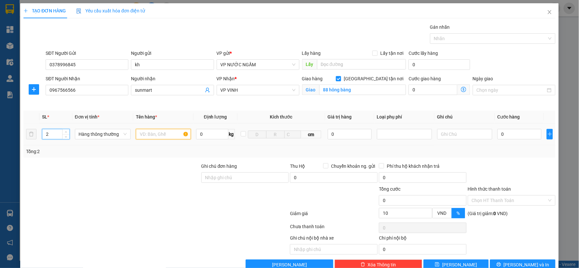
click at [163, 135] on input "text" at bounding box center [163, 134] width 55 height 10
type input "hq"
click at [505, 140] on div "0" at bounding box center [520, 133] width 44 height 13
click at [505, 134] on input "0" at bounding box center [520, 134] width 44 height 10
type input "8"
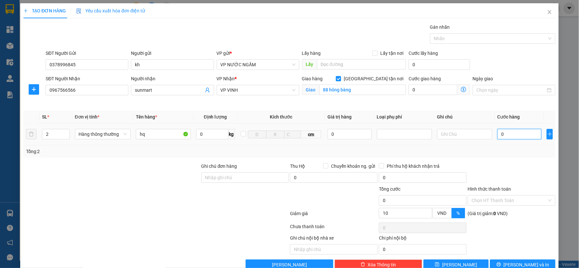
type input "8"
type input "80"
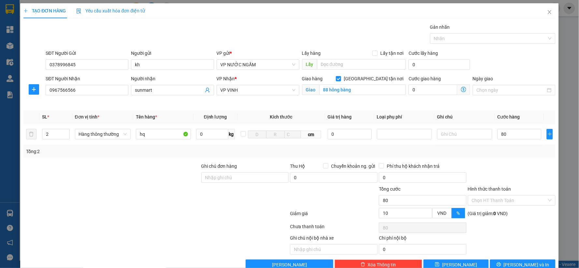
type input "80.000"
type input "72.000"
click at [508, 146] on div "Tổng: 2" at bounding box center [289, 151] width 532 height 12
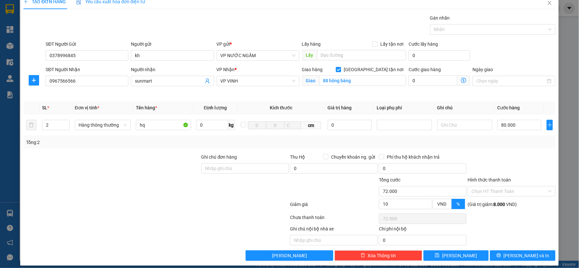
scroll to position [15, 0]
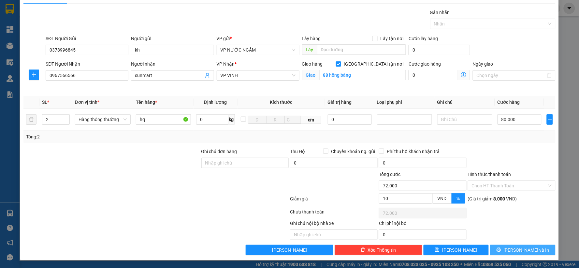
click at [501, 250] on icon "printer" at bounding box center [499, 249] width 5 height 5
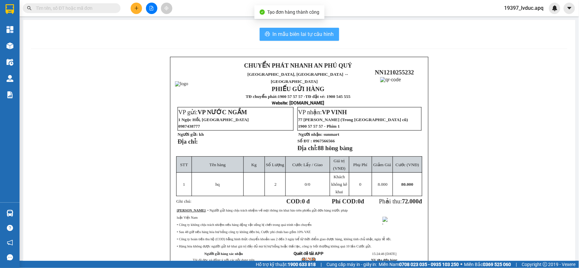
click at [320, 39] on button "In mẫu biên lai tự cấu hình" at bounding box center [300, 34] width 80 height 13
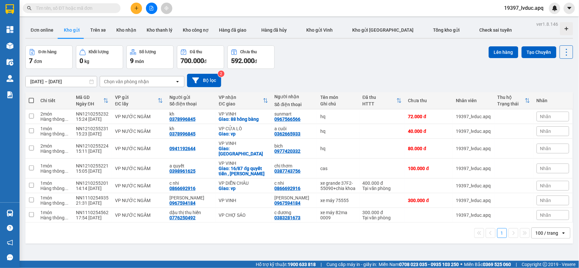
click at [135, 5] on button at bounding box center [136, 8] width 11 height 11
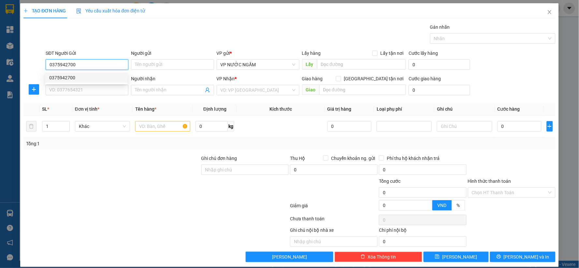
click at [72, 79] on div "0375942700" at bounding box center [86, 77] width 74 height 7
type input "0375942700"
click at [73, 89] on input "SĐT Người Nhận" at bounding box center [87, 90] width 83 height 10
type input "0366337337"
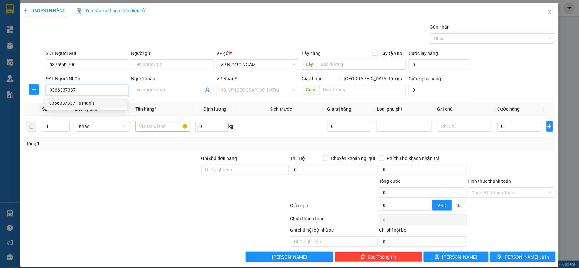
click at [79, 104] on div "0366337337 - a mạnh" at bounding box center [86, 102] width 74 height 7
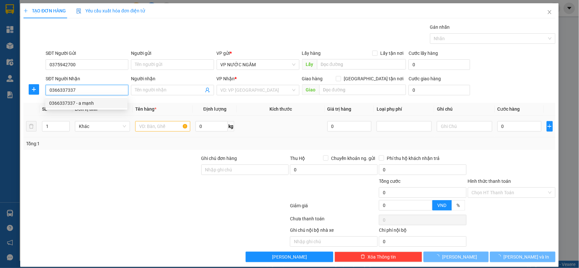
type input "a mạnh"
checkbox input "true"
type input "21 phượng hoàng"
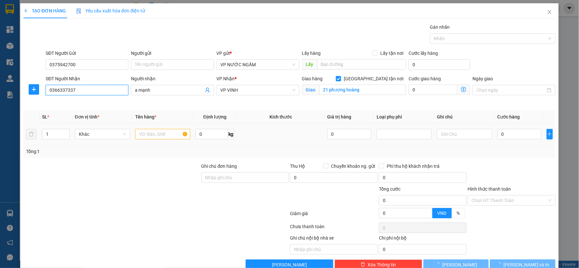
type input "0366337337"
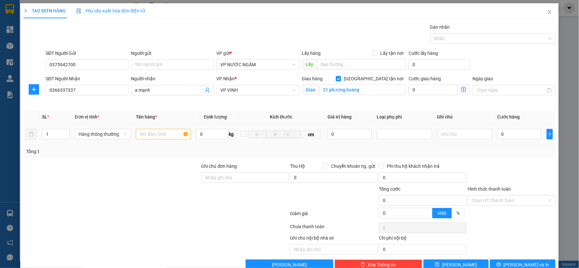
click at [145, 126] on td at bounding box center [163, 134] width 60 height 22
click at [144, 133] on input "text" at bounding box center [163, 134] width 55 height 10
type input "d"
click at [165, 132] on input "d" at bounding box center [163, 134] width 55 height 10
type input "d"
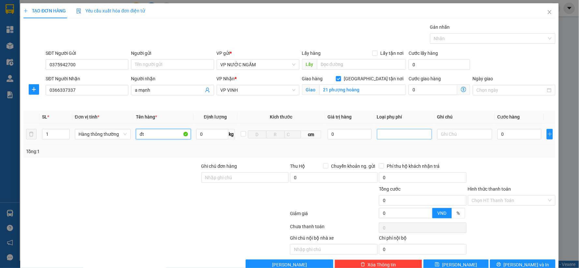
drag, startPoint x: 387, startPoint y: 134, endPoint x: 384, endPoint y: 139, distance: 6.0
click at [387, 134] on div at bounding box center [405, 134] width 52 height 8
type input "đt"
click at [384, 139] on div at bounding box center [404, 133] width 55 height 13
click at [384, 135] on div at bounding box center [405, 134] width 52 height 8
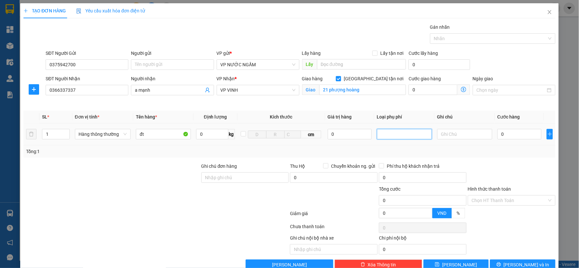
click at [382, 143] on div "Hàng giá trị cao" at bounding box center [401, 147] width 54 height 10
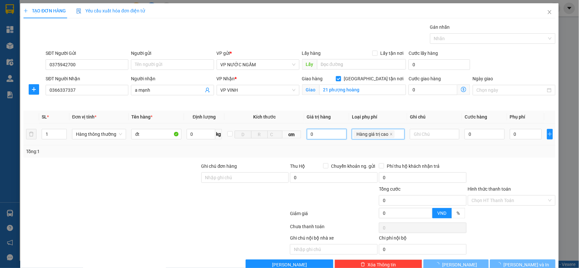
click at [327, 131] on input "0" at bounding box center [327, 134] width 40 height 10
type input "5.000.000"
click at [476, 137] on input "0" at bounding box center [485, 134] width 40 height 10
type input "25.000"
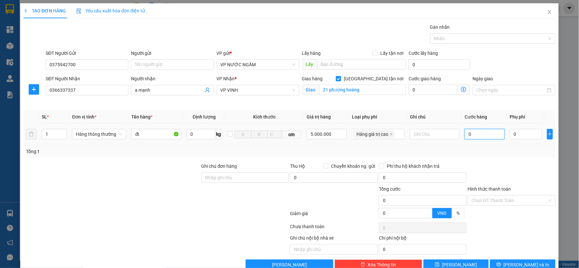
type input "25.000"
type input "5"
type input "25.005"
type input "50"
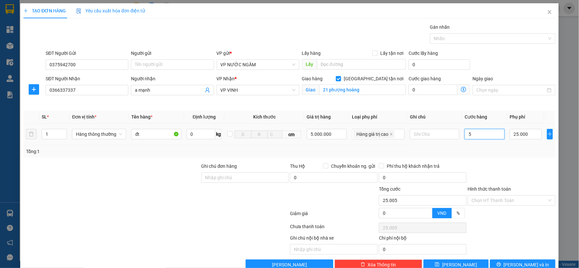
type input "25.050"
type input "50.000"
type input "75.000"
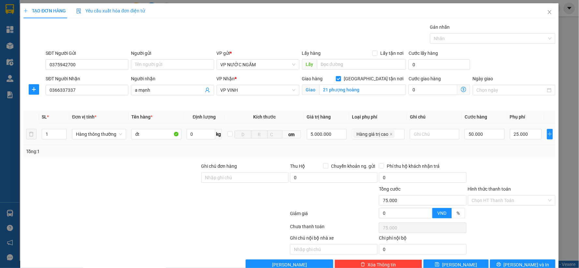
click at [474, 158] on div "Transit Pickup Surcharge Ids Transit Deliver Surcharge Ids Transit Deliver Surc…" at bounding box center [289, 146] width 532 height 246
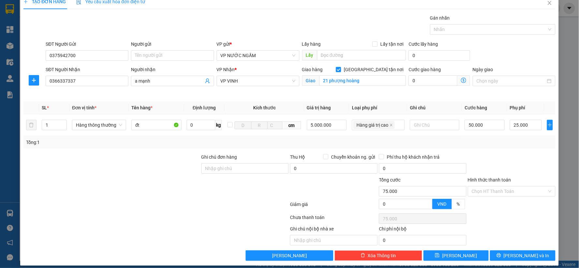
scroll to position [15, 0]
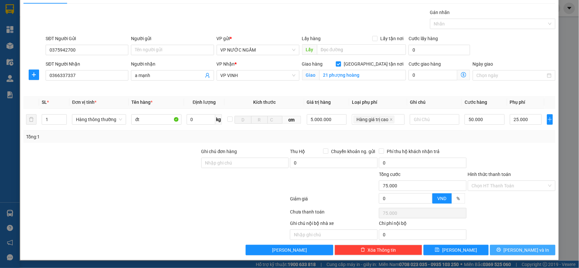
drag, startPoint x: 494, startPoint y: 248, endPoint x: 482, endPoint y: 246, distance: 12.5
click at [494, 248] on button "[PERSON_NAME] và In" at bounding box center [523, 249] width 66 height 10
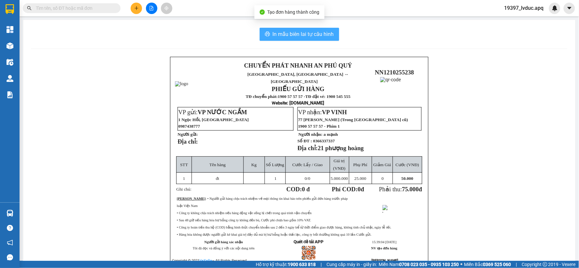
click at [278, 34] on span "In mẫu biên lai tự cấu hình" at bounding box center [303, 34] width 61 height 8
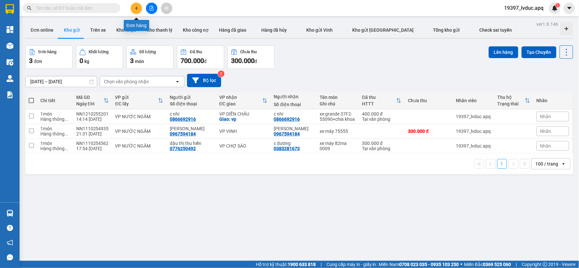
click at [137, 9] on icon "plus" at bounding box center [136, 8] width 5 height 5
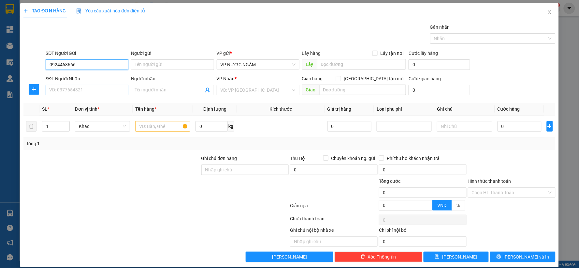
type input "0924468666"
click at [89, 88] on input "SĐT Người Nhận" at bounding box center [87, 90] width 83 height 10
click at [80, 100] on div "0924468666 - A HỮU" at bounding box center [86, 102] width 74 height 7
type input "0924468666"
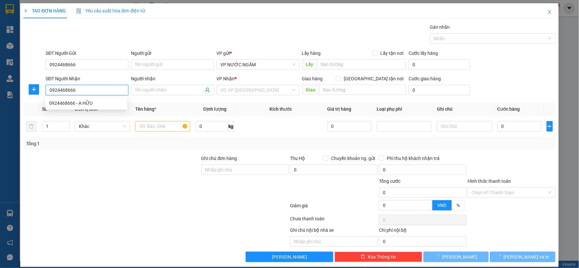
type input "A HỮU"
checkbox input "true"
type input "137 LẠC TRUNG"
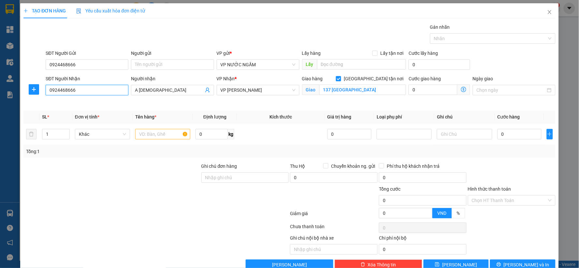
click at [92, 90] on input "0924468666" at bounding box center [87, 90] width 83 height 10
click at [72, 93] on input "SĐT Người Nhận" at bounding box center [87, 90] width 83 height 10
click at [90, 96] on div "SĐT Người Nhận VD: 0377654321" at bounding box center [87, 86] width 83 height 23
click at [90, 94] on input "SĐT Người Nhận" at bounding box center [87, 90] width 83 height 10
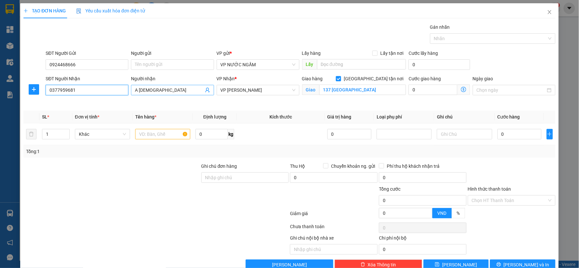
type input "0377959681"
click at [136, 88] on input "A HỮU" at bounding box center [169, 89] width 68 height 7
click at [183, 67] on input "Người gửi" at bounding box center [172, 64] width 83 height 10
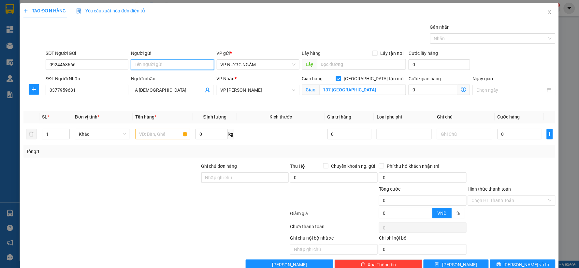
paste input "A HỮU"
type input "A HỮU"
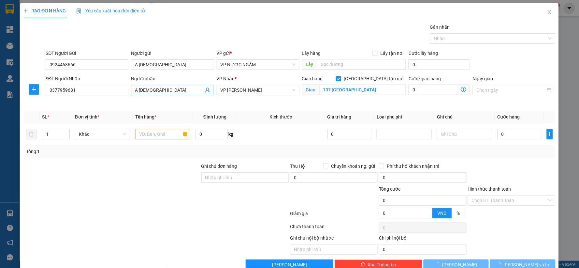
click at [166, 89] on input "A HỮU" at bounding box center [169, 89] width 68 height 7
click at [166, 89] on body "Kết quả tìm kiếm ( 0 ) Bộ lọc No Data 19397_lvduc.apq 1 Tổng Quan Kho hàng mới …" at bounding box center [289, 134] width 579 height 268
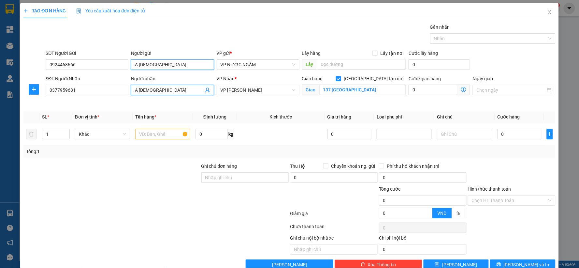
click at [166, 89] on div "a hữu - 0988313692" at bounding box center [171, 88] width 82 height 10
type input "0988313692"
type input "a hữu"
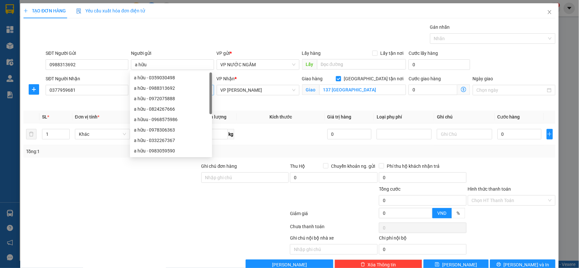
click at [166, 89] on input "A HỮU" at bounding box center [169, 89] width 68 height 7
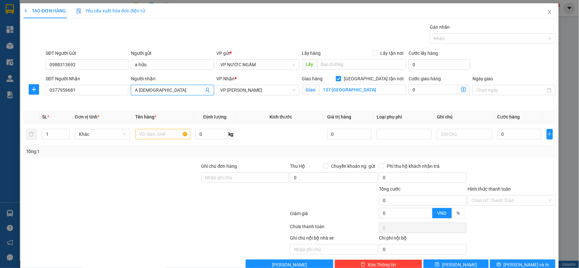
click at [166, 89] on input "A HỮU" at bounding box center [169, 89] width 68 height 7
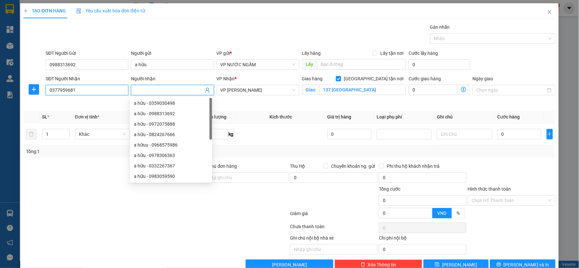
click at [110, 94] on input "0377959681" at bounding box center [87, 90] width 83 height 10
click at [110, 93] on input "0377959681" at bounding box center [87, 90] width 83 height 10
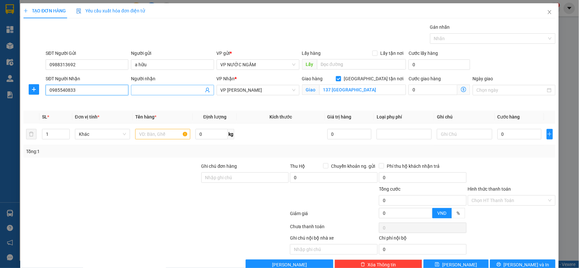
type input "0985540833"
click at [138, 89] on input "Người nhận" at bounding box center [169, 89] width 68 height 7
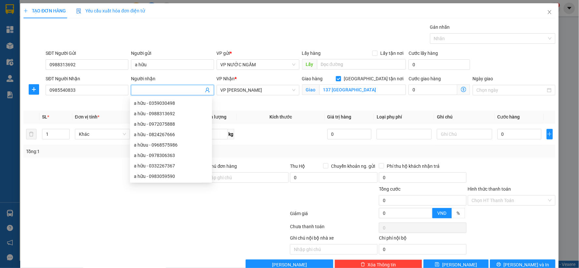
click at [136, 90] on input "Người nhận" at bounding box center [169, 89] width 68 height 7
paste input "0377959681"
click at [261, 87] on span "VP [PERSON_NAME]" at bounding box center [258, 90] width 75 height 10
type input "a ba 0377959681"
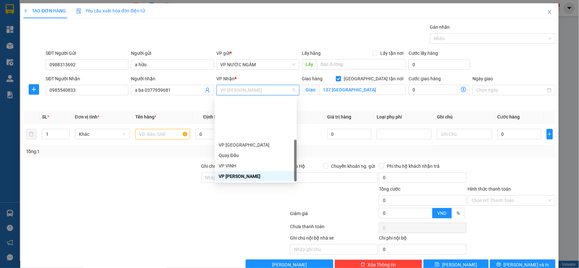
scroll to position [104, 0]
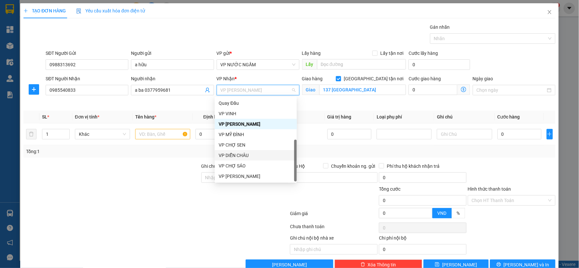
click at [242, 154] on div "VP DIỄN CHÂU" at bounding box center [256, 155] width 74 height 7
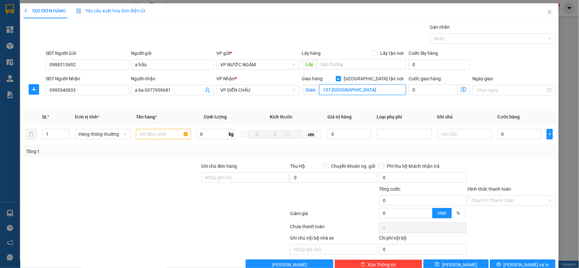
click at [333, 93] on input "137 LẠC TRUNG" at bounding box center [362, 89] width 87 height 10
drag, startPoint x: 369, startPoint y: 77, endPoint x: 348, endPoint y: 86, distance: 22.8
click at [341, 77] on input "[GEOGRAPHIC_DATA] tận nơi" at bounding box center [338, 78] width 5 height 5
checkbox input "false"
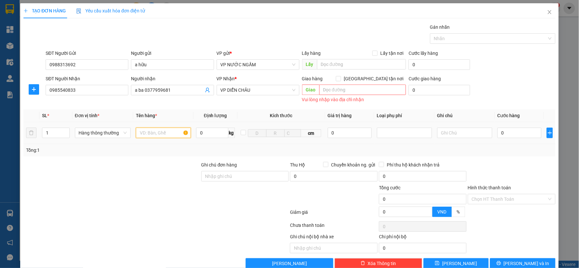
click at [179, 132] on input "text" at bounding box center [163, 132] width 55 height 10
type input "c"
type input "dl"
click at [500, 134] on input "0" at bounding box center [520, 132] width 44 height 10
type input "1"
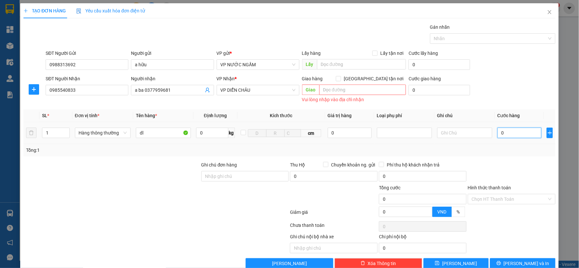
type input "1"
type input "10"
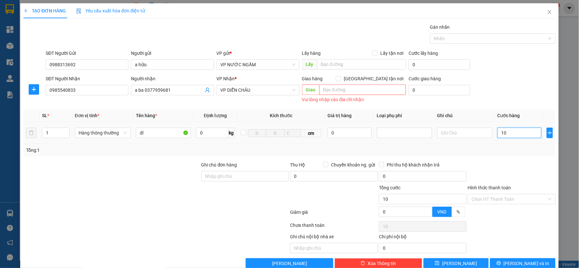
type input "100"
type input "100.000"
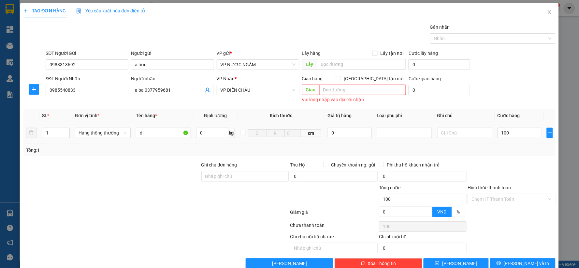
type input "100.000"
click at [493, 154] on div "Tổng: 1" at bounding box center [289, 150] width 532 height 12
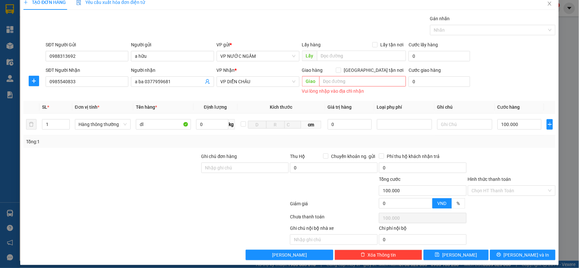
scroll to position [13, 0]
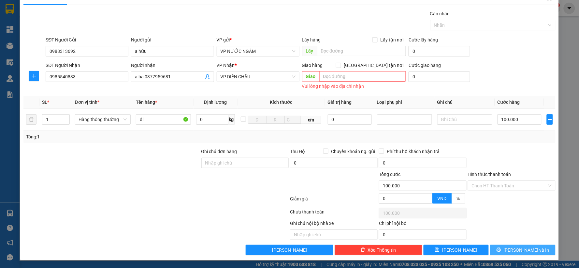
click at [499, 248] on button "[PERSON_NAME] và In" at bounding box center [523, 249] width 66 height 10
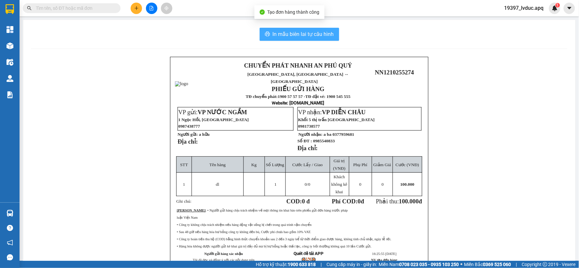
click at [281, 39] on button "In mẫu biên lai tự cấu hình" at bounding box center [300, 34] width 80 height 13
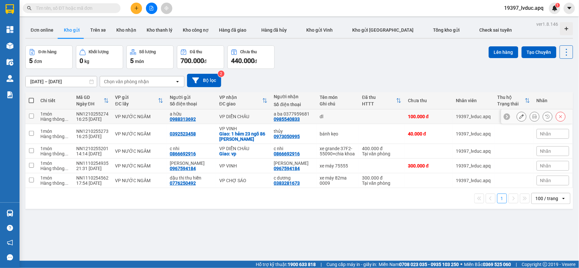
click at [186, 121] on div "0988313692" at bounding box center [183, 118] width 26 height 5
copy div "0988313692"
click at [103, 8] on input "text" at bounding box center [74, 8] width 77 height 7
paste input "0988313692"
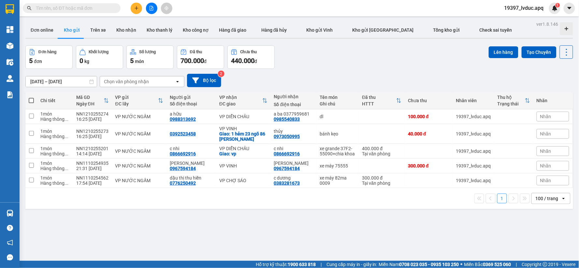
type input "0988313692"
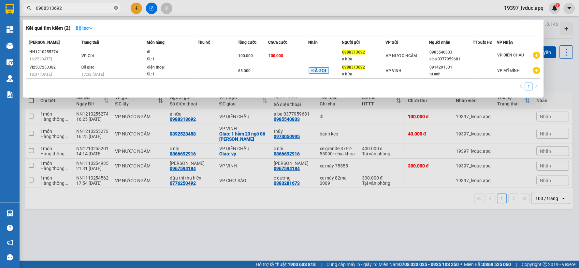
click at [116, 7] on icon "close-circle" at bounding box center [116, 8] width 4 height 4
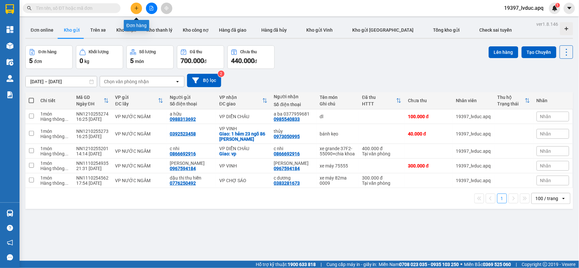
click at [135, 7] on icon "plus" at bounding box center [136, 8] width 5 height 5
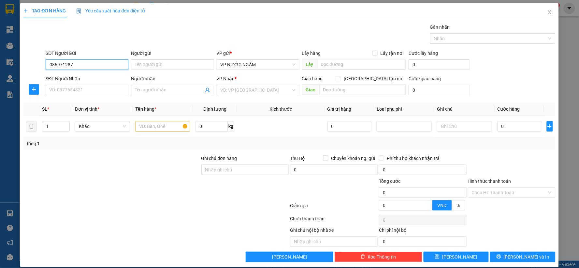
click at [56, 69] on input "086971287" at bounding box center [87, 64] width 83 height 10
click at [81, 65] on input "0866971287" at bounding box center [87, 64] width 83 height 10
drag, startPoint x: 78, startPoint y: 77, endPoint x: 74, endPoint y: 85, distance: 8.8
click at [78, 77] on div "0866971287" at bounding box center [86, 77] width 74 height 7
type input "0866971287"
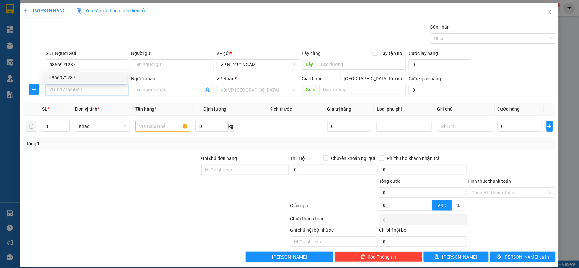
click at [74, 85] on input "SĐT Người Nhận" at bounding box center [87, 90] width 83 height 10
type input "0985061626"
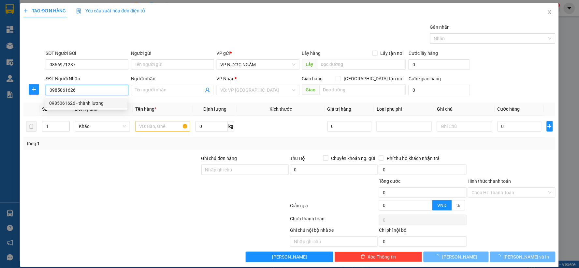
click at [94, 102] on div "0985061626 - thành lương" at bounding box center [86, 102] width 74 height 7
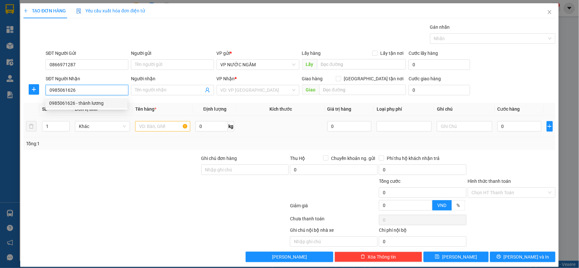
type input "thành lương"
checkbox input "true"
type input "vp"
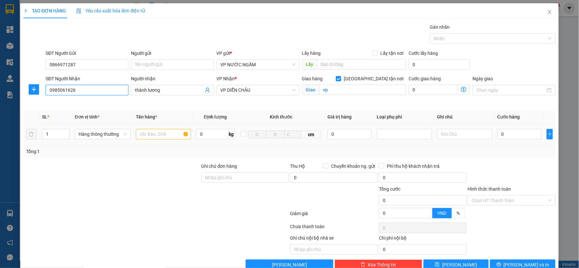
type input "0985061626"
drag, startPoint x: 148, startPoint y: 131, endPoint x: 142, endPoint y: 131, distance: 6.6
click at [147, 131] on input "text" at bounding box center [163, 134] width 55 height 10
click at [67, 131] on span "up" at bounding box center [66, 132] width 4 height 4
type input "3"
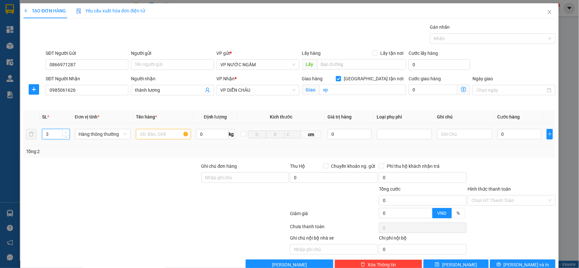
click at [67, 131] on span "up" at bounding box center [66, 132] width 4 height 4
click at [154, 131] on input "text" at bounding box center [163, 134] width 55 height 10
type input "hq"
click at [499, 136] on input "0" at bounding box center [520, 134] width 44 height 10
type input "1"
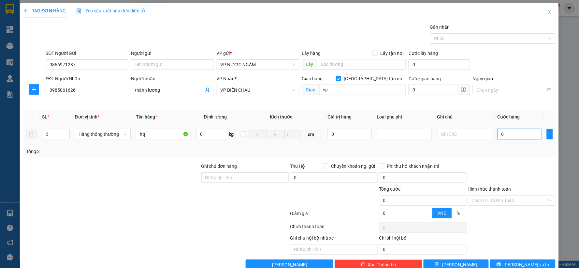
type input "1"
type input "12"
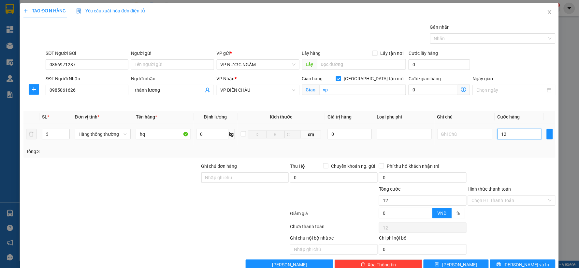
type input "120"
type input "120.000"
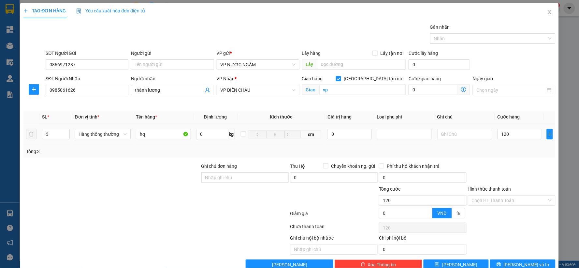
type input "120.000"
click at [504, 151] on div "Tổng: 3" at bounding box center [289, 151] width 527 height 7
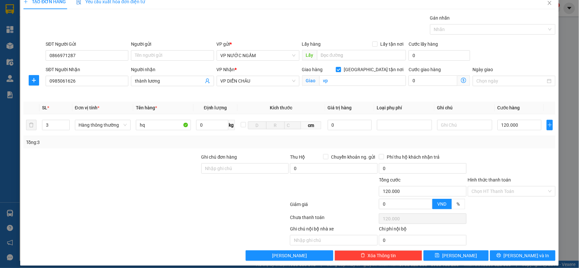
scroll to position [15, 0]
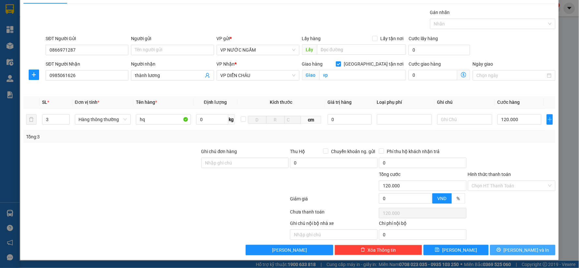
click at [506, 244] on div "Transit Pickup Surcharge Ids Transit Deliver Surcharge Ids Transit Deliver Surc…" at bounding box center [289, 132] width 532 height 246
click at [506, 246] on button "[PERSON_NAME] và In" at bounding box center [523, 249] width 66 height 10
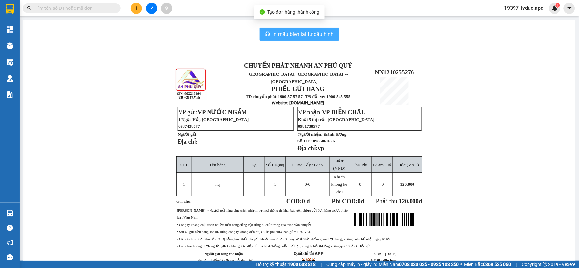
click at [294, 40] on button "In mẫu biên lai tự cấu hình" at bounding box center [300, 34] width 80 height 13
click at [297, 37] on span "In mẫu biên lai tự cấu hình" at bounding box center [303, 34] width 61 height 8
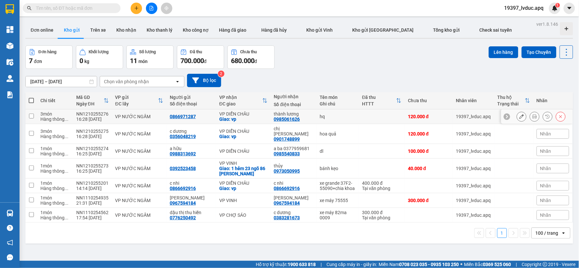
click at [180, 115] on div "0866971287" at bounding box center [183, 116] width 26 height 5
copy div "0866971287"
click at [136, 10] on button at bounding box center [136, 8] width 11 height 11
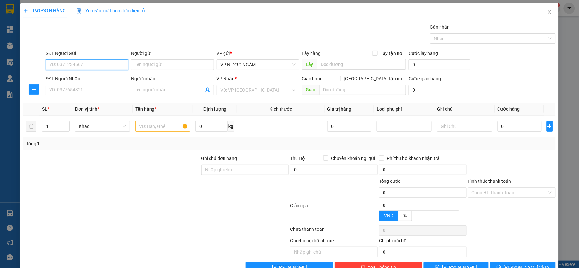
paste input "0866971287"
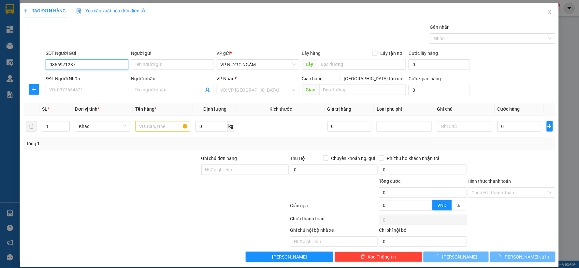
click at [83, 65] on input "0866971287" at bounding box center [87, 64] width 83 height 10
type input "0866971287"
drag, startPoint x: 80, startPoint y: 77, endPoint x: 80, endPoint y: 82, distance: 4.9
click at [80, 77] on div "SĐT Người Nhận" at bounding box center [87, 78] width 83 height 7
click at [80, 85] on input "SĐT Người Nhận" at bounding box center [87, 90] width 83 height 10
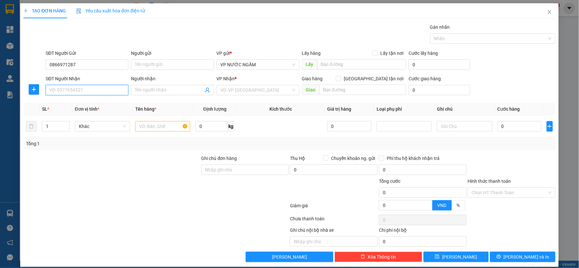
drag, startPoint x: 82, startPoint y: 89, endPoint x: 85, endPoint y: 93, distance: 5.6
click at [81, 89] on input "SĐT Người Nhận" at bounding box center [87, 90] width 83 height 10
type input "0979287628"
click at [78, 100] on div "0979287628 - oanh" at bounding box center [86, 102] width 74 height 7
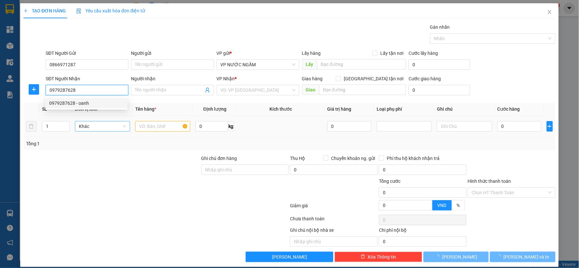
type input "oanh"
checkbox input "true"
type input "07 hồ tùng mậu"
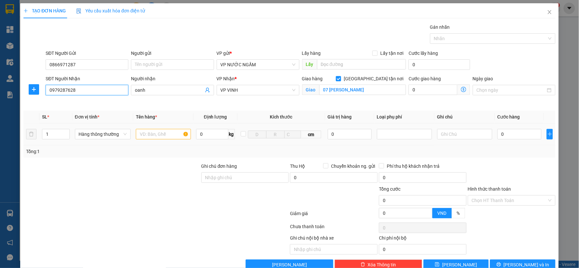
type input "0979287628"
click at [151, 133] on input "text" at bounding box center [163, 134] width 55 height 10
type input "hq"
click at [498, 135] on input "0" at bounding box center [520, 134] width 44 height 10
type input "4"
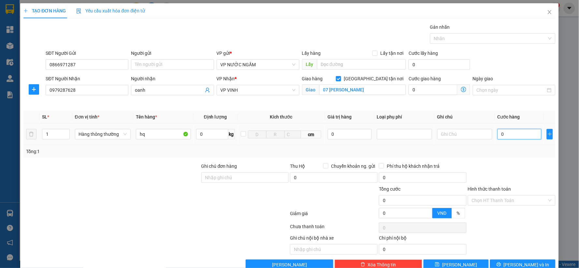
type input "4"
type input "40"
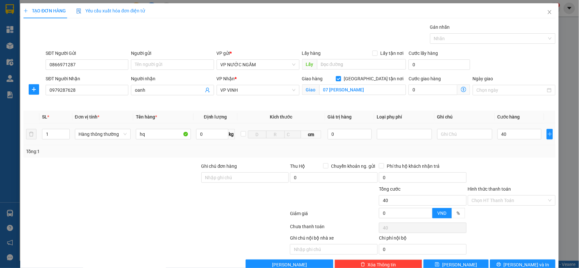
type input "40.000"
click at [495, 143] on td "40.000" at bounding box center [519, 134] width 49 height 22
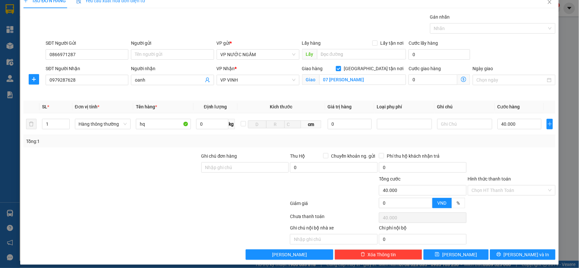
scroll to position [15, 0]
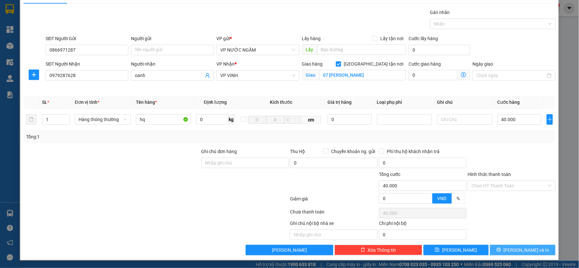
click at [503, 249] on button "[PERSON_NAME] và In" at bounding box center [523, 249] width 66 height 10
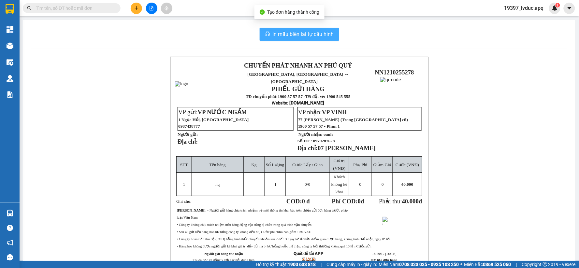
click at [307, 38] on span "In mẫu biên lai tự cấu hình" at bounding box center [303, 34] width 61 height 8
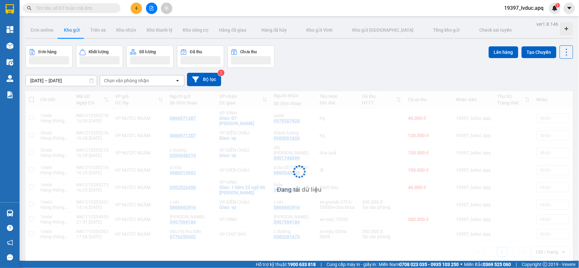
click at [98, 11] on input "text" at bounding box center [74, 8] width 77 height 7
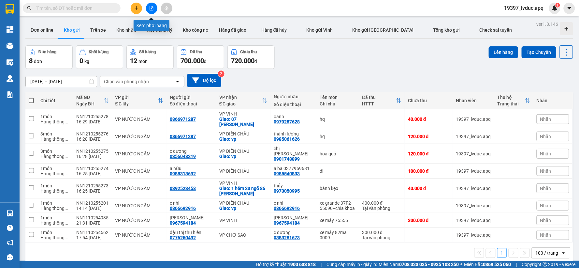
click at [150, 10] on icon "file-add" at bounding box center [151, 8] width 5 height 5
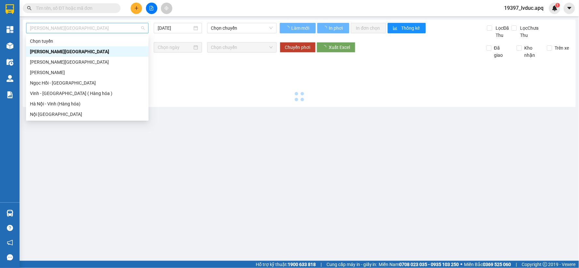
click at [87, 23] on span "[PERSON_NAME][GEOGRAPHIC_DATA]" at bounding box center [87, 28] width 115 height 10
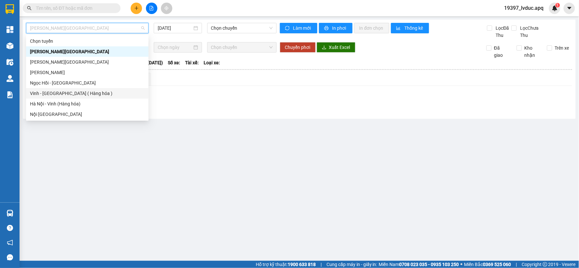
click at [92, 94] on div "Vinh - [GEOGRAPHIC_DATA] ( Hàng hóa )" at bounding box center [87, 93] width 115 height 7
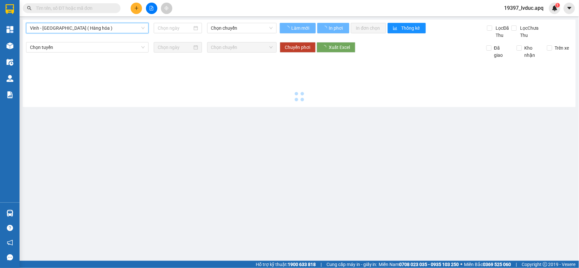
type input "[DATE]"
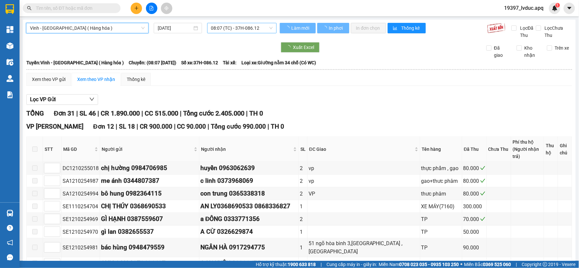
click at [238, 28] on span "08:07 (TC) - 37H-086.12" at bounding box center [242, 28] width 62 height 10
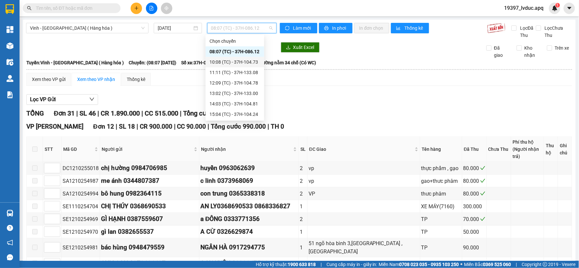
click at [239, 60] on div "10:08 (TC) - 37H-104.73" at bounding box center [235, 61] width 51 height 7
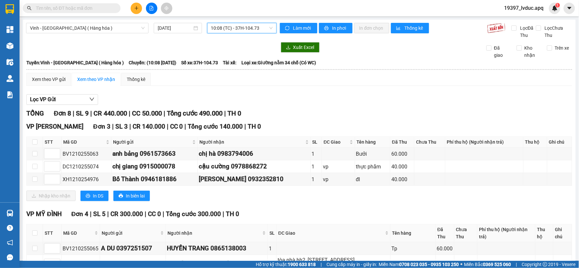
click at [262, 27] on span "10:08 (TC) - 37H-104.73" at bounding box center [242, 28] width 62 height 10
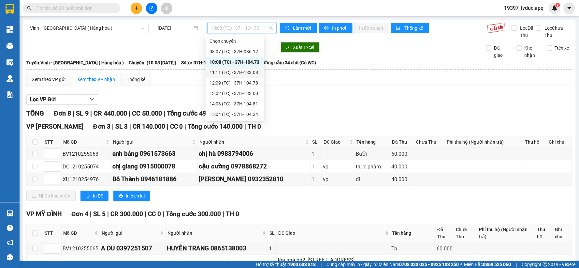
click at [249, 72] on div "11:11 (TC) - 37H-133.08" at bounding box center [235, 72] width 51 height 7
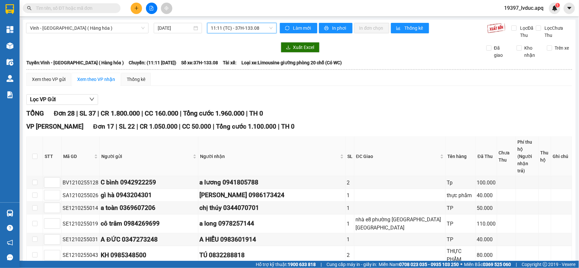
click at [261, 31] on span "11:11 (TC) - 37H-133.08" at bounding box center [242, 28] width 62 height 10
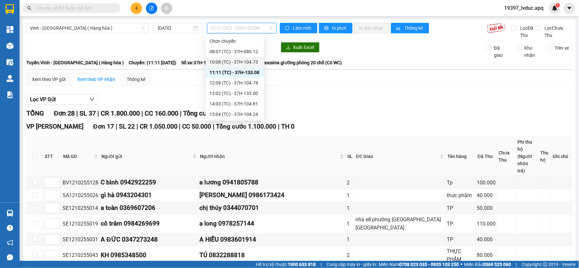
click at [242, 61] on div "10:08 (TC) - 37H-104.73" at bounding box center [235, 61] width 51 height 7
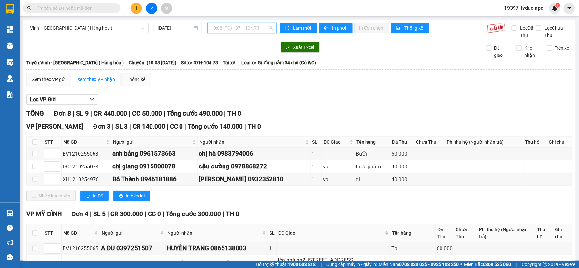
drag, startPoint x: 234, startPoint y: 28, endPoint x: 234, endPoint y: 37, distance: 9.1
click at [235, 28] on span "10:08 (TC) - 37H-104.73" at bounding box center [242, 28] width 62 height 10
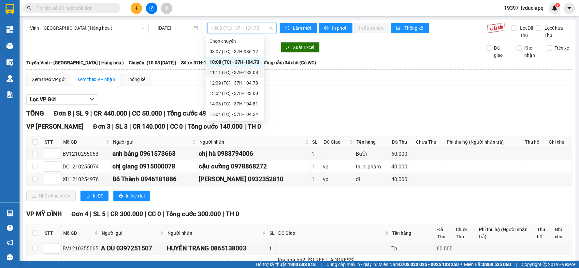
click at [236, 74] on div "11:11 (TC) - 37H-133.08" at bounding box center [235, 72] width 51 height 7
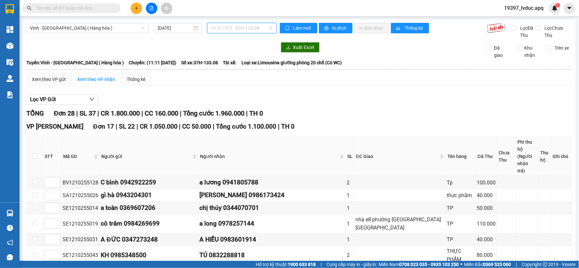
click at [218, 30] on span "11:11 (TC) - 37H-133.08" at bounding box center [242, 28] width 62 height 10
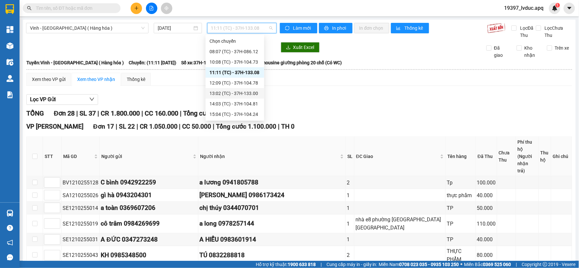
click at [217, 92] on div "13:02 (TC) - 37H-133.00" at bounding box center [235, 93] width 51 height 7
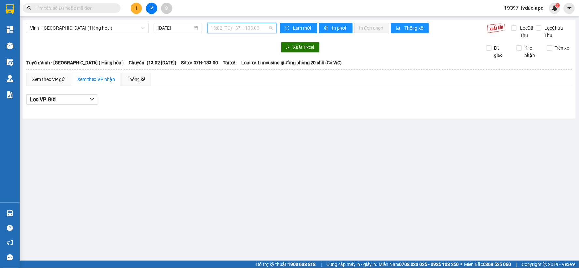
click at [220, 28] on span "13:02 (TC) - 37H-133.00" at bounding box center [242, 28] width 62 height 10
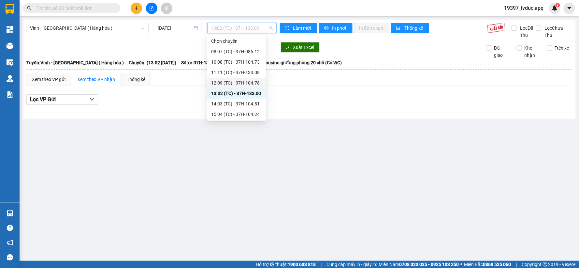
click at [224, 83] on div "12:09 (TC) - 37H-104.78" at bounding box center [236, 82] width 51 height 7
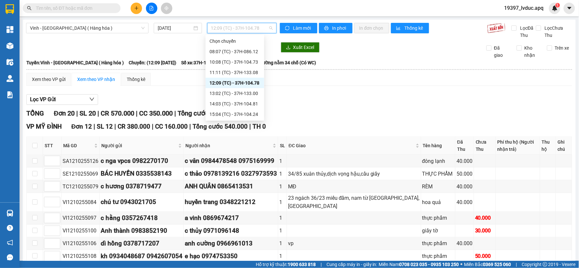
click at [228, 29] on span "12:09 (TC) - 37H-104.78" at bounding box center [242, 28] width 62 height 10
click at [227, 100] on div "14:03 (TC) - 37H-104.81" at bounding box center [235, 103] width 51 height 7
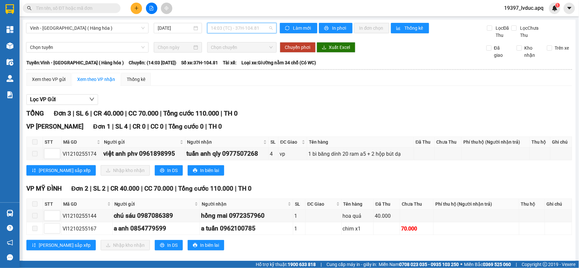
click at [232, 31] on span "14:03 (TC) - 37H-104.81" at bounding box center [242, 28] width 62 height 10
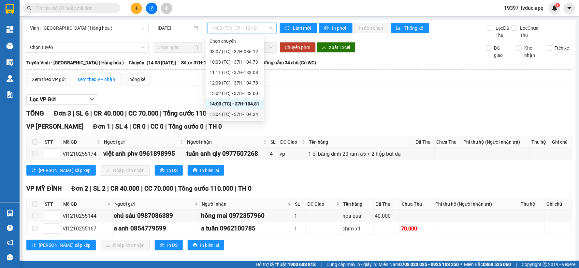
click at [218, 115] on div "15:04 (TC) - 37H-104.24" at bounding box center [235, 113] width 51 height 7
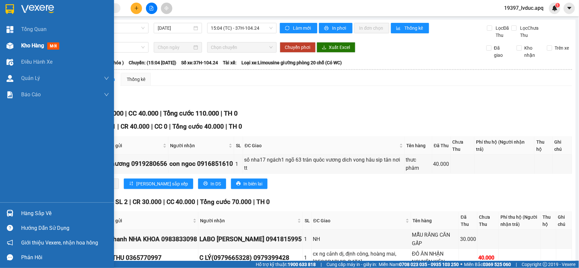
click at [10, 46] on img at bounding box center [10, 45] width 7 height 7
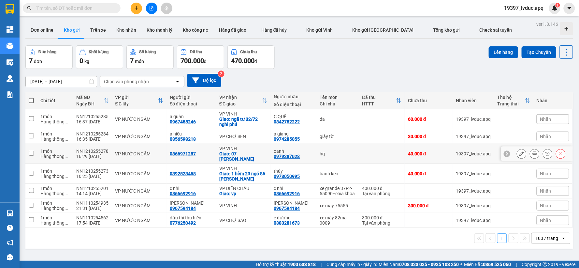
click at [341, 151] on div "hq" at bounding box center [338, 153] width 36 height 5
checkbox input "true"
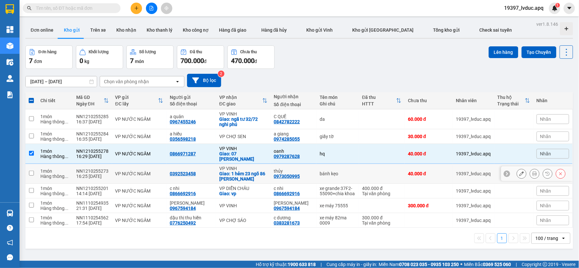
drag, startPoint x: 354, startPoint y: 165, endPoint x: 346, endPoint y: 162, distance: 8.0
click at [359, 165] on td at bounding box center [382, 174] width 46 height 20
checkbox input "true"
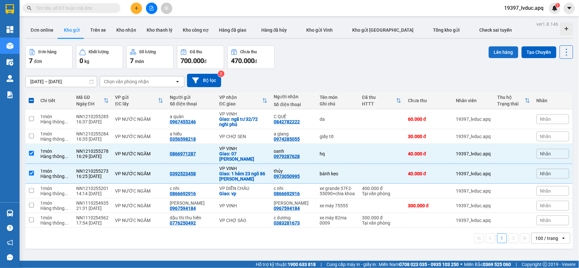
click at [493, 54] on button "Lên hàng" at bounding box center [504, 52] width 30 height 12
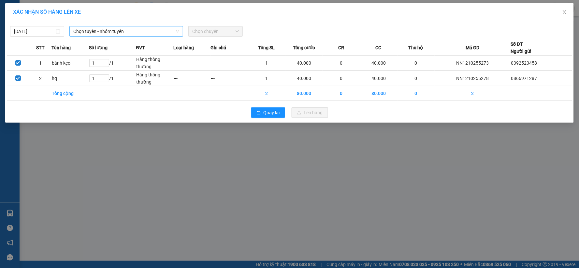
click at [178, 28] on span "Chọn tuyến - nhóm tuyến" at bounding box center [126, 31] width 106 height 10
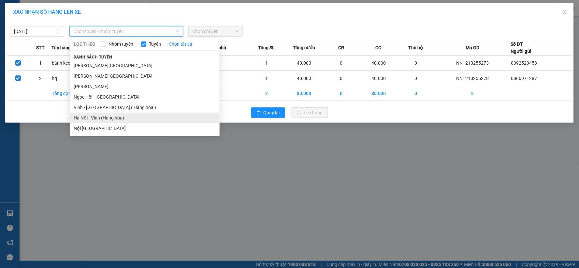
click at [140, 122] on li "Hà Nội - Vinh (Hàng hóa)" at bounding box center [145, 117] width 150 height 10
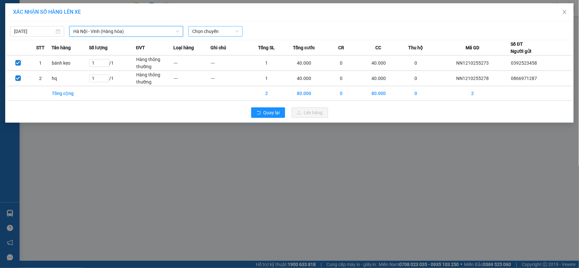
click at [206, 32] on span "Chọn chuyến" at bounding box center [215, 31] width 46 height 10
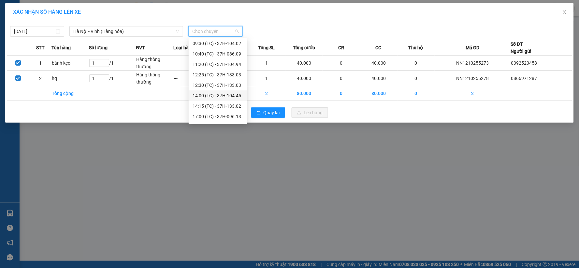
scroll to position [31, 0]
click at [230, 105] on div "17:00 (TC) - 37H-096.13" at bounding box center [218, 106] width 51 height 7
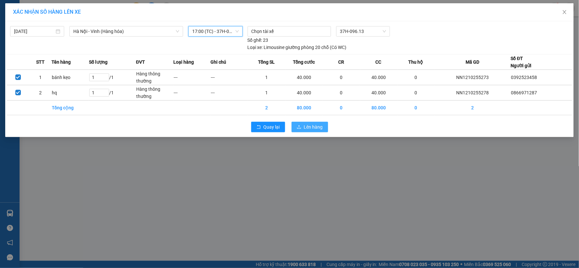
click at [309, 125] on span "Lên hàng" at bounding box center [313, 126] width 19 height 7
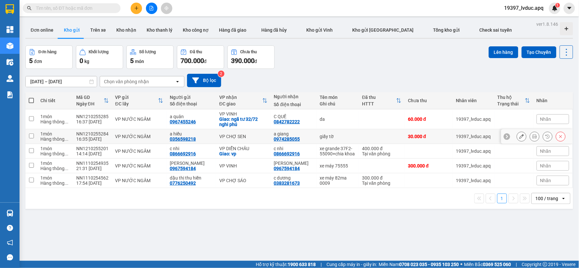
drag, startPoint x: 320, startPoint y: 138, endPoint x: 313, endPoint y: 127, distance: 12.8
click at [320, 138] on div "giấy tờ" at bounding box center [338, 136] width 36 height 5
checkbox input "true"
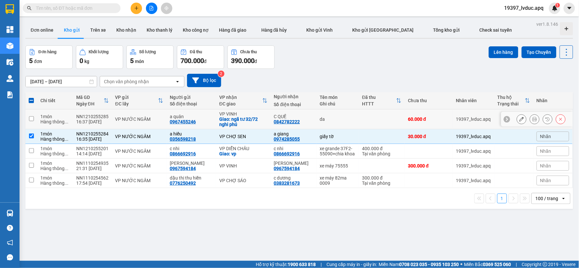
click at [320, 119] on div "da" at bounding box center [338, 118] width 36 height 5
checkbox input "true"
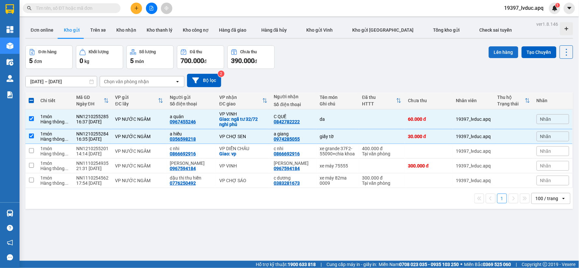
click at [500, 56] on button "Lên hàng" at bounding box center [504, 52] width 30 height 12
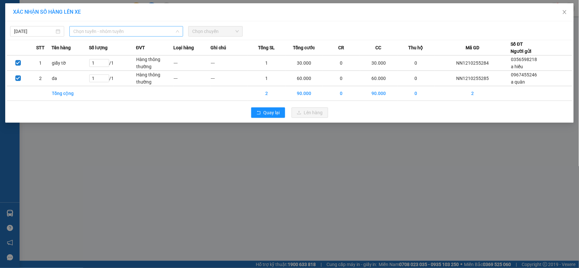
click at [129, 33] on span "Chọn tuyến - nhóm tuyến" at bounding box center [126, 31] width 106 height 10
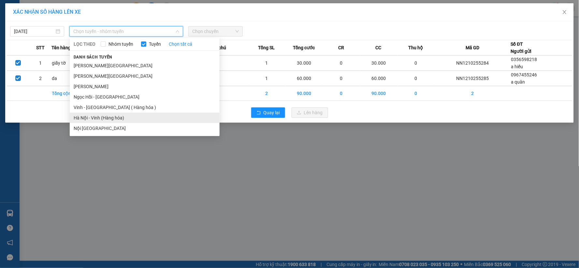
click at [127, 121] on li "Hà Nội - Vinh (Hàng hóa)" at bounding box center [145, 117] width 150 height 10
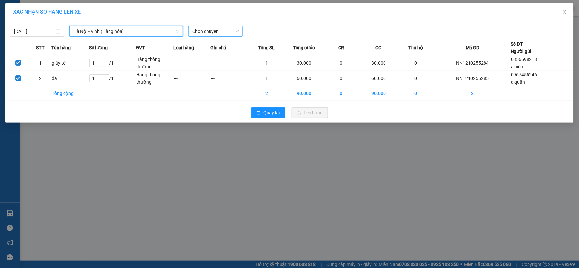
click at [227, 31] on span "Chọn chuyến" at bounding box center [215, 31] width 46 height 10
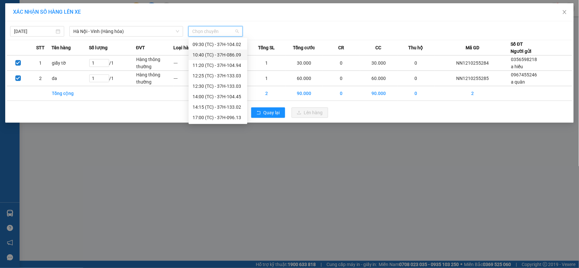
scroll to position [31, 0]
click at [236, 116] on div "17:05 (TC) - 37C-086.12" at bounding box center [218, 117] width 51 height 7
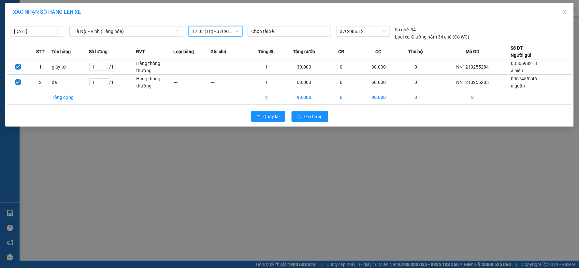
click at [232, 31] on span "17:05 (TC) - 37C-086.12" at bounding box center [215, 31] width 46 height 10
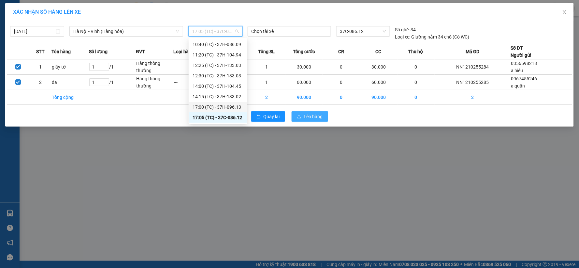
click at [306, 119] on span "Lên hàng" at bounding box center [313, 116] width 19 height 7
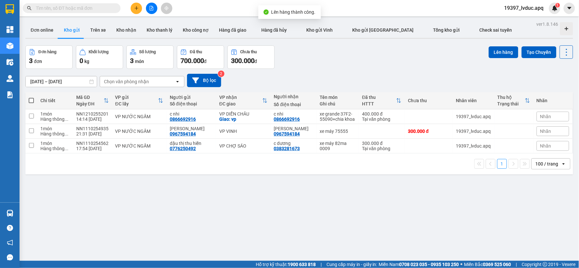
click at [149, 10] on icon "file-add" at bounding box center [151, 8] width 5 height 5
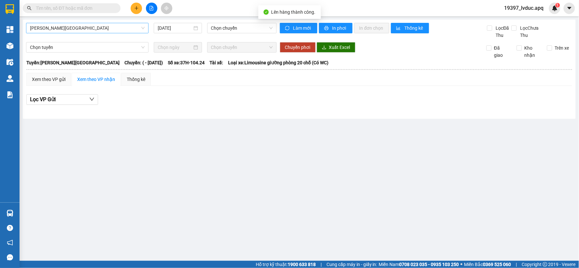
click at [82, 25] on span "[PERSON_NAME][GEOGRAPHIC_DATA]" at bounding box center [87, 28] width 115 height 10
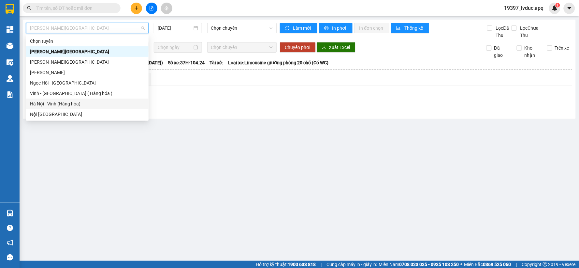
click at [69, 107] on div "Hà Nội - Vinh (Hàng hóa)" at bounding box center [87, 103] width 115 height 7
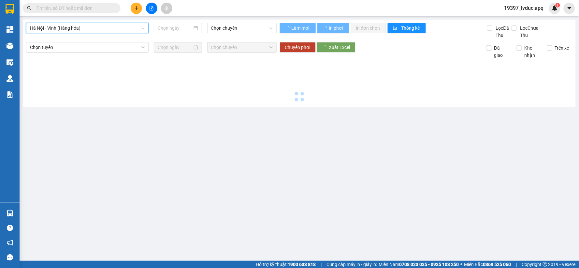
type input "[DATE]"
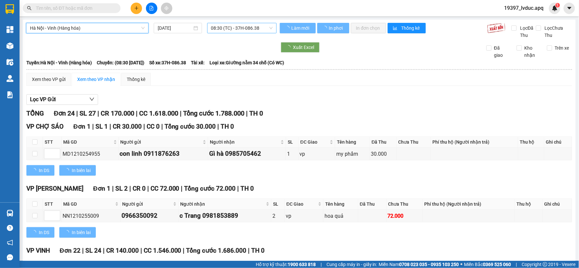
click at [244, 25] on span "08:30 (TC) - 37H-086.38" at bounding box center [242, 28] width 62 height 10
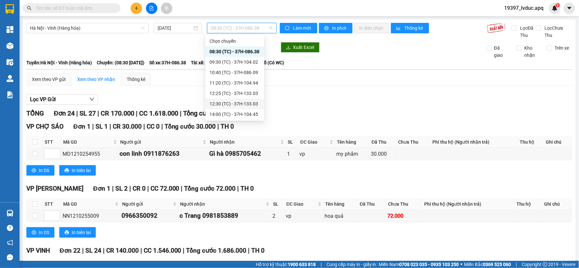
scroll to position [31, 0]
click at [248, 112] on div "17:05 (TC) - 37C-086.12" at bounding box center [235, 113] width 51 height 7
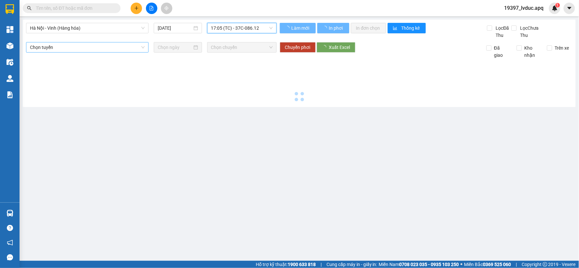
click at [111, 48] on span "Chọn tuyến" at bounding box center [87, 47] width 115 height 10
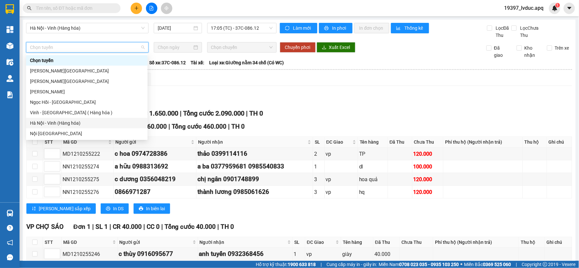
click at [72, 120] on div "Hà Nội - Vinh (Hàng hóa)" at bounding box center [87, 122] width 114 height 7
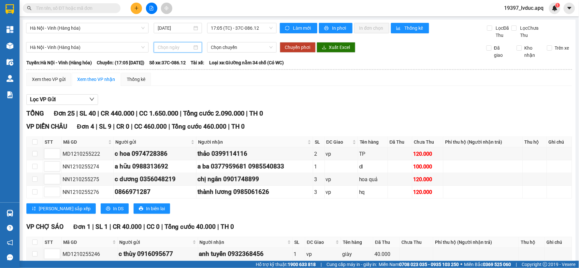
click at [174, 47] on input at bounding box center [175, 47] width 34 height 7
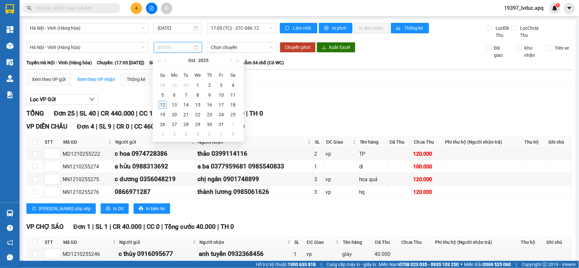
type input "19/10/2025"
type input "[DATE]"
click at [163, 103] on div "12" at bounding box center [163, 105] width 8 height 8
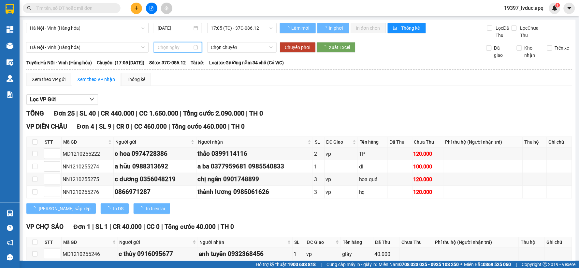
type input "[DATE]"
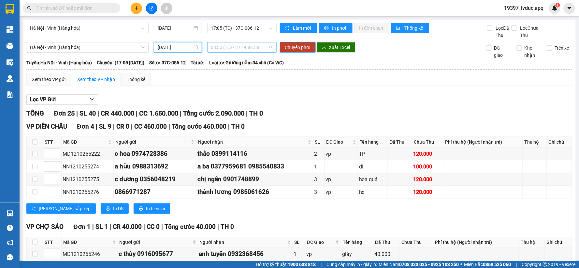
click at [255, 45] on span "08:30 (TC) - 37H-086.38" at bounding box center [242, 47] width 62 height 10
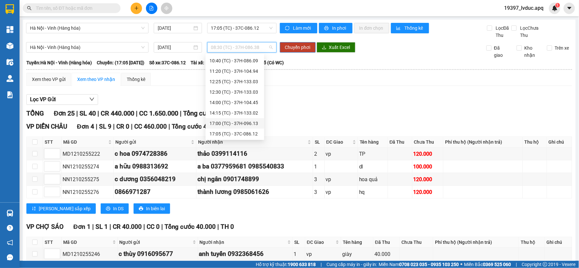
scroll to position [31, 0]
click at [254, 124] on div "17:00 (TC) - 37H-096.13" at bounding box center [235, 122] width 51 height 7
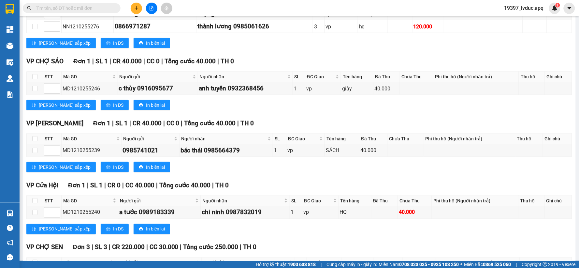
scroll to position [217, 0]
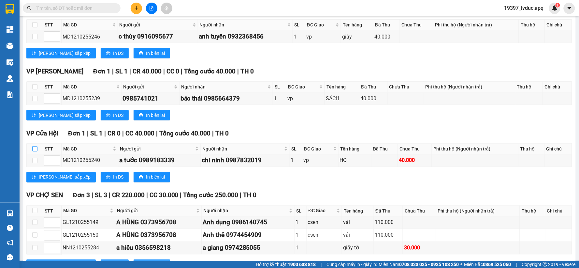
click at [37, 151] on input "checkbox" at bounding box center [34, 148] width 5 height 5
checkbox input "true"
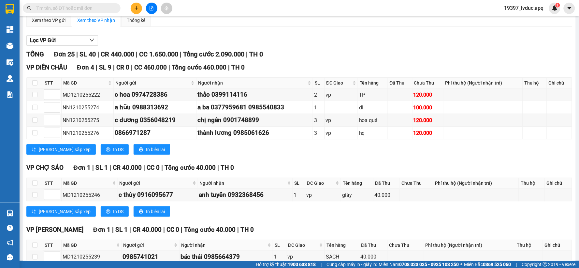
scroll to position [0, 0]
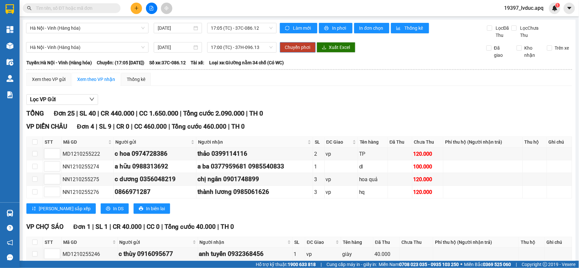
click at [294, 47] on span "Chuyển phơi" at bounding box center [297, 47] width 25 height 7
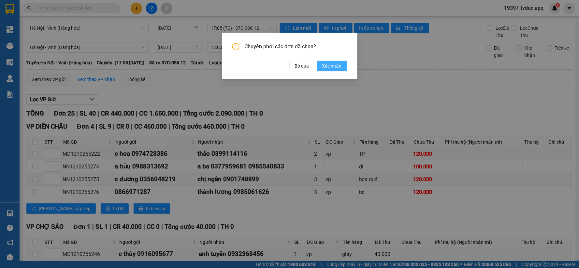
click at [329, 64] on span "Xác nhận" at bounding box center [332, 65] width 20 height 7
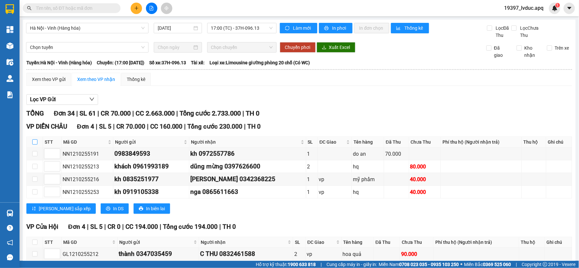
click at [36, 141] on input "checkbox" at bounding box center [34, 141] width 5 height 5
checkbox input "true"
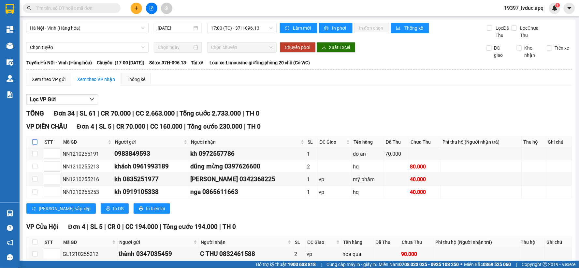
checkbox input "true"
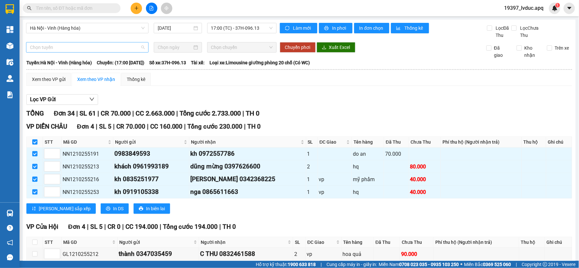
click at [90, 50] on span "Chọn tuyến" at bounding box center [87, 47] width 115 height 10
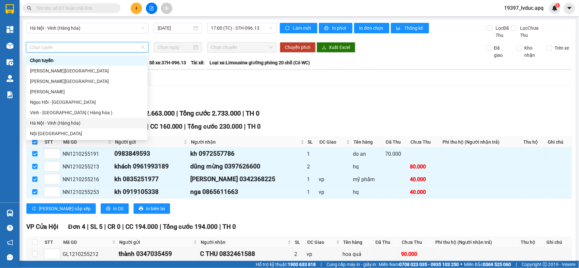
click at [66, 123] on div "Hà Nội - Vinh (Hàng hóa)" at bounding box center [87, 122] width 114 height 7
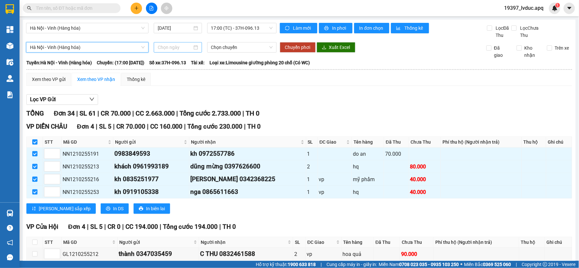
click at [172, 47] on input at bounding box center [175, 47] width 34 height 7
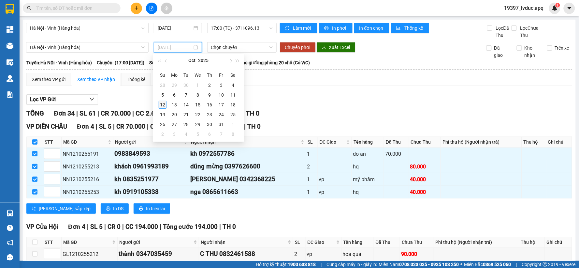
type input "[DATE]"
click at [160, 103] on div "12" at bounding box center [163, 105] width 8 height 8
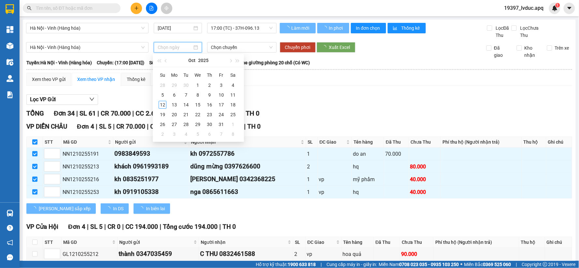
type input "[DATE]"
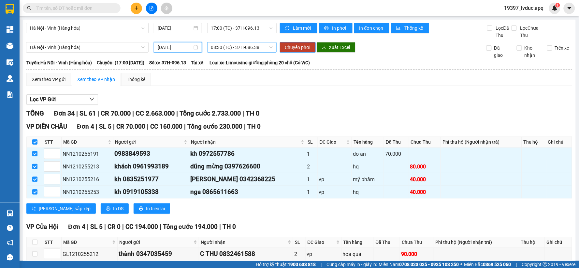
click at [248, 49] on span "08:30 (TC) - 37H-086.38" at bounding box center [242, 47] width 62 height 10
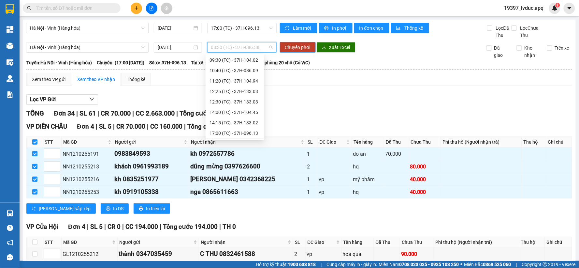
scroll to position [31, 0]
click at [253, 133] on div "17:05 (TC) - 37C-086.12" at bounding box center [235, 133] width 51 height 7
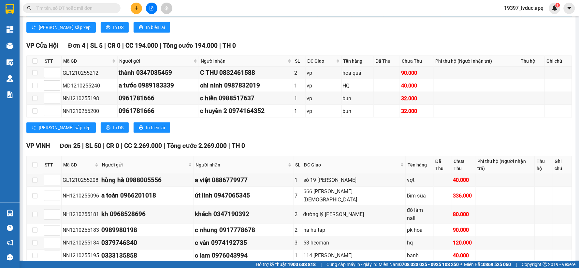
scroll to position [0, 0]
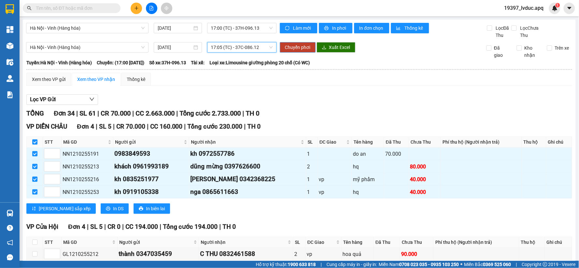
click at [292, 47] on span "Chuyển phơi" at bounding box center [297, 47] width 25 height 7
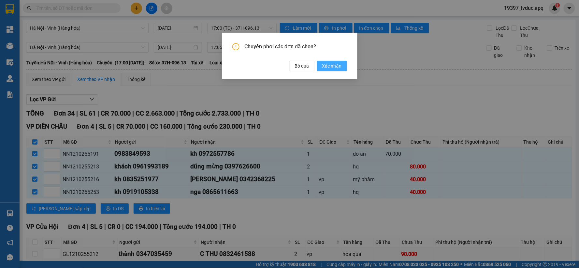
click at [334, 66] on span "Xác nhận" at bounding box center [332, 65] width 20 height 7
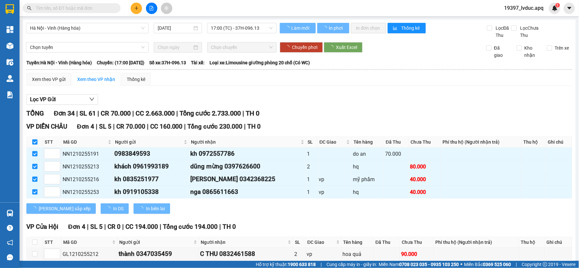
checkbox input "false"
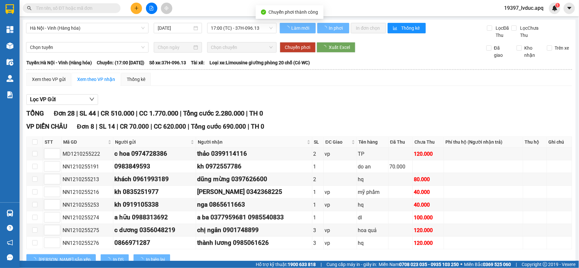
checkbox input "false"
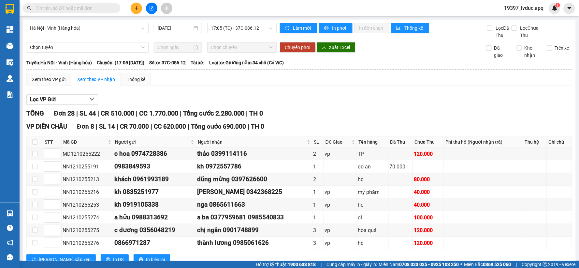
click at [307, 100] on div "Lọc VP Gửi" at bounding box center [299, 99] width 546 height 11
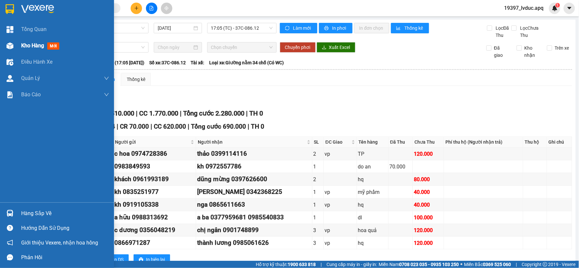
click at [11, 47] on img at bounding box center [10, 45] width 7 height 7
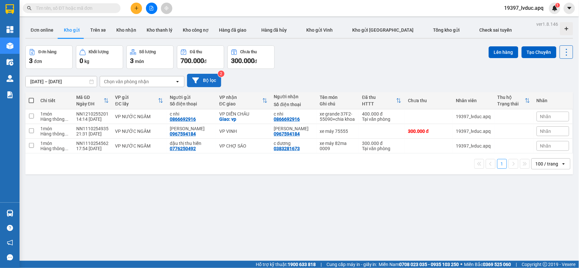
click at [219, 84] on button "Bộ lọc" at bounding box center [204, 80] width 34 height 13
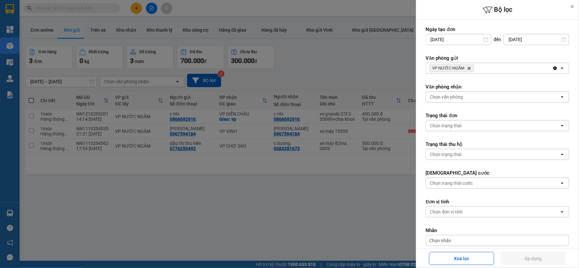
click at [468, 69] on icon "VP NƯỚC NGẦM, close by backspace" at bounding box center [469, 68] width 3 height 3
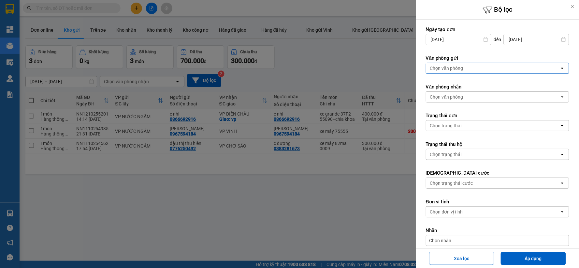
click at [468, 69] on div "Chọn văn phòng" at bounding box center [493, 68] width 134 height 10
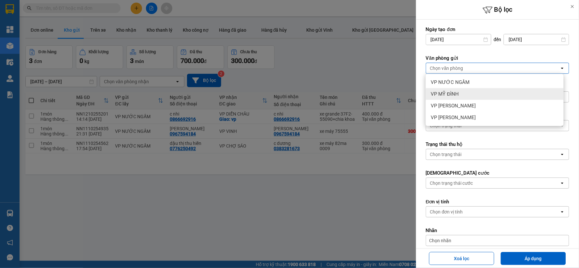
click at [465, 95] on div "VP MỸ ĐÌNH" at bounding box center [495, 94] width 138 height 12
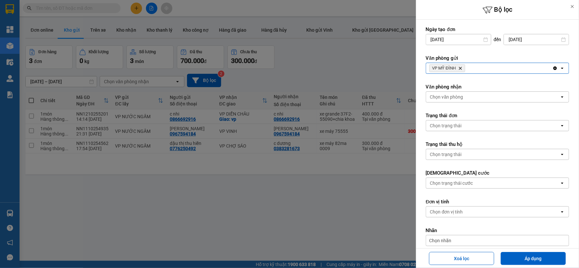
click at [484, 72] on div "VP MỸ ĐÌNH Delete" at bounding box center [489, 68] width 126 height 10
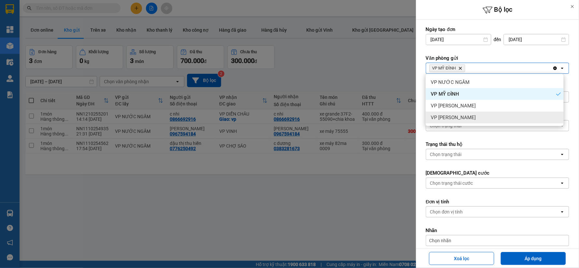
click at [469, 117] on div "VP [PERSON_NAME]" at bounding box center [495, 117] width 138 height 12
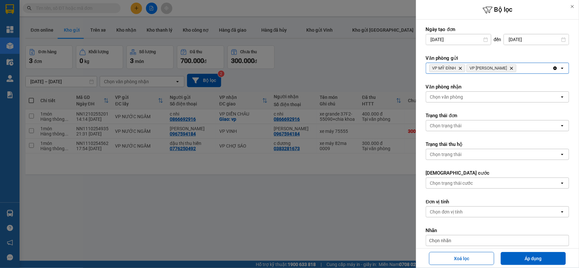
click at [512, 253] on button "Áp dụng" at bounding box center [533, 258] width 65 height 13
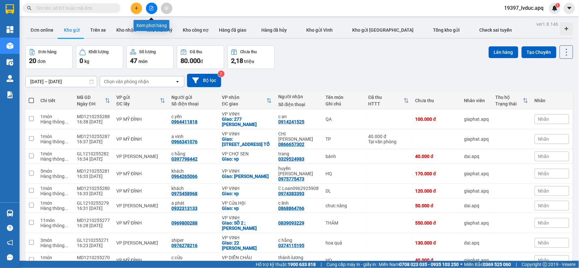
click at [153, 7] on icon "file-add" at bounding box center [152, 8] width 4 height 5
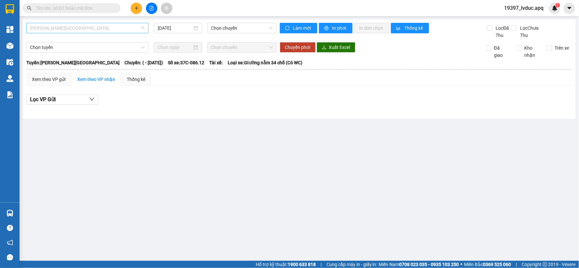
click at [96, 28] on span "[PERSON_NAME][GEOGRAPHIC_DATA]" at bounding box center [87, 28] width 115 height 10
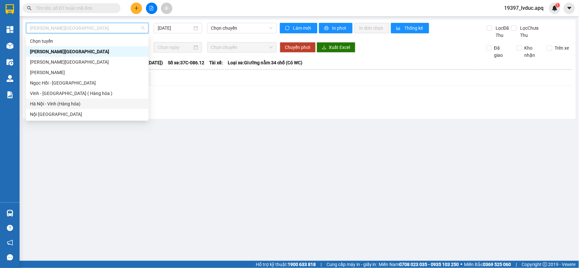
click at [99, 102] on div "Hà Nội - Vinh (Hàng hóa)" at bounding box center [87, 103] width 115 height 7
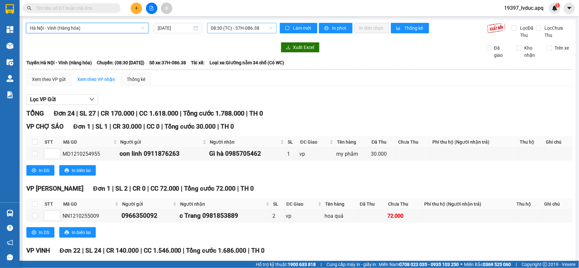
click at [263, 28] on span "08:30 (TC) - 37H-086.38" at bounding box center [242, 28] width 62 height 10
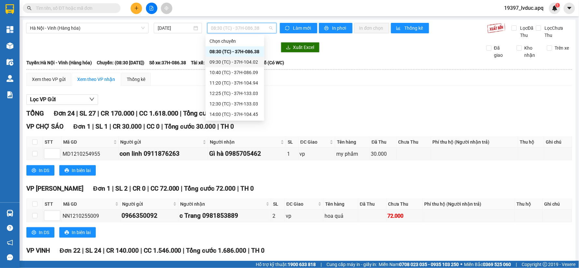
click at [244, 63] on div "09:30 (TC) - 37H-104.02" at bounding box center [235, 61] width 51 height 7
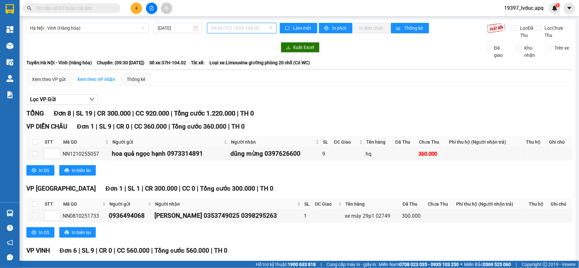
click at [261, 31] on span "09:30 (TC) - 37H-104.02" at bounding box center [242, 28] width 62 height 10
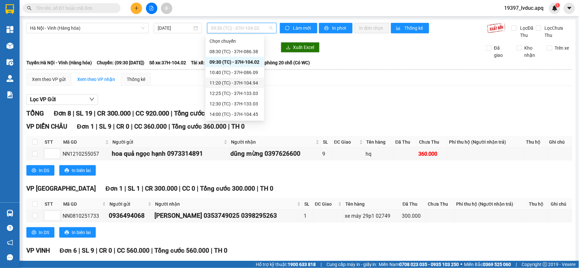
click at [253, 81] on div "11:20 (TC) - 37H-104.94" at bounding box center [235, 82] width 51 height 7
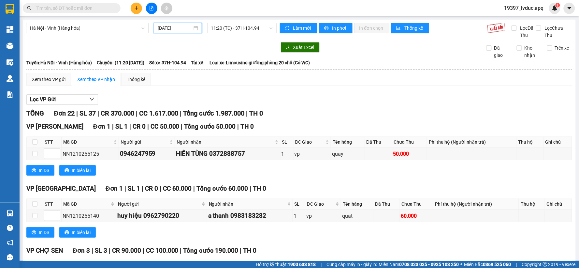
click at [185, 29] on input "[DATE]" at bounding box center [175, 27] width 34 height 7
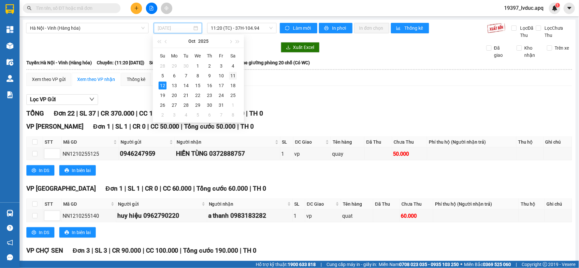
click at [231, 76] on div "11" at bounding box center [233, 76] width 8 height 8
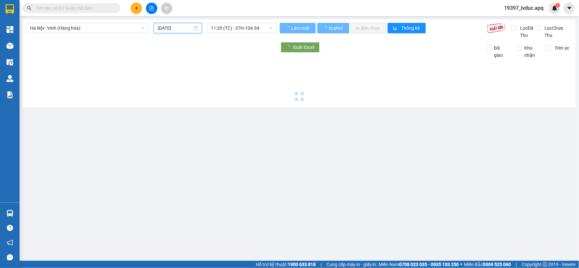
type input "11/10/2025"
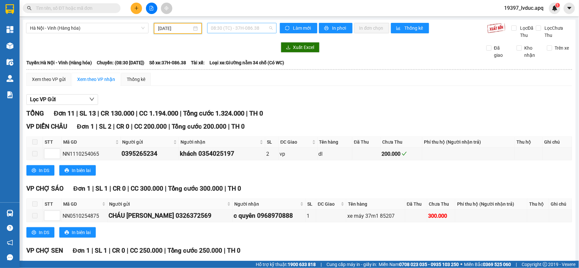
click at [262, 28] on span "08:30 (TC) - 37H-086.38" at bounding box center [242, 28] width 62 height 10
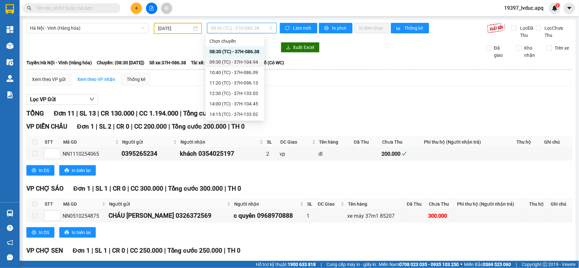
click at [252, 63] on div "09:30 (TC) - 37H-104.94" at bounding box center [235, 61] width 51 height 7
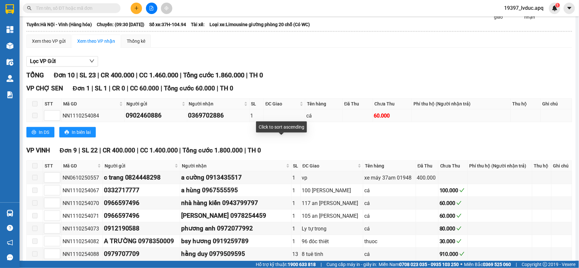
scroll to position [98, 0]
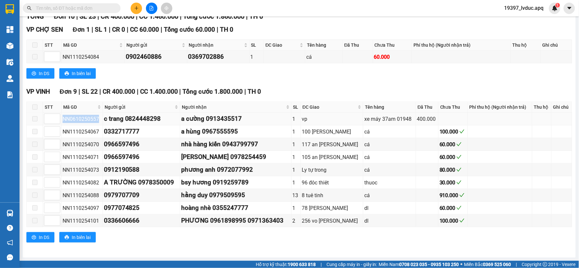
drag, startPoint x: 63, startPoint y: 118, endPoint x: 99, endPoint y: 118, distance: 35.5
click at [99, 118] on div "NN0610250557" at bounding box center [82, 119] width 39 height 8
copy div "NN0610250557"
click at [88, 9] on input "text" at bounding box center [74, 8] width 77 height 7
paste input "NN0610250557"
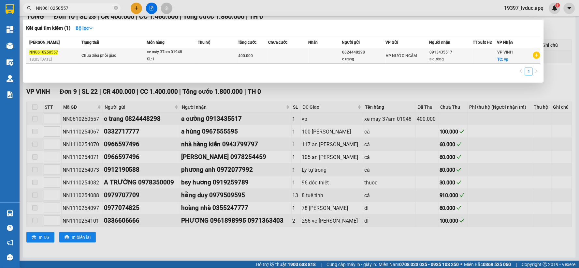
type input "NN0610250557"
click at [210, 61] on td at bounding box center [218, 55] width 40 height 15
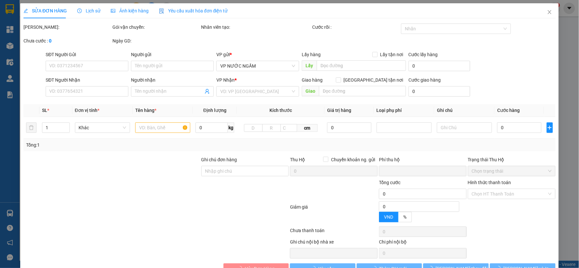
type input "0824448298"
type input "c trang"
type input "0913435517"
type input "a cường"
checkbox input "true"
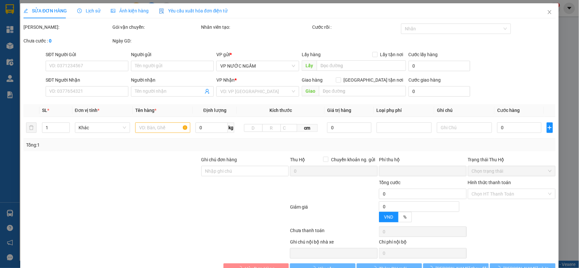
type input "vp"
type input "0"
type input "400.000"
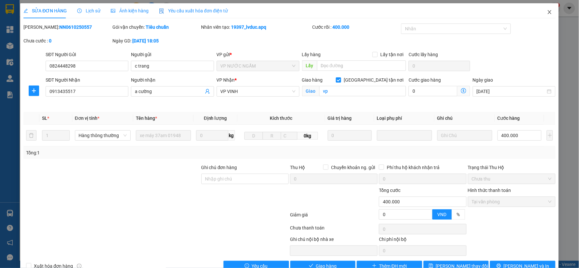
click at [547, 14] on icon "close" at bounding box center [549, 11] width 5 height 5
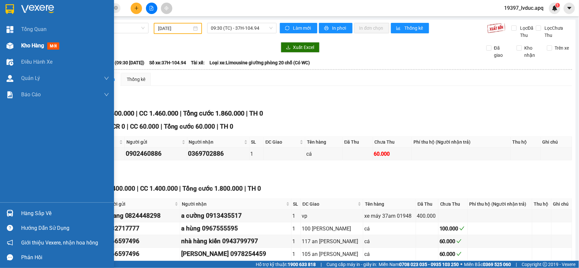
click at [27, 48] on span "Kho hàng" at bounding box center [32, 45] width 23 height 6
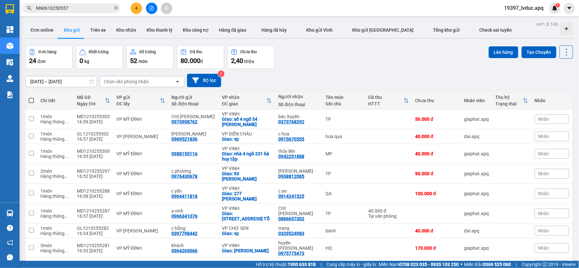
click at [376, 69] on div "10/10/2025 – 12/10/2025 Press the down arrow key to interact with the calendar …" at bounding box center [299, 80] width 548 height 23
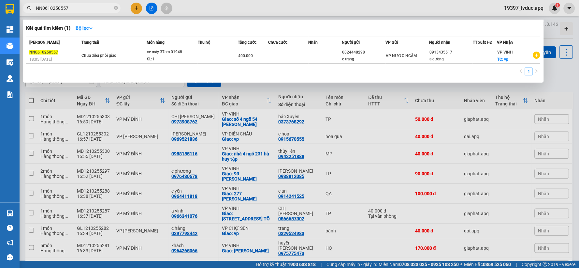
click at [103, 5] on input "NN0610250557" at bounding box center [74, 8] width 77 height 7
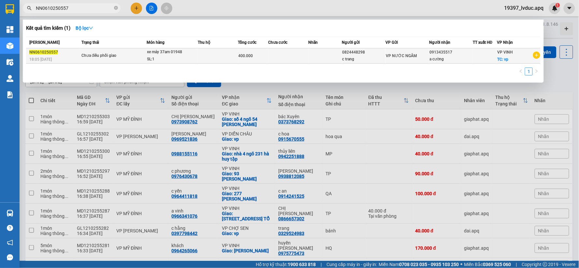
click at [165, 52] on div "xe máy 37am 01948" at bounding box center [171, 52] width 49 height 7
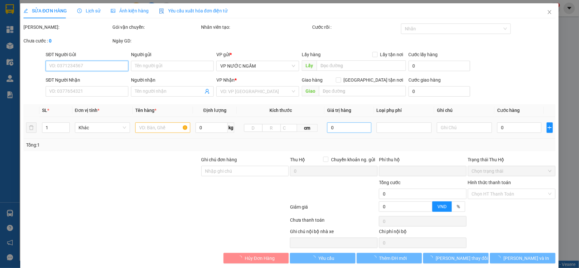
type input "0824448298"
type input "c trang"
type input "0913435517"
type input "a cường"
checkbox input "true"
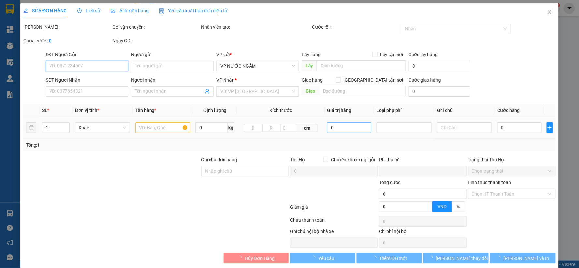
type input "vp"
type input "0"
type input "400.000"
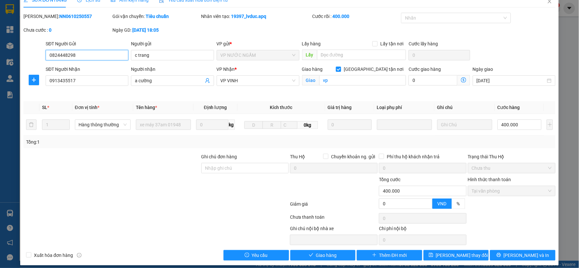
scroll to position [16, 0]
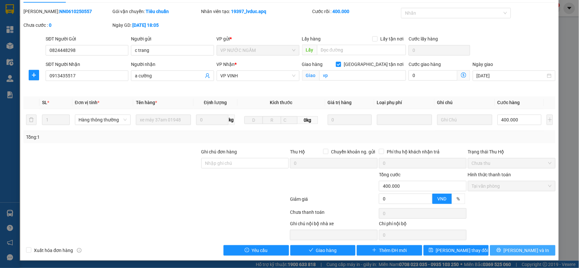
click at [493, 247] on button "[PERSON_NAME] và In" at bounding box center [523, 250] width 66 height 10
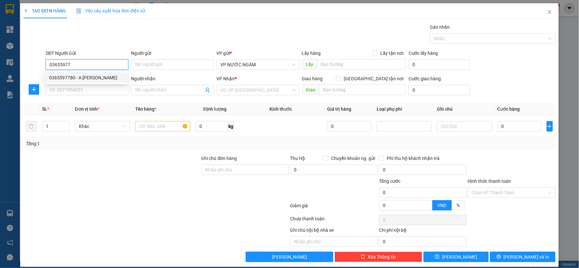
click at [112, 78] on div "0365597780 - A TRẦN ĐÌNH PHƯỢNG" at bounding box center [86, 77] width 74 height 7
type input "0365597780"
type input "A TRẦN ĐÌNH PHƯỢNG"
checkbox input "true"
type input "tc"
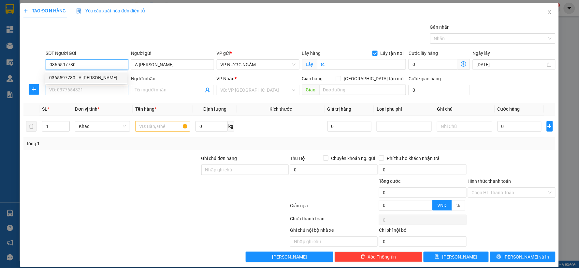
type input "0365597780"
click at [103, 91] on input "SĐT Người Nhận" at bounding box center [87, 90] width 83 height 10
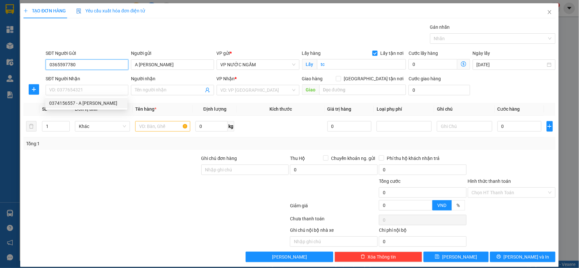
click at [101, 67] on input "0365597780" at bounding box center [87, 64] width 83 height 10
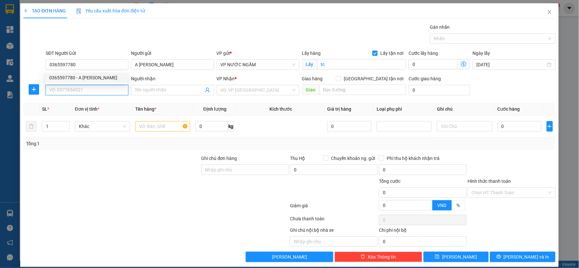
click at [83, 93] on input "SĐT Người Nhận" at bounding box center [87, 90] width 83 height 10
paste input "0365597780"
type input "0365597780"
click at [86, 66] on input "0365597780" at bounding box center [87, 64] width 83 height 10
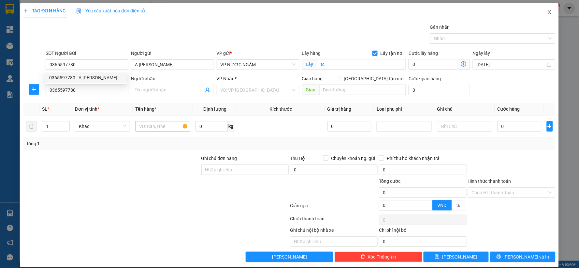
click at [547, 12] on icon "close" at bounding box center [549, 11] width 5 height 5
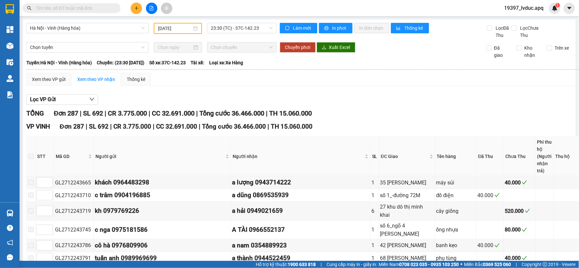
click at [138, 7] on icon "plus" at bounding box center [136, 8] width 5 height 5
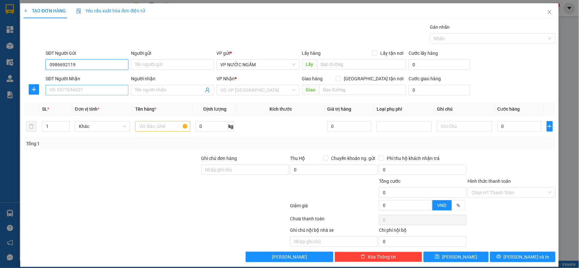
type input "0986692119"
click at [67, 94] on input "SĐT Người Nhận" at bounding box center [87, 90] width 83 height 10
paste input "0365597780"
type input "0365597780"
click at [155, 89] on input "Người nhận" at bounding box center [169, 89] width 68 height 7
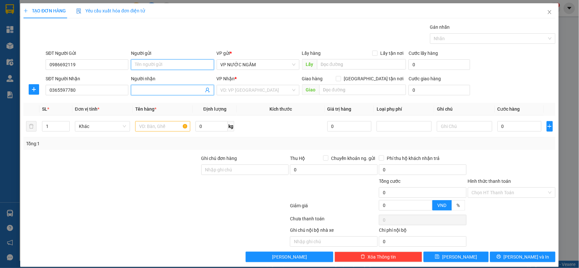
click at [151, 64] on input "Người gửi" at bounding box center [172, 64] width 83 height 10
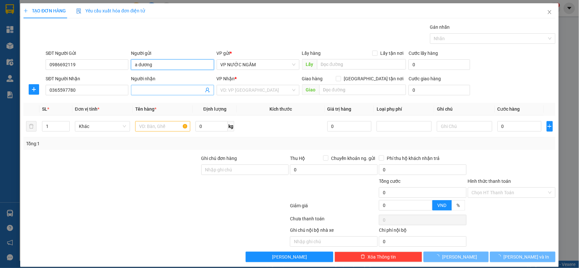
type input "a dương"
click at [153, 86] on span at bounding box center [172, 90] width 83 height 10
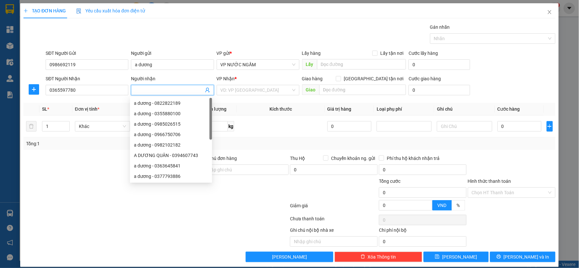
type input "d"
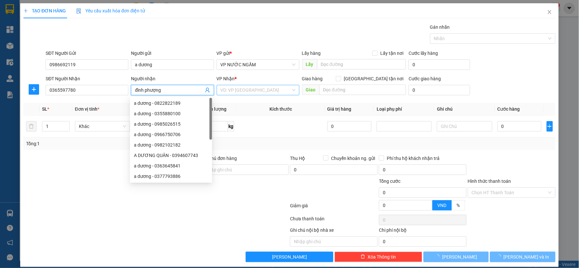
type input "đình phượng"
click at [231, 92] on input "search" at bounding box center [256, 90] width 70 height 10
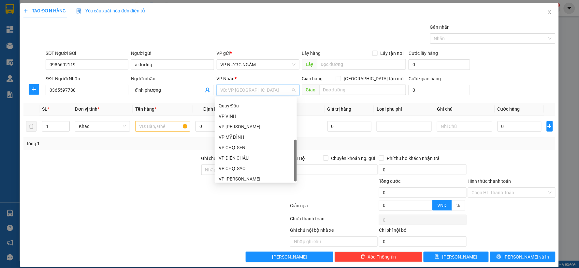
scroll to position [104, 0]
click at [248, 174] on div "VP [PERSON_NAME]" at bounding box center [256, 175] width 74 height 7
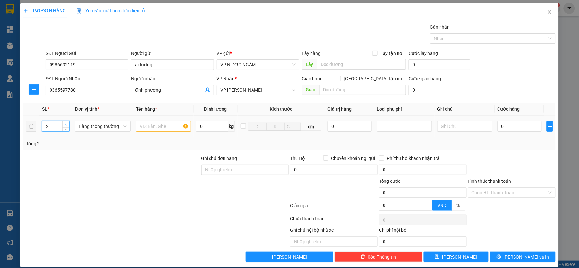
click at [63, 123] on span "Increase Value" at bounding box center [65, 124] width 7 height 6
type input "3"
click at [63, 123] on span "Increase Value" at bounding box center [65, 124] width 7 height 6
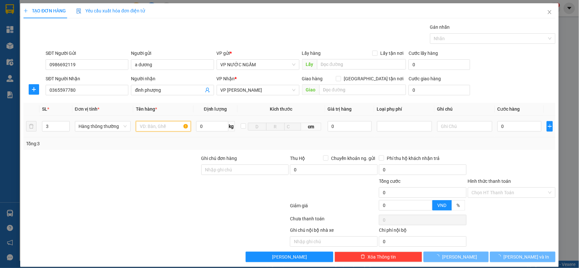
click at [150, 124] on input "text" at bounding box center [163, 126] width 55 height 10
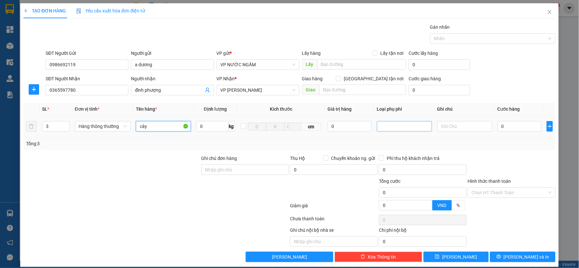
click at [399, 124] on div at bounding box center [405, 126] width 52 height 8
type input "cây"
click at [438, 128] on input "text" at bounding box center [464, 126] width 55 height 10
type input "trong quá trình vận chuyển gãy cây nhà xe kh chịu trách nhiệm"
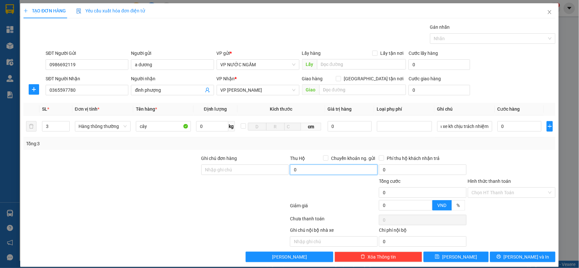
click at [304, 171] on input "0" at bounding box center [334, 169] width 88 height 10
click at [242, 173] on input "Ghi chú đơn hàng" at bounding box center [245, 169] width 88 height 10
click at [300, 170] on input "0" at bounding box center [334, 169] width 88 height 10
type input "3.000.000"
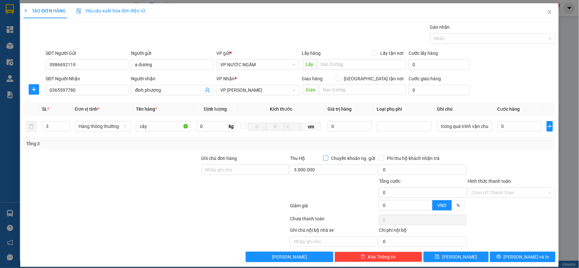
click at [329, 159] on span "Chuyển khoản ng. gửi" at bounding box center [353, 157] width 49 height 7
click at [328, 159] on input "Chuyển khoản ng. gửi" at bounding box center [325, 157] width 5 height 5
checkbox input "true"
type input "15.000"
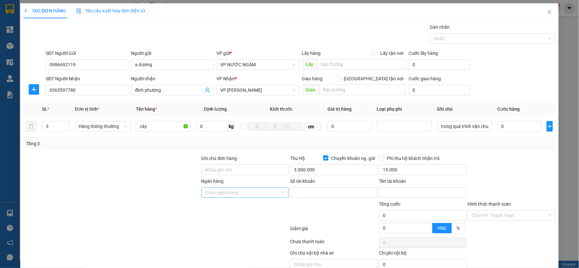
click at [240, 191] on input "Ngân hàng" at bounding box center [242, 192] width 75 height 10
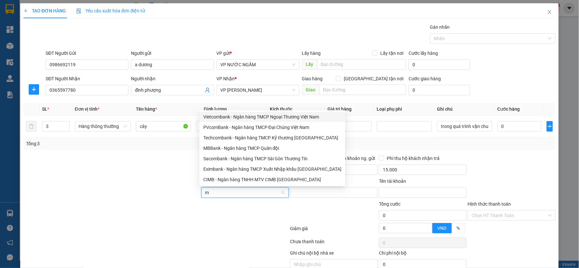
type input "mb"
click at [232, 147] on div "MBBank - Ngân hàng TMCP Quân đội" at bounding box center [272, 147] width 138 height 7
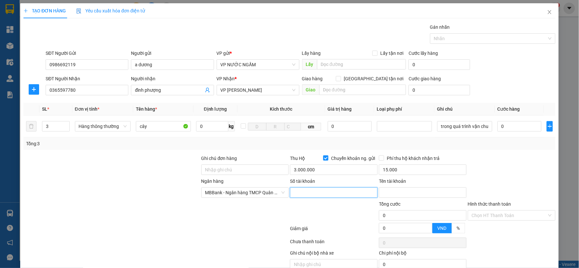
click at [315, 197] on input "Số tài khoản" at bounding box center [334, 192] width 88 height 10
type input "0969341699999"
click at [385, 195] on input "Tên tài khoản" at bounding box center [423, 192] width 88 height 10
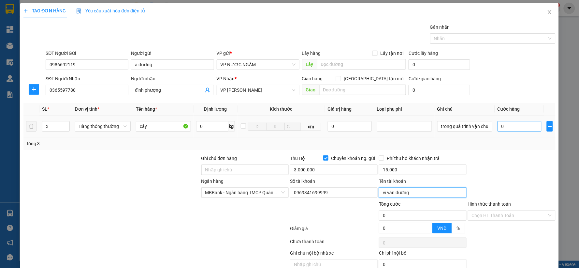
type input "vi văn dương"
click at [499, 126] on input "0" at bounding box center [520, 126] width 44 height 10
click at [506, 129] on input "0" at bounding box center [520, 126] width 44 height 10
type input "01"
type input "1"
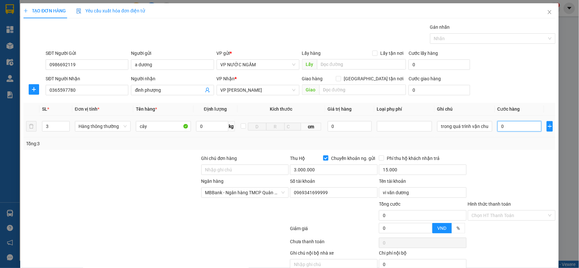
type input "1"
type input "018"
type input "18"
type input "0.180"
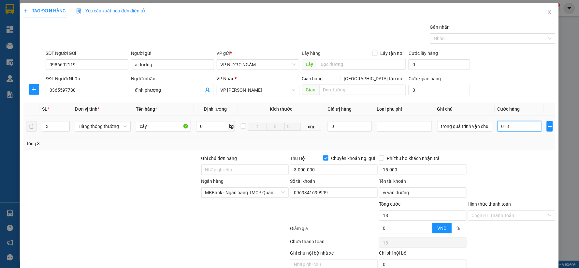
type input "180"
type input "180.000"
click at [507, 154] on div at bounding box center [511, 165] width 89 height 23
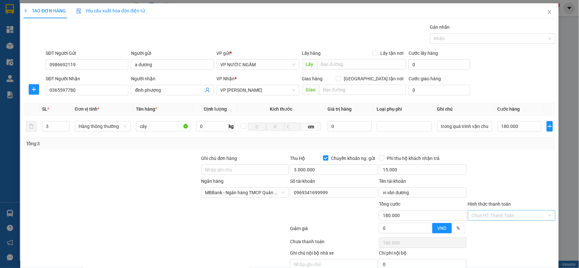
click at [485, 214] on input "Hình thức thanh toán" at bounding box center [509, 215] width 75 height 10
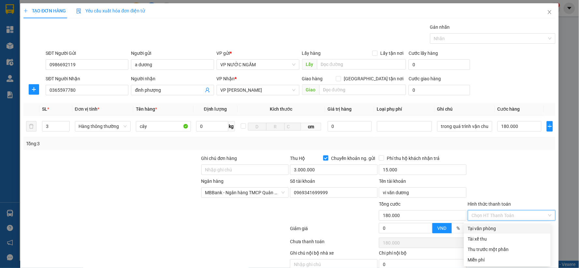
click at [483, 227] on div "Tại văn phòng" at bounding box center [507, 228] width 79 height 7
type input "0"
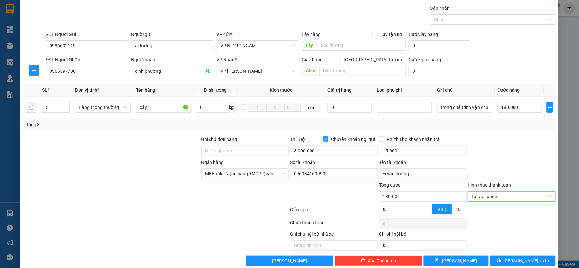
scroll to position [30, 0]
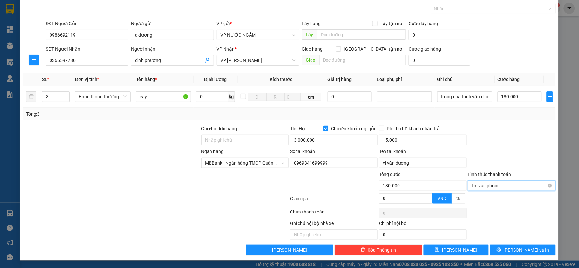
click at [499, 187] on span "Tại văn phòng" at bounding box center [512, 186] width 80 height 10
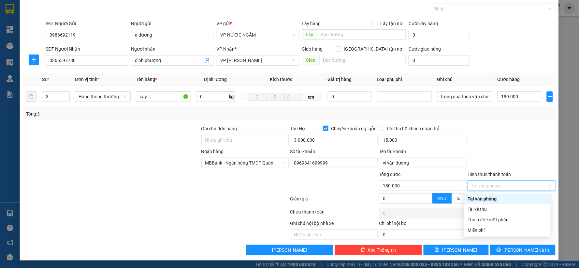
click at [494, 196] on div "Tại văn phòng" at bounding box center [507, 198] width 79 height 7
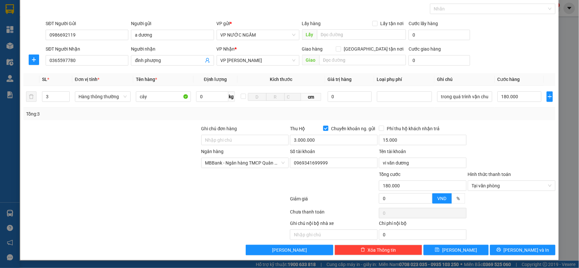
drag, startPoint x: 204, startPoint y: 120, endPoint x: 223, endPoint y: 125, distance: 20.4
click at [204, 119] on div "Tổng: 3" at bounding box center [289, 114] width 532 height 12
click at [301, 139] on input "3.000.000" at bounding box center [334, 140] width 88 height 10
click at [181, 168] on div at bounding box center [112, 159] width 178 height 23
click at [300, 135] on input "3.000.000" at bounding box center [334, 140] width 88 height 10
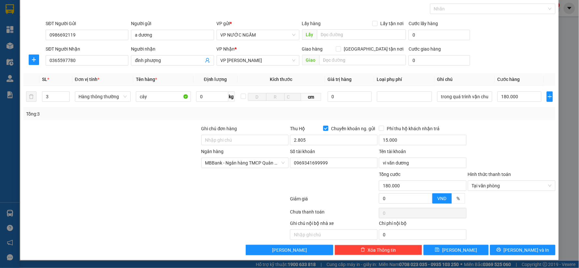
type input "2.805.000"
click at [256, 183] on div at bounding box center [245, 181] width 89 height 23
click at [379, 126] on input "Phí thu hộ khách nhận trả" at bounding box center [381, 127] width 5 height 5
checkbox input "true"
click at [505, 245] on button "[PERSON_NAME] và In" at bounding box center [523, 249] width 66 height 10
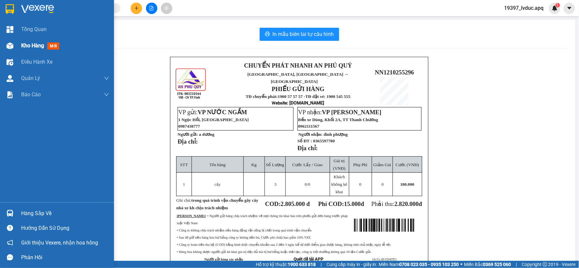
click at [30, 49] on div "Kho hàng mới" at bounding box center [41, 45] width 41 height 8
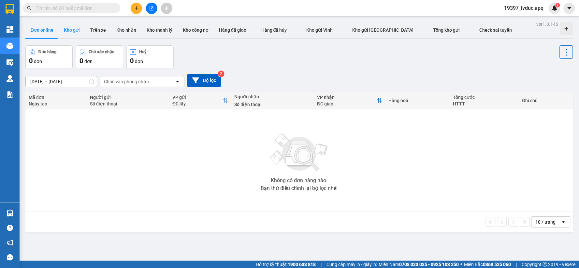
click at [67, 26] on button "Kho gửi" at bounding box center [72, 30] width 26 height 16
type input "10/10/2025 – 12/10/2025"
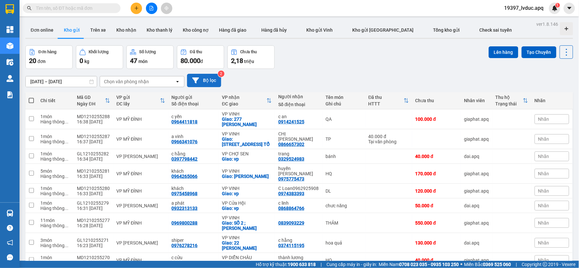
click at [202, 77] on button "Bộ lọc" at bounding box center [204, 80] width 34 height 13
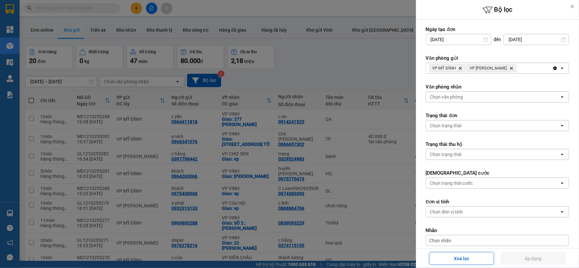
click at [380, 96] on div at bounding box center [289, 134] width 579 height 268
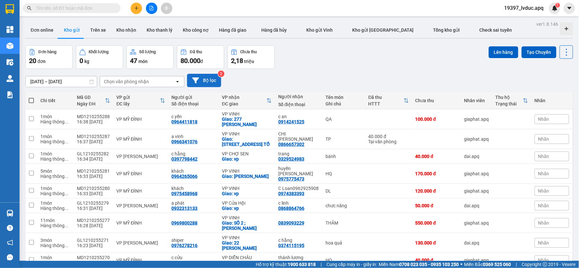
click at [208, 81] on button "Bộ lọc" at bounding box center [204, 80] width 34 height 13
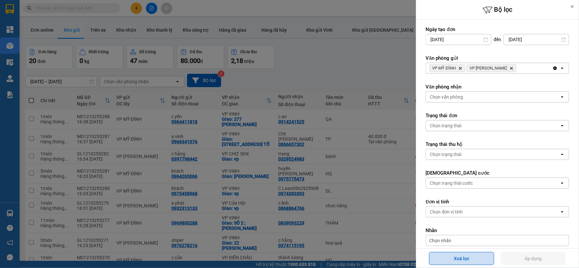
click at [438, 252] on button "Xoá lọc" at bounding box center [461, 258] width 65 height 13
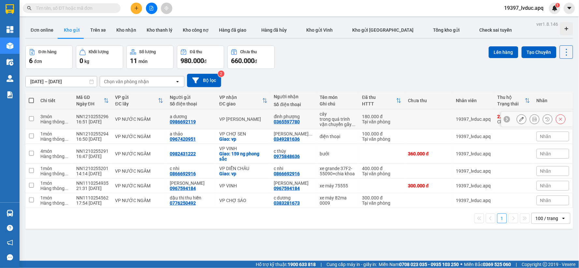
click at [520, 118] on icon at bounding box center [522, 119] width 5 height 5
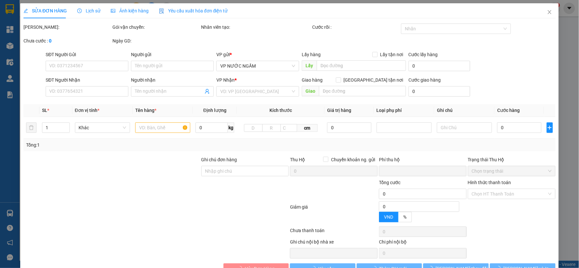
type input "0986692119"
type input "a dương"
type input "0365597780"
type input "đình phượng"
type input "180.000"
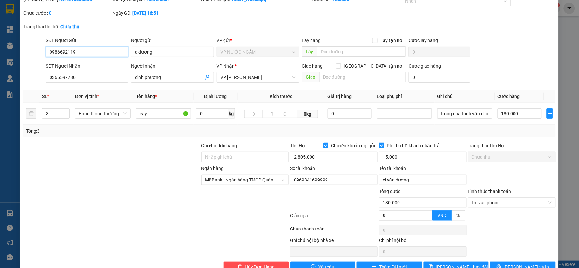
scroll to position [45, 0]
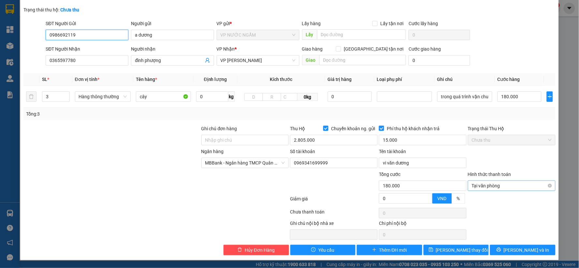
click at [545, 183] on span "Tại văn phòng" at bounding box center [512, 186] width 80 height 10
click at [520, 247] on span "[PERSON_NAME] và In" at bounding box center [527, 249] width 46 height 7
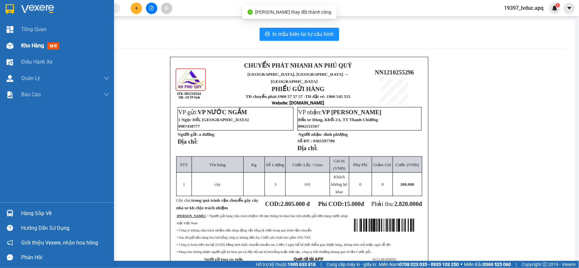
click at [15, 39] on div "Kho hàng mới" at bounding box center [57, 45] width 114 height 16
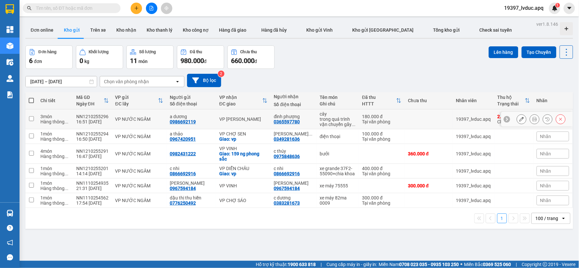
click at [517, 116] on button at bounding box center [521, 118] width 9 height 11
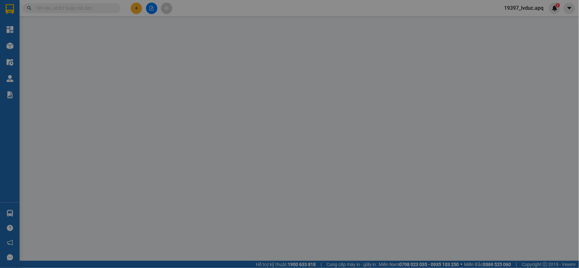
type input "0986692119"
type input "a dương"
type input "0365597780"
type input "đình phượng"
type input "180.000"
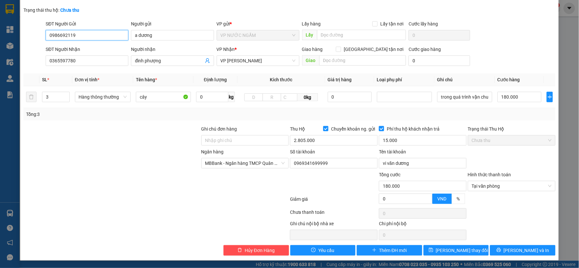
scroll to position [45, 0]
type input "180.000"
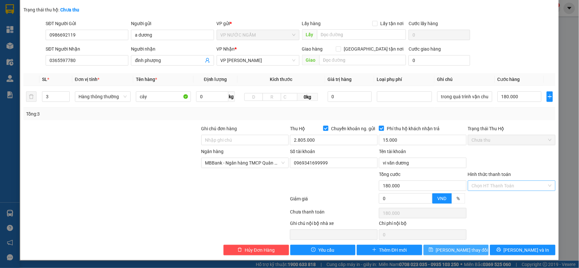
click at [470, 249] on button "Lưu thay đổi" at bounding box center [457, 249] width 66 height 10
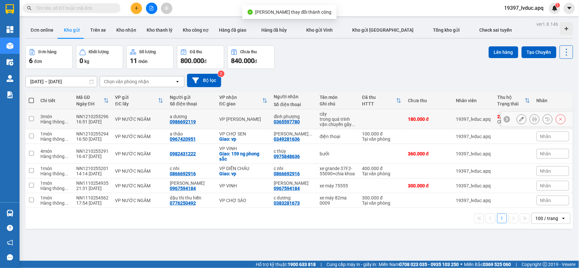
click at [533, 119] on icon at bounding box center [535, 119] width 5 height 5
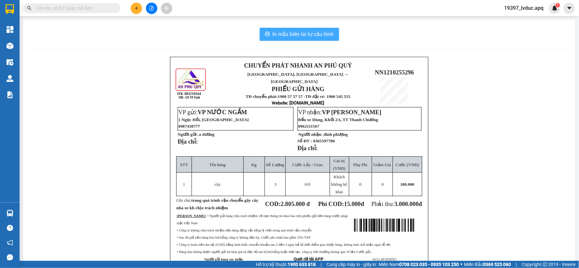
click at [314, 33] on span "In mẫu biên lai tự cấu hình" at bounding box center [303, 34] width 61 height 8
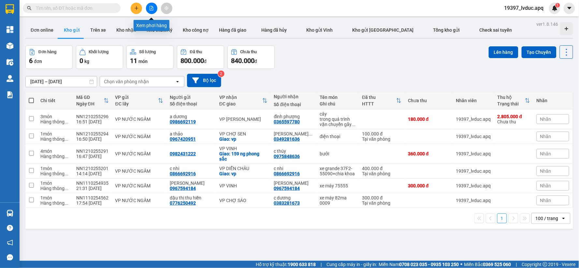
click at [150, 8] on icon "file-add" at bounding box center [151, 8] width 5 height 5
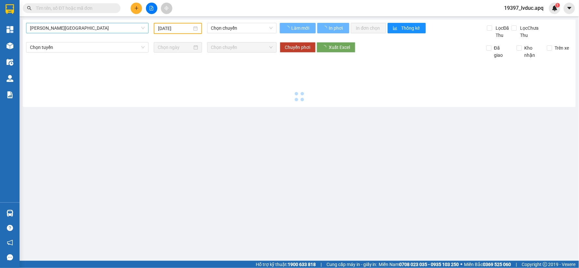
type input "[DATE]"
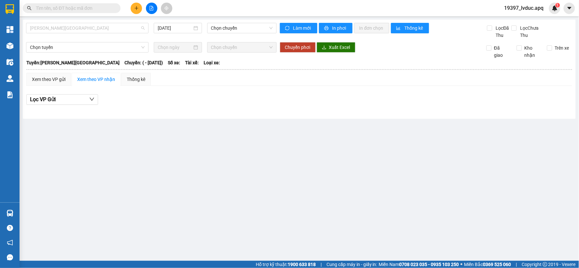
drag, startPoint x: 95, startPoint y: 27, endPoint x: 85, endPoint y: 49, distance: 24.2
click at [94, 27] on span "[PERSON_NAME][GEOGRAPHIC_DATA]" at bounding box center [87, 28] width 115 height 10
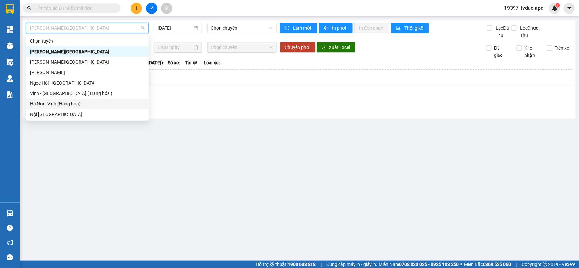
click at [84, 106] on div "Hà Nội - Vinh (Hàng hóa)" at bounding box center [87, 103] width 115 height 7
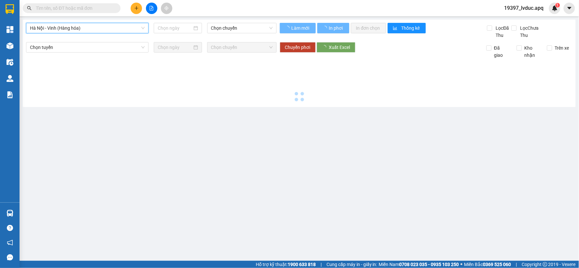
type input "[DATE]"
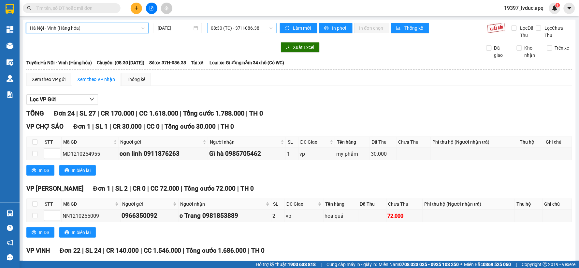
click at [263, 29] on span "08:30 (TC) - 37H-086.38" at bounding box center [242, 28] width 62 height 10
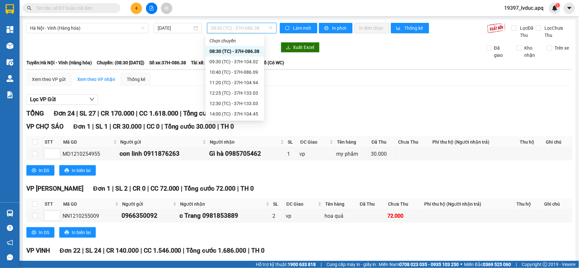
scroll to position [31, 0]
click at [238, 104] on div "17:00 (TC) - 37H-096.13" at bounding box center [235, 103] width 51 height 7
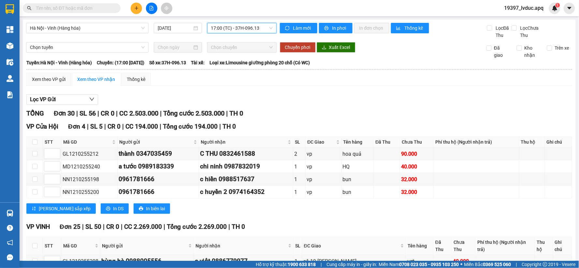
click at [260, 31] on span "17:00 (TC) - 37H-096.13" at bounding box center [242, 28] width 62 height 10
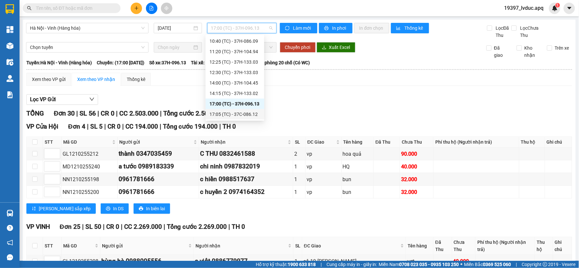
click at [243, 113] on div "17:05 (TC) - 37C-086.12" at bounding box center [235, 113] width 51 height 7
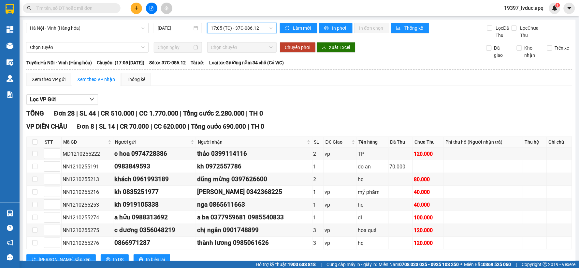
click at [265, 26] on span "17:05 (TC) - 37C-086.12" at bounding box center [242, 28] width 62 height 10
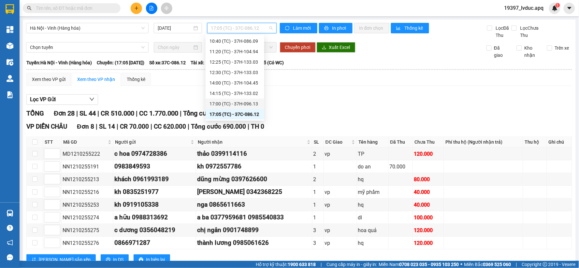
click at [245, 103] on div "17:00 (TC) - 37H-096.13" at bounding box center [235, 103] width 51 height 7
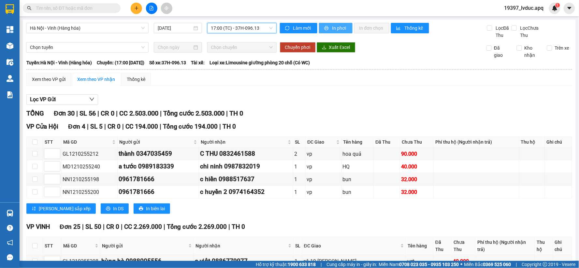
click at [334, 27] on span "In phơi" at bounding box center [339, 27] width 15 height 7
click at [259, 28] on span "17:00 (TC) - 37H-096.13" at bounding box center [242, 28] width 62 height 10
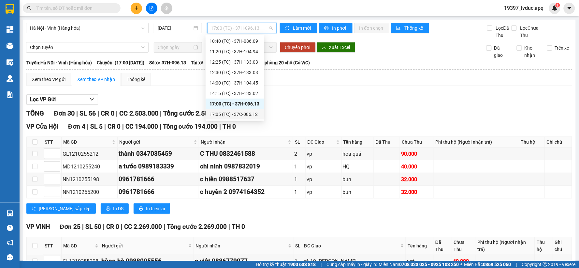
click at [246, 111] on div "17:05 (TC) - 37C-086.12" at bounding box center [235, 113] width 51 height 7
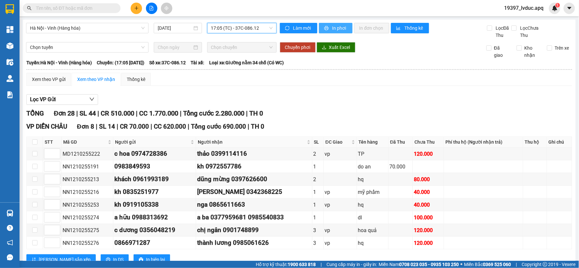
click at [324, 27] on icon "printer" at bounding box center [326, 28] width 4 height 4
